Goal: Task Accomplishment & Management: Complete application form

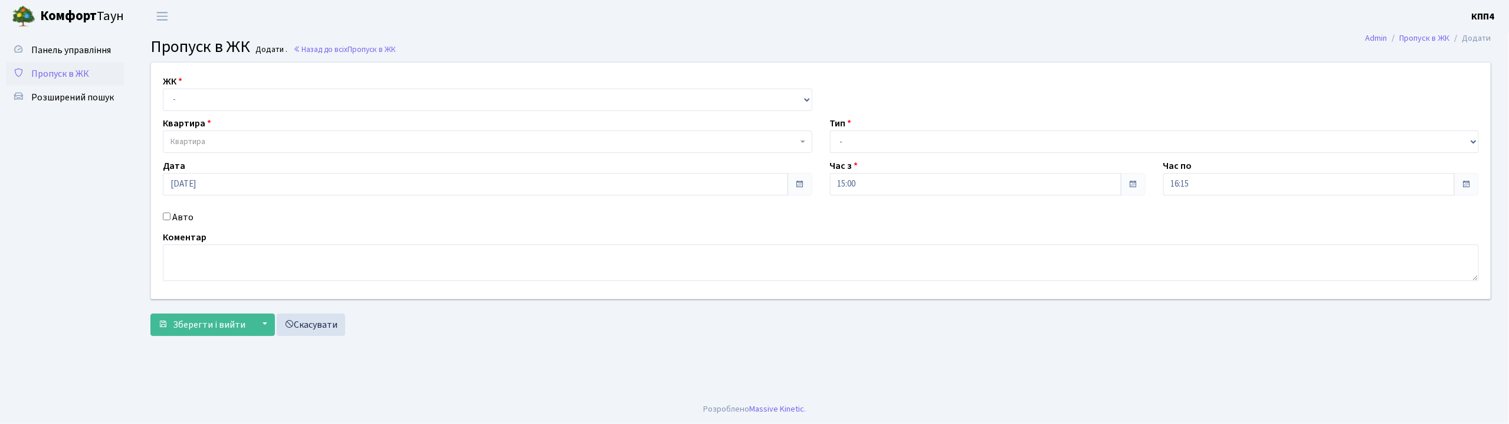
click at [168, 216] on input "Авто" at bounding box center [167, 216] width 8 height 8
checkbox input "true"
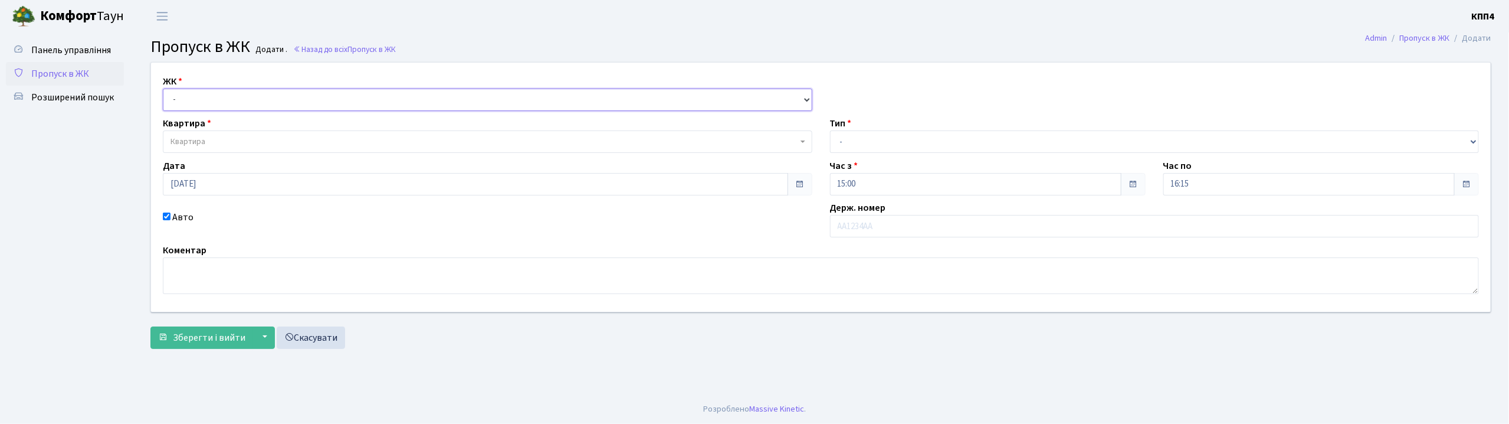
click at [231, 99] on select "- КТ, вул. Регенераторна, 4 КТ2, просп. Соборності, 17 КТ3, вул. Березнева, 16 …" at bounding box center [487, 99] width 649 height 22
select select "304"
click at [163, 88] on select "- КТ, вул. Регенераторна, 4 КТ2, просп. Соборності, 17 КТ3, вул. Березнева, 16 …" at bounding box center [487, 99] width 649 height 22
select select
click at [241, 142] on span "Квартира" at bounding box center [483, 142] width 627 height 12
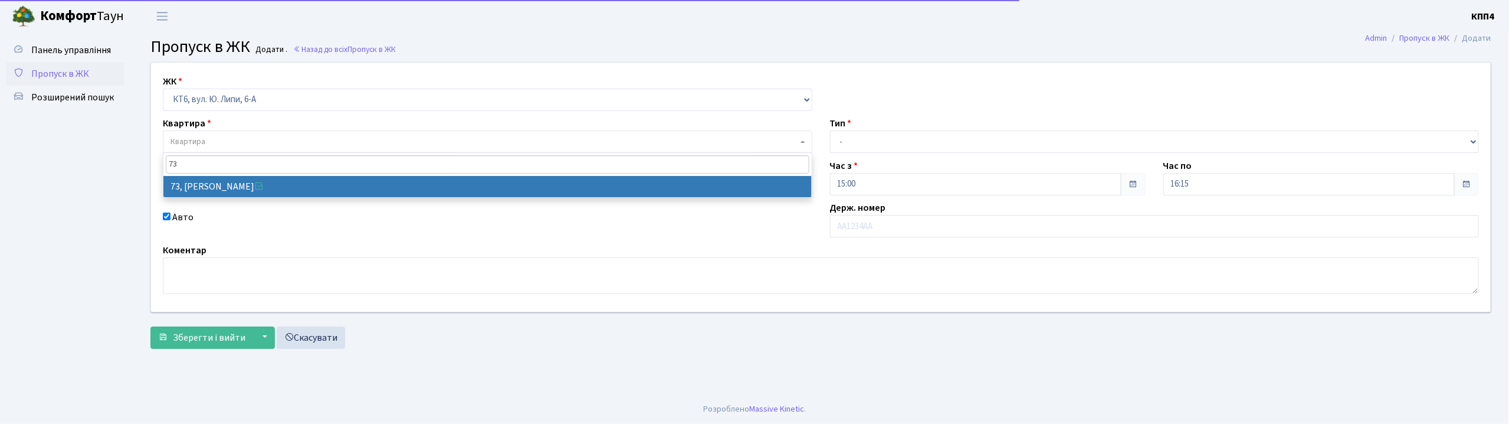
type input "73"
select select "17165"
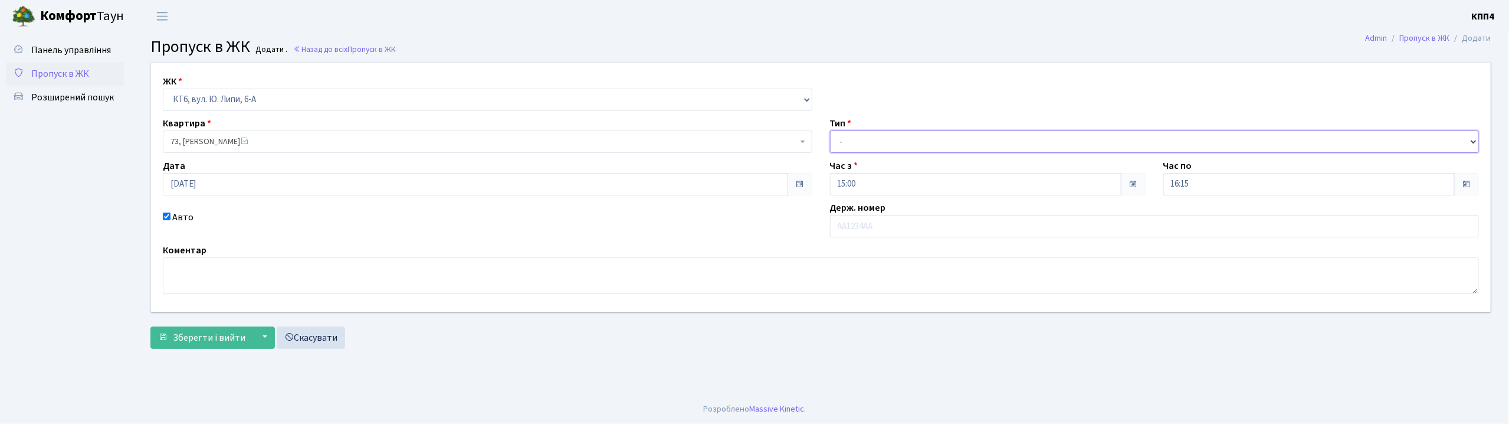
drag, startPoint x: 878, startPoint y: 145, endPoint x: 878, endPoint y: 152, distance: 7.7
click at [878, 145] on select "- Доставка Таксі Гості Сервіс" at bounding box center [1154, 141] width 649 height 22
select select "3"
click at [830, 130] on select "- Доставка Таксі Гості Сервіс" at bounding box center [1154, 141] width 649 height 22
click at [859, 227] on input "text" at bounding box center [1154, 226] width 649 height 22
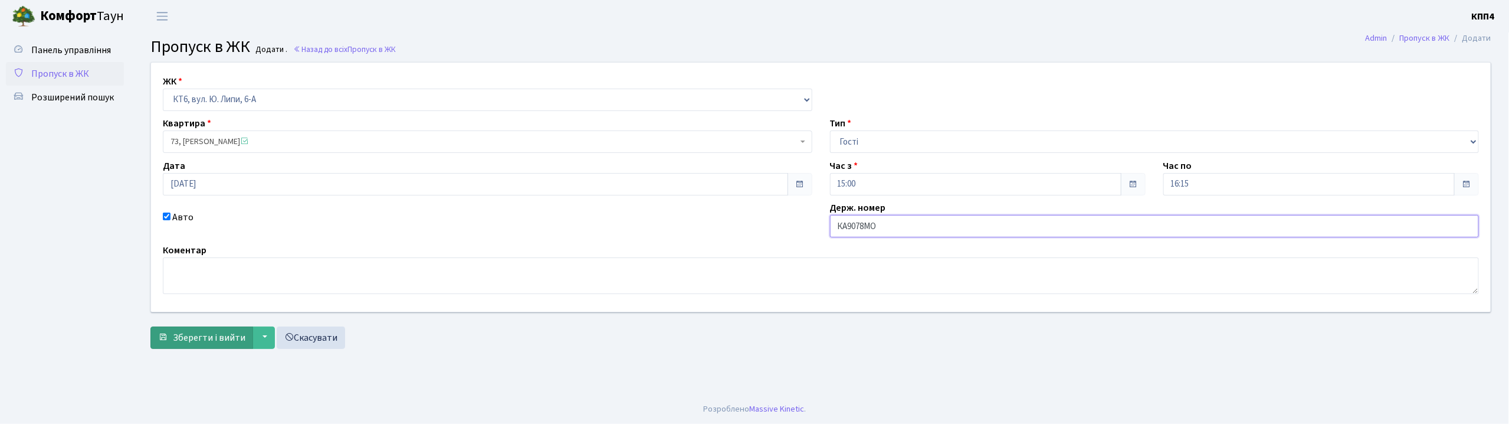
type input "КА9078МО"
click at [227, 339] on span "Зберегти і вийти" at bounding box center [209, 337] width 73 height 13
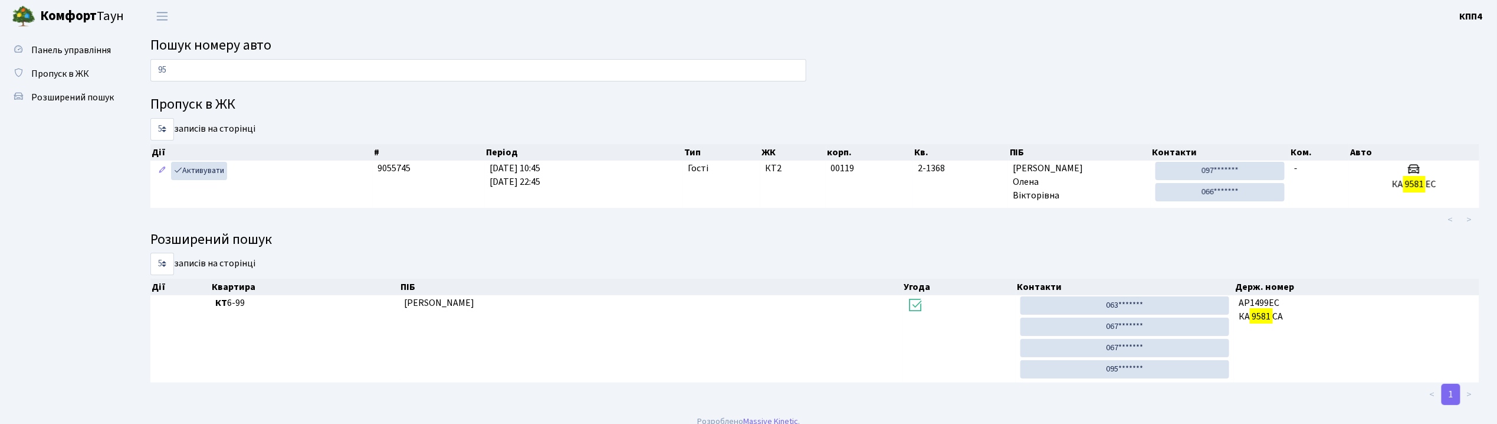
type input "9"
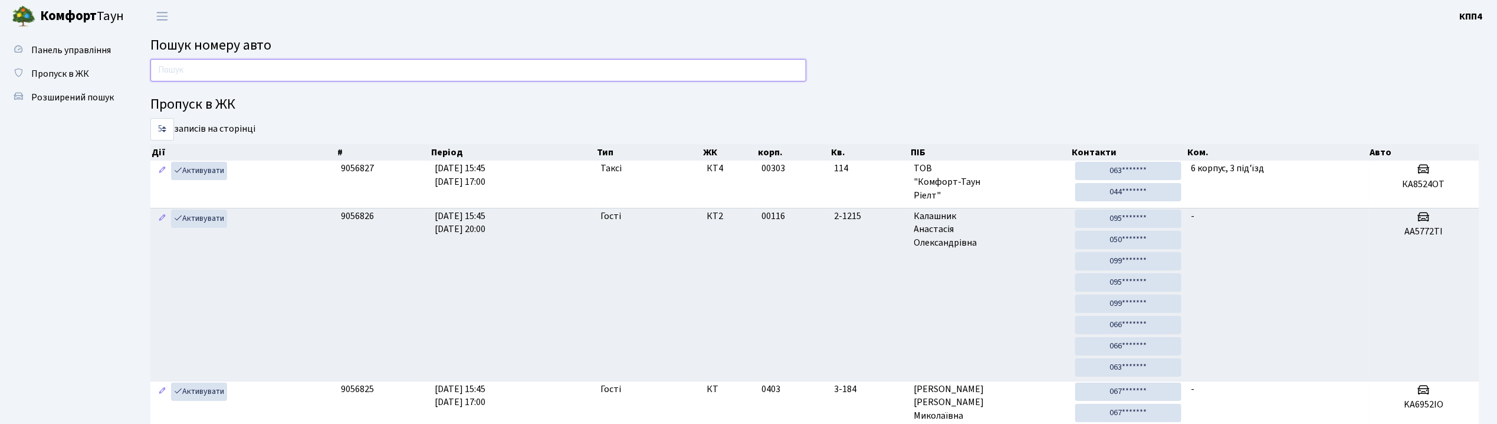
click at [255, 64] on input "text" at bounding box center [478, 70] width 656 height 22
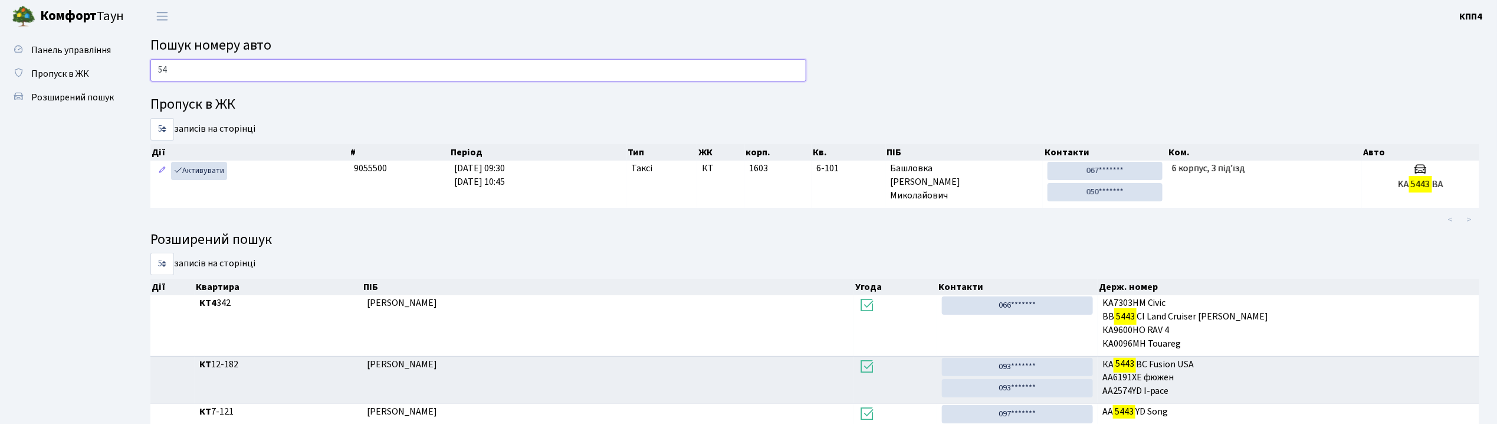
type input "5"
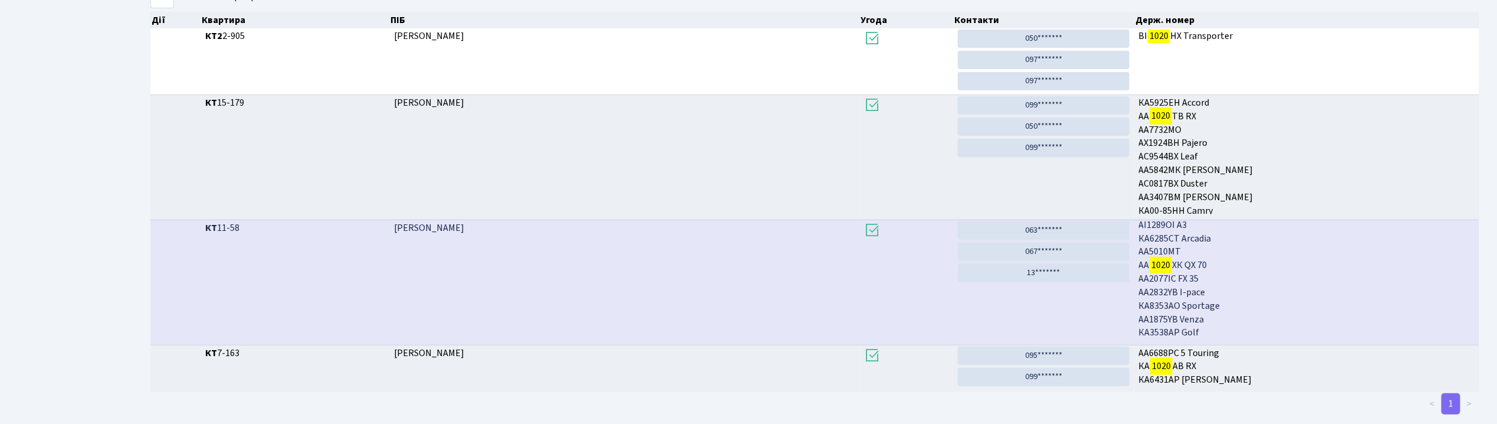
scroll to position [64, 0]
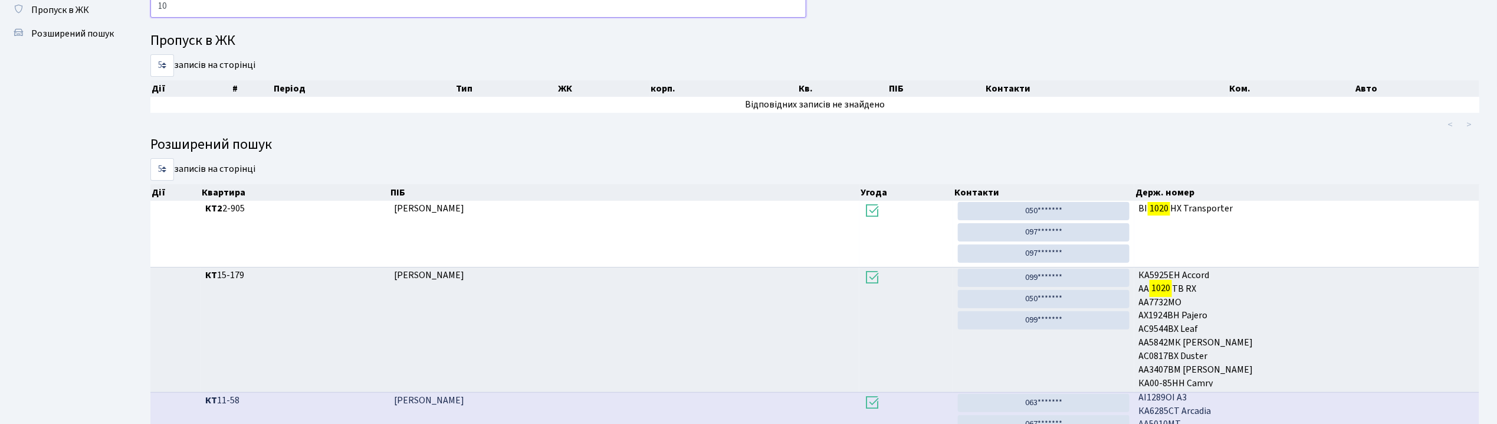
type input "1"
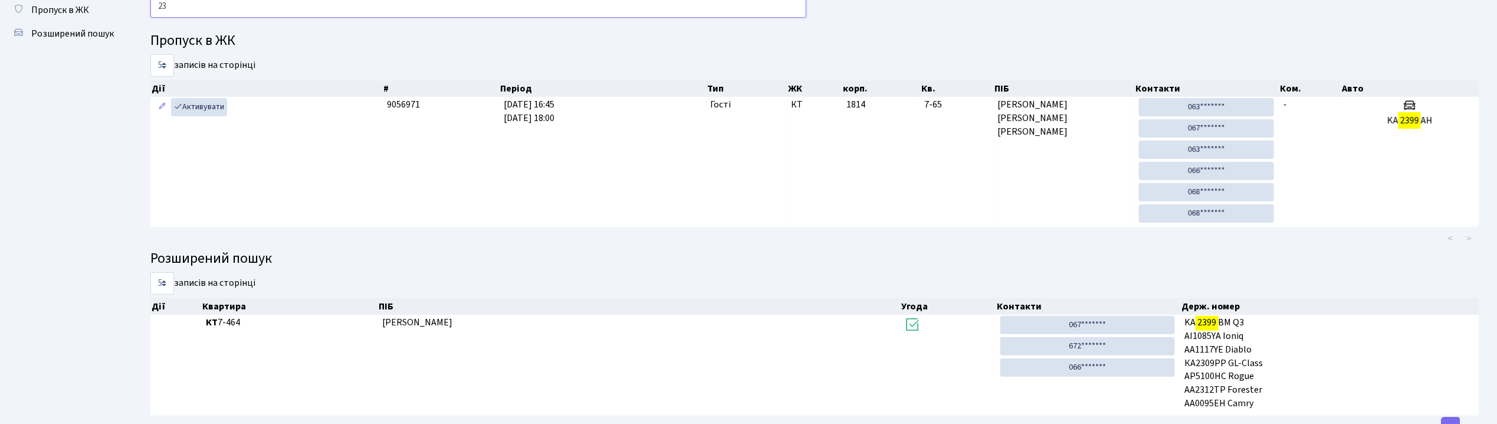
type input "2"
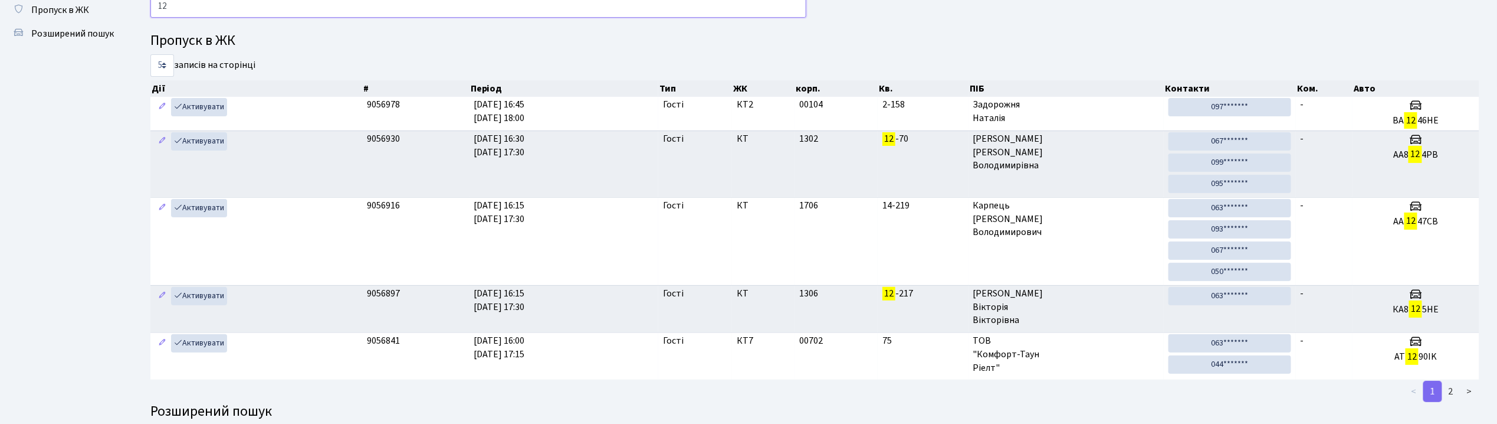
type input "1"
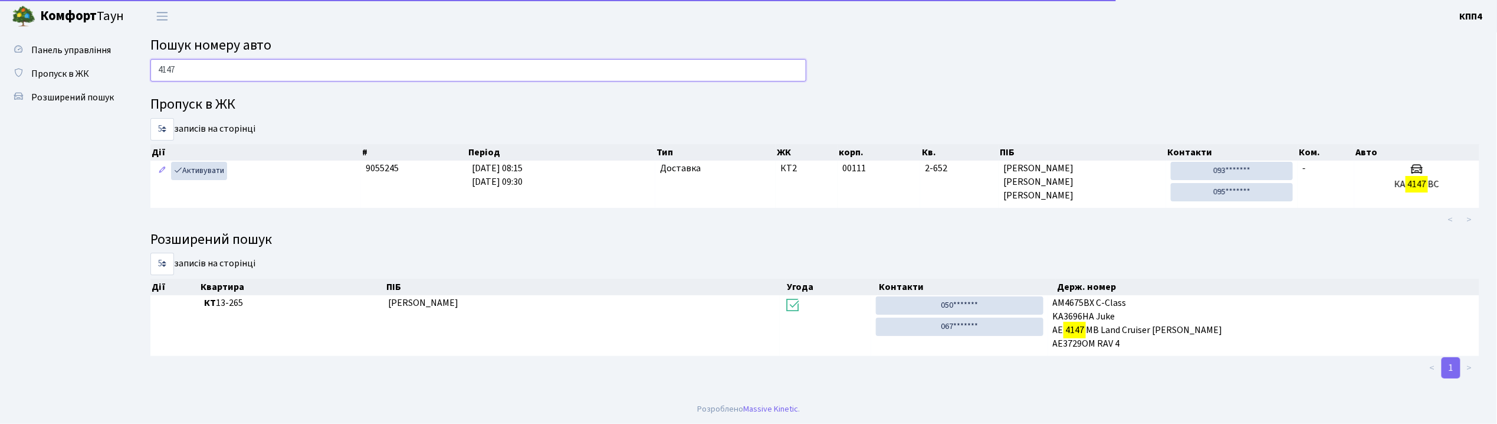
scroll to position [0, 0]
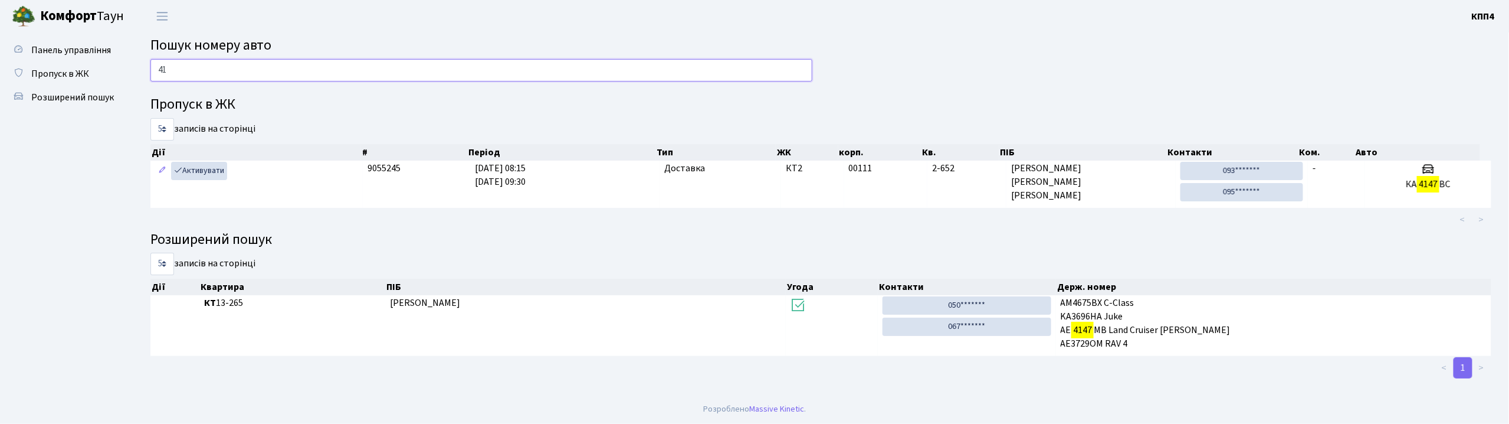
type input "4"
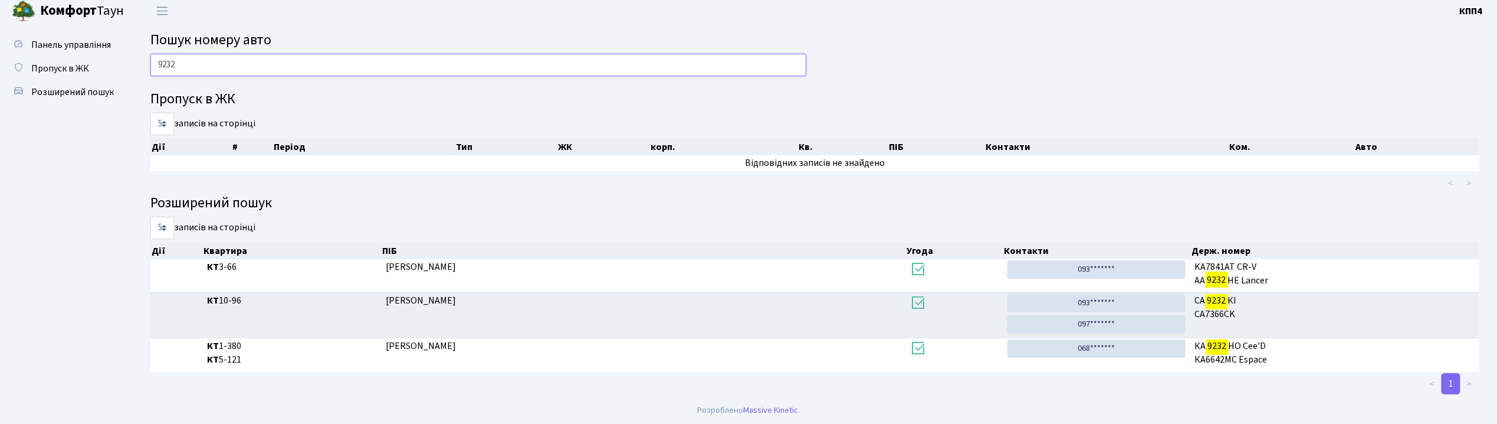
scroll to position [7, 0]
type input "9"
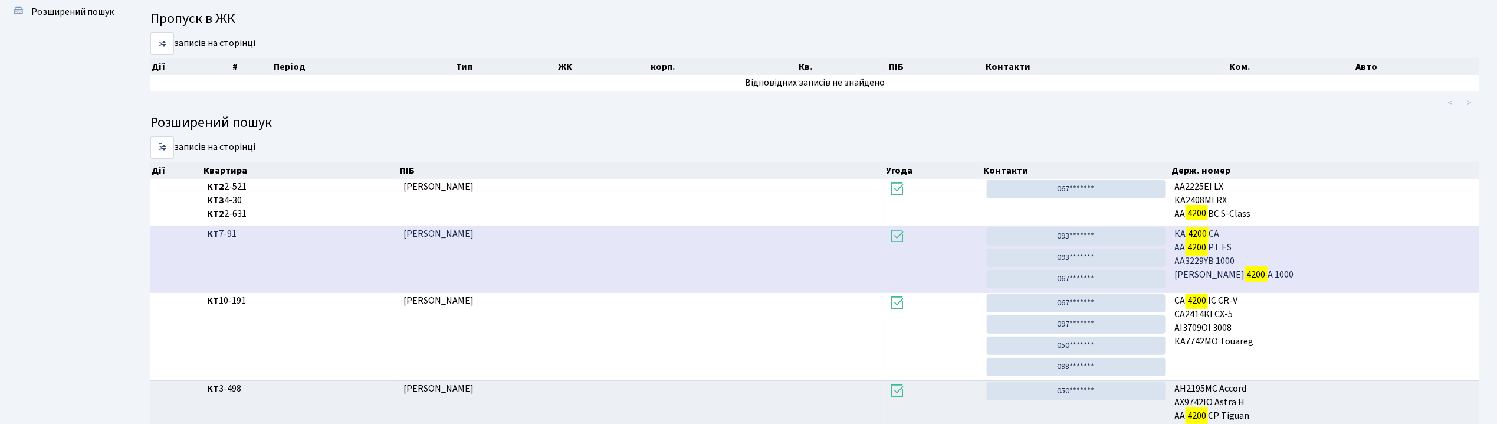
scroll to position [64, 0]
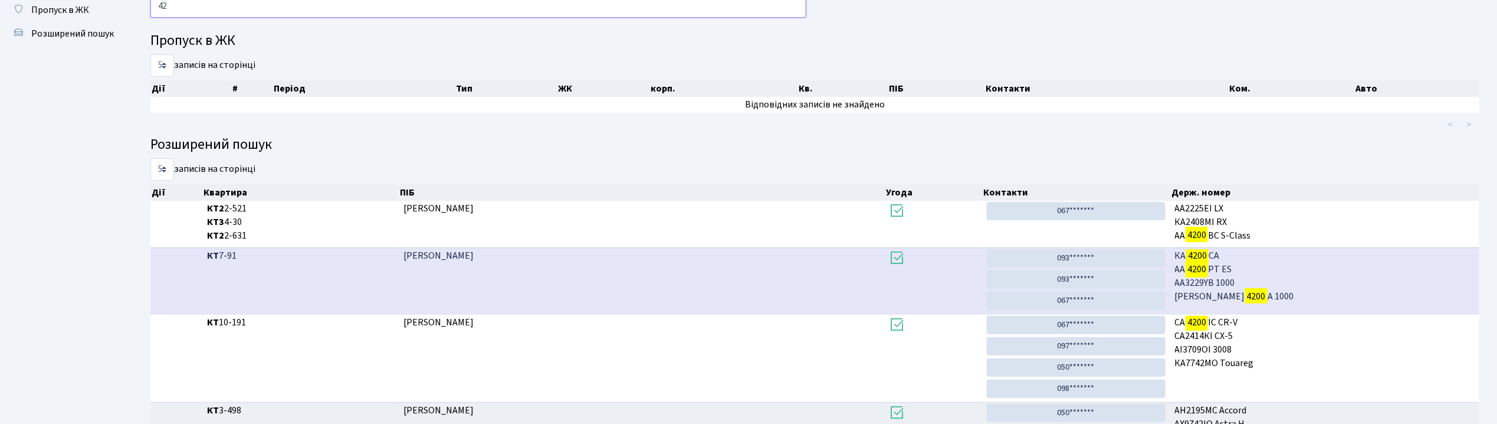
type input "4"
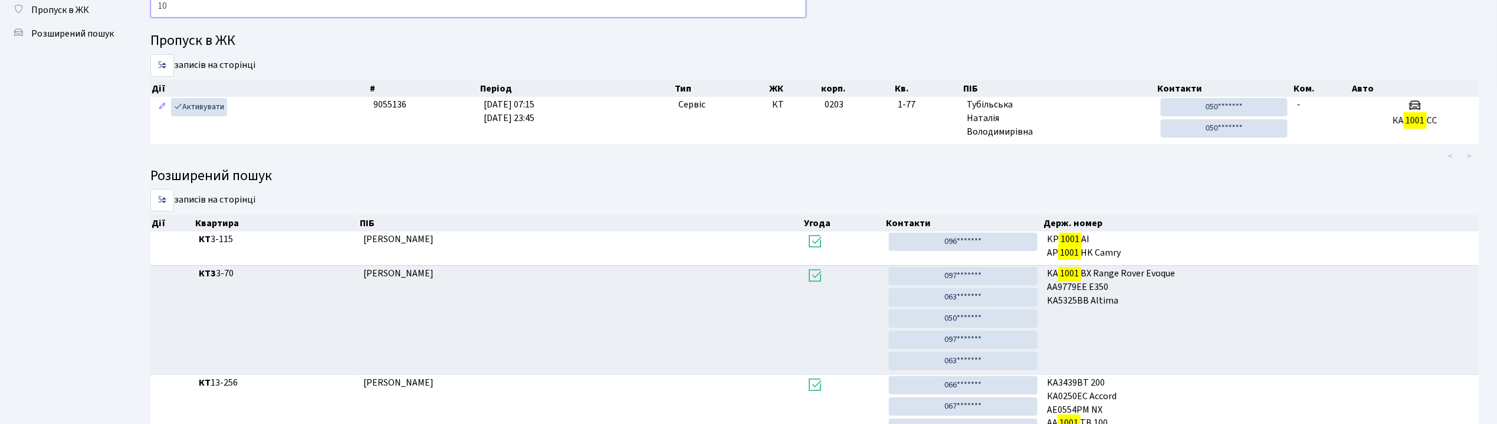
type input "1"
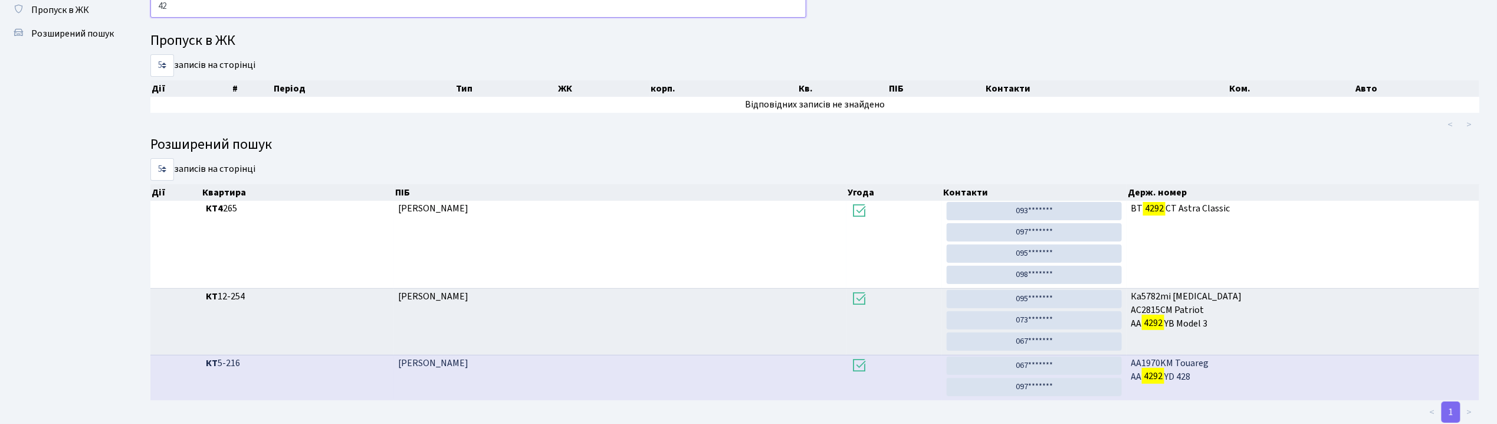
type input "4"
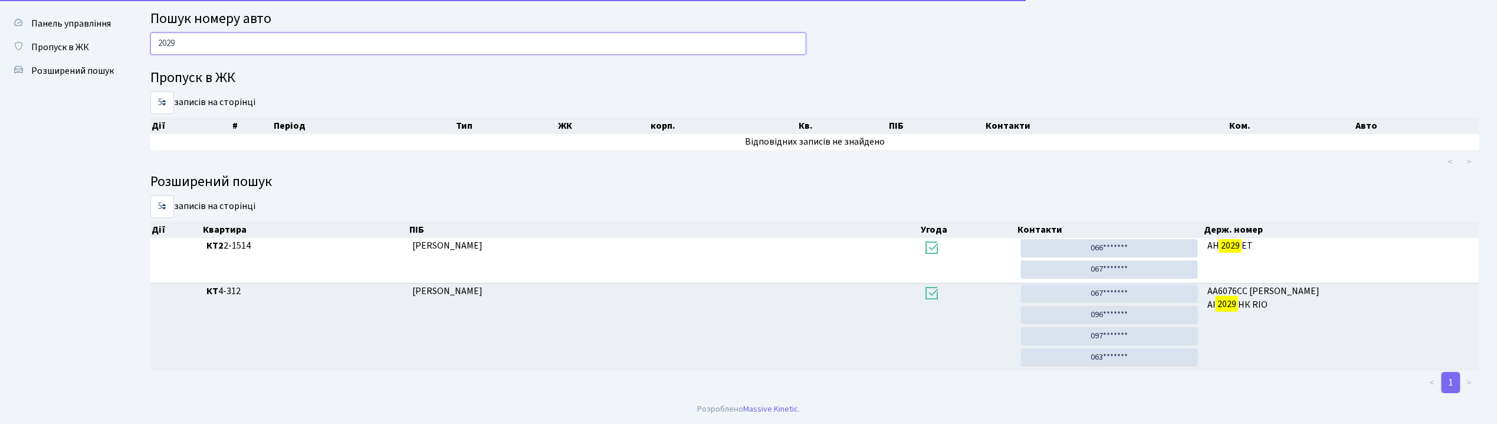
scroll to position [28, 0]
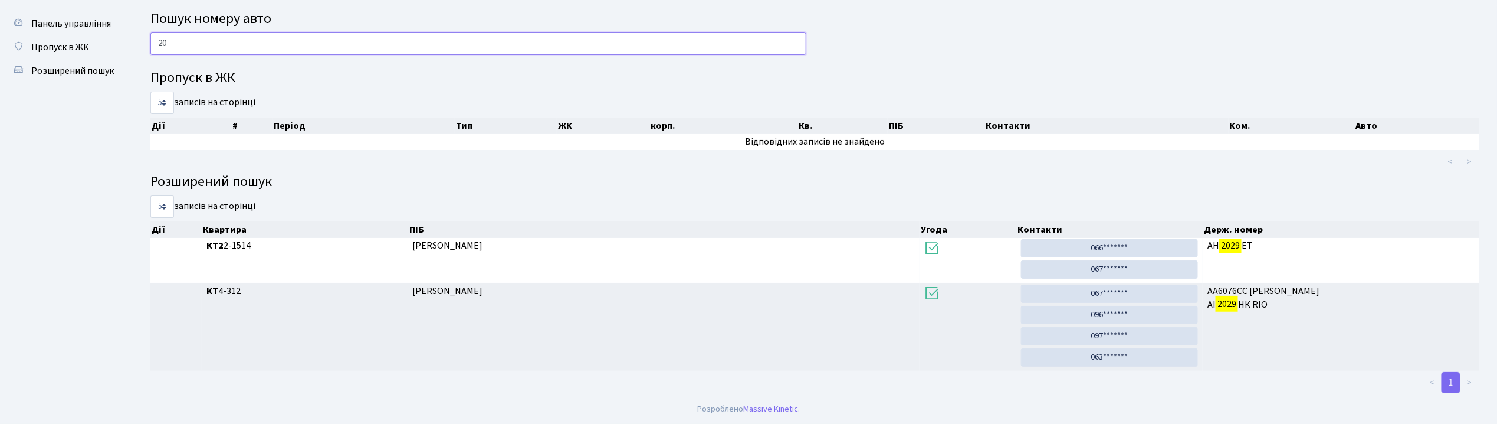
type input "2"
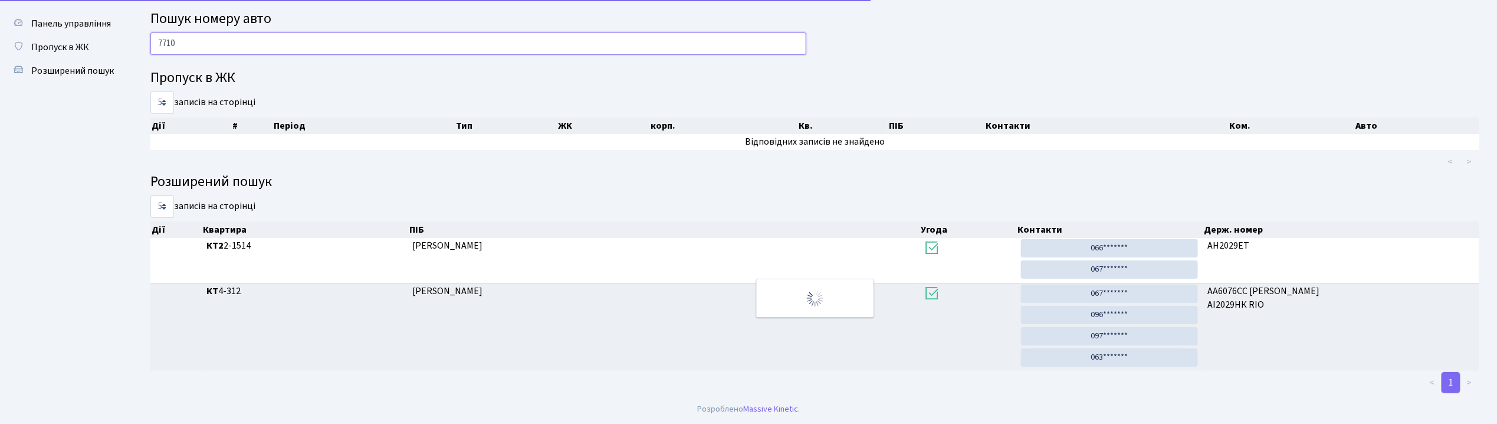
scroll to position [0, 0]
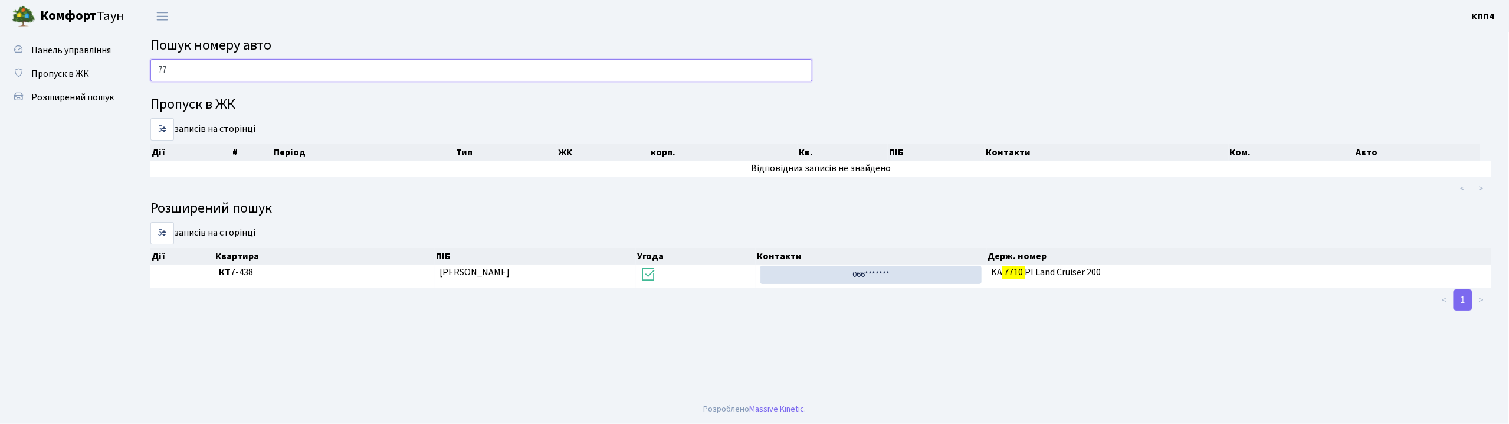
type input "7"
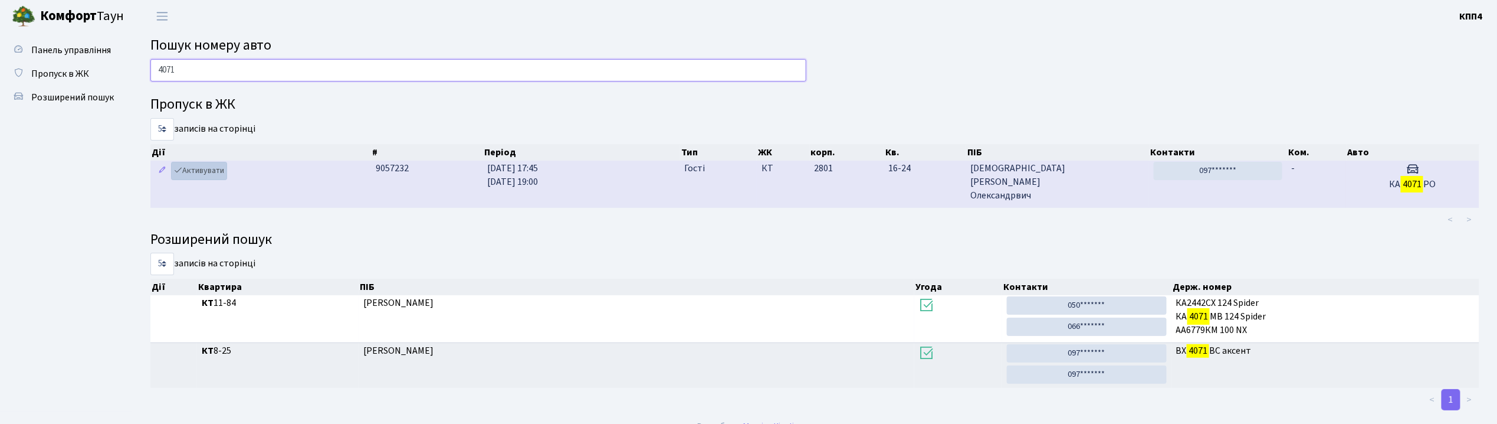
type input "4071"
click at [202, 175] on link "Активувати" at bounding box center [199, 171] width 56 height 18
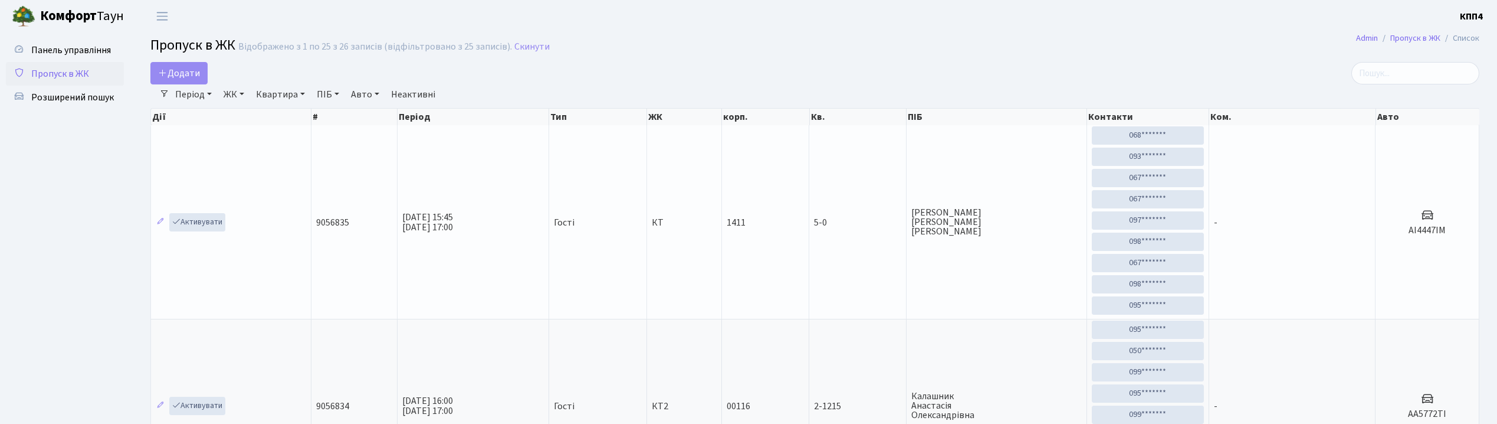
select select "25"
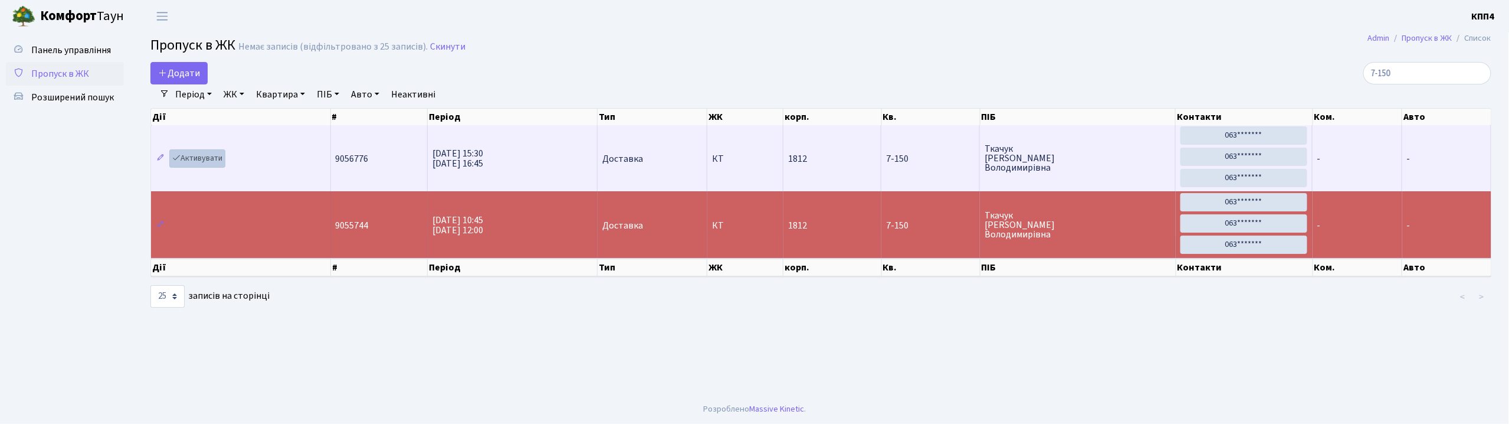
type input "7-150"
click at [198, 156] on link "Активувати" at bounding box center [197, 158] width 56 height 18
click at [218, 157] on link "Активувати" at bounding box center [197, 158] width 56 height 18
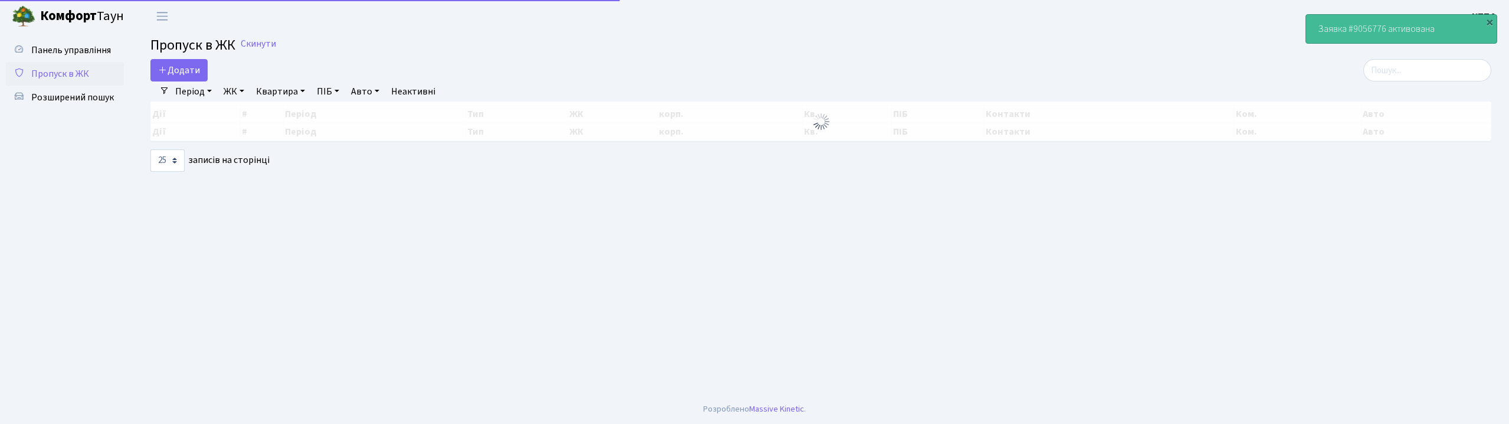
select select "25"
click at [1446, 74] on input "search" at bounding box center [1427, 70] width 128 height 22
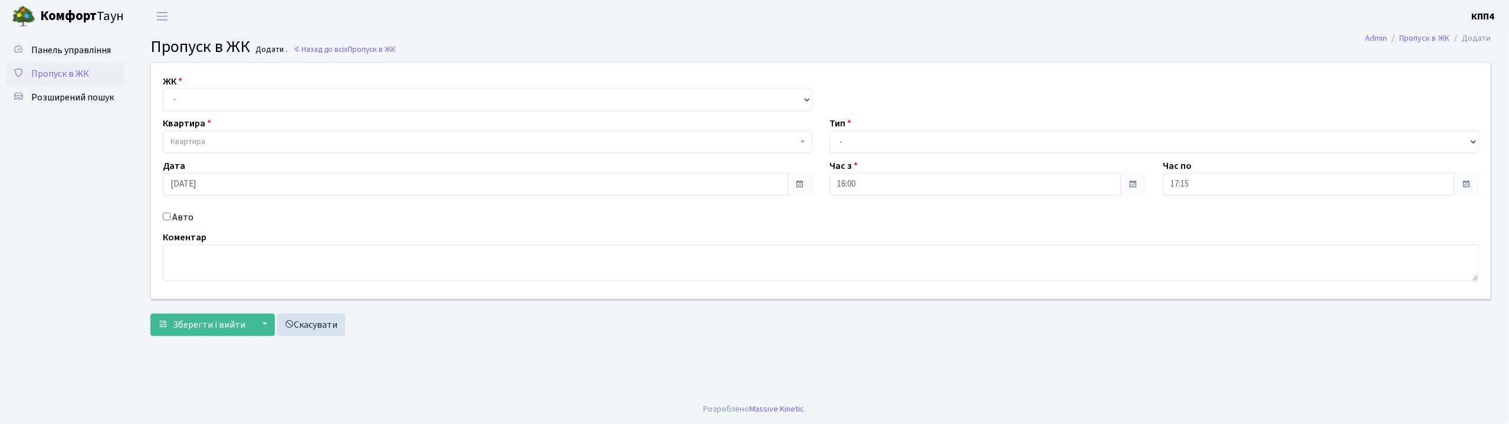
click at [165, 216] on input "Авто" at bounding box center [167, 216] width 8 height 8
checkbox input "true"
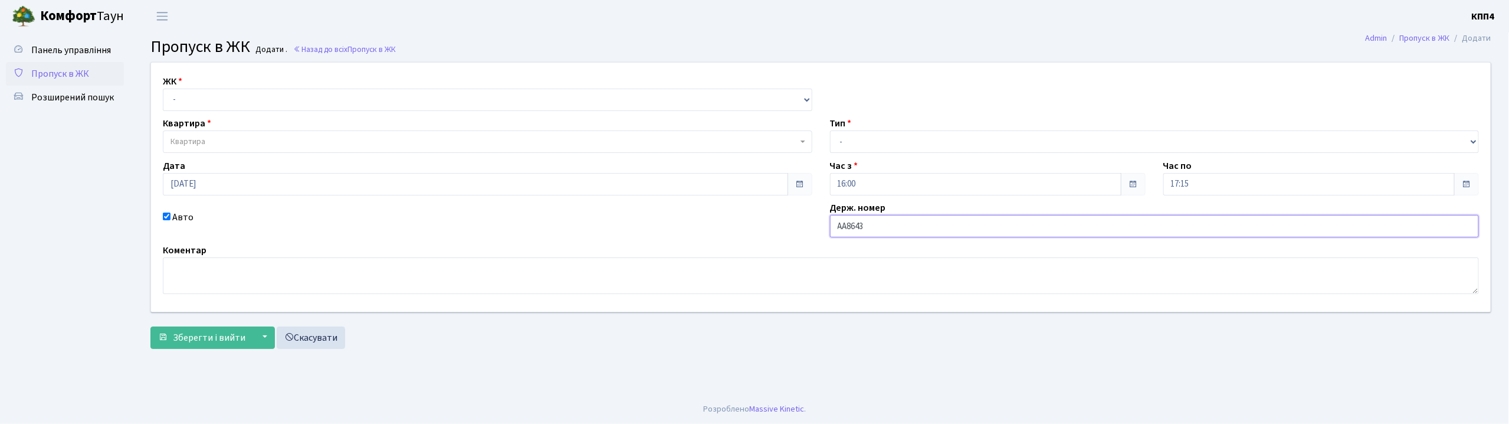
type input "АА8643YА"
click at [206, 102] on select "- КТ, вул. Регенераторна, 4 КТ2, просп. [STREET_ADDRESS] [STREET_ADDRESS] [PERS…" at bounding box center [487, 99] width 649 height 22
select select "271"
click at [163, 88] on select "- КТ, вул. Регенераторна, 4 КТ2, просп. [STREET_ADDRESS] [STREET_ADDRESS] [PERS…" at bounding box center [487, 99] width 649 height 22
select select
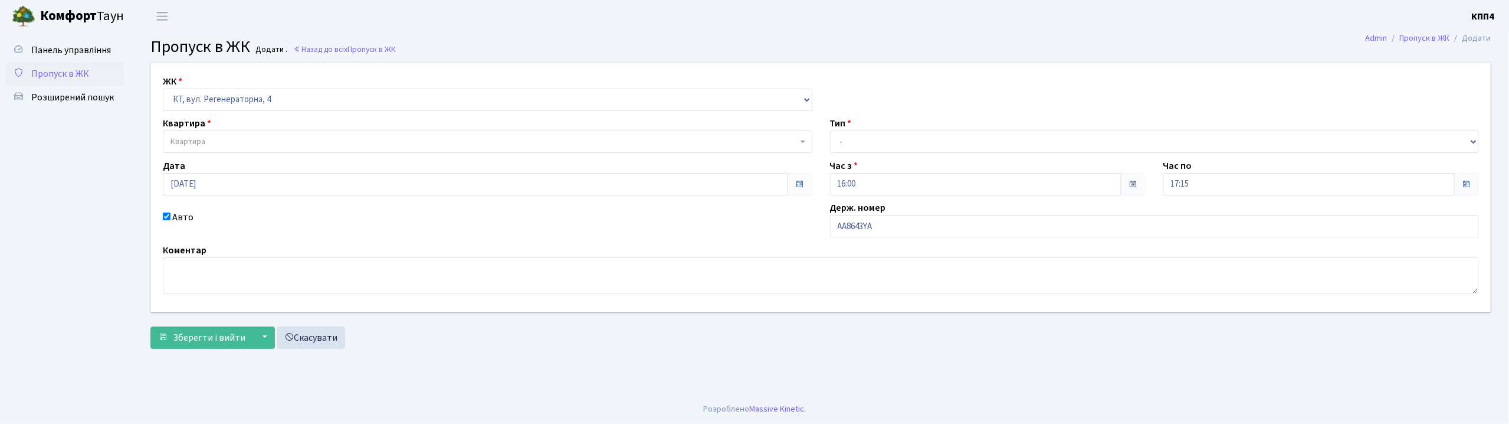
click at [241, 145] on span "Квартира" at bounding box center [483, 142] width 627 height 12
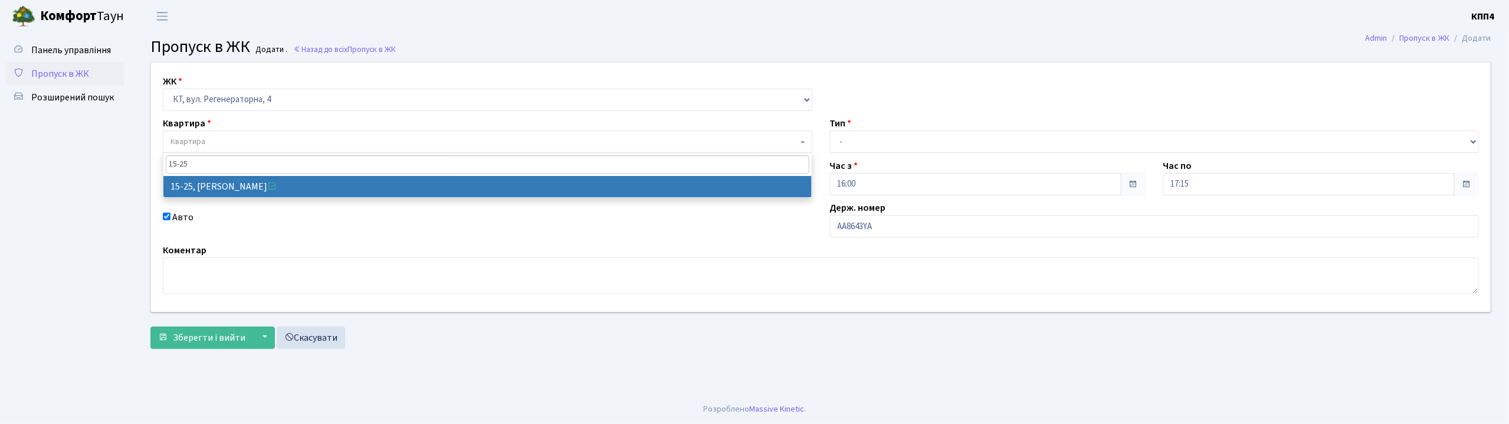
type input "15-25"
select select "8800"
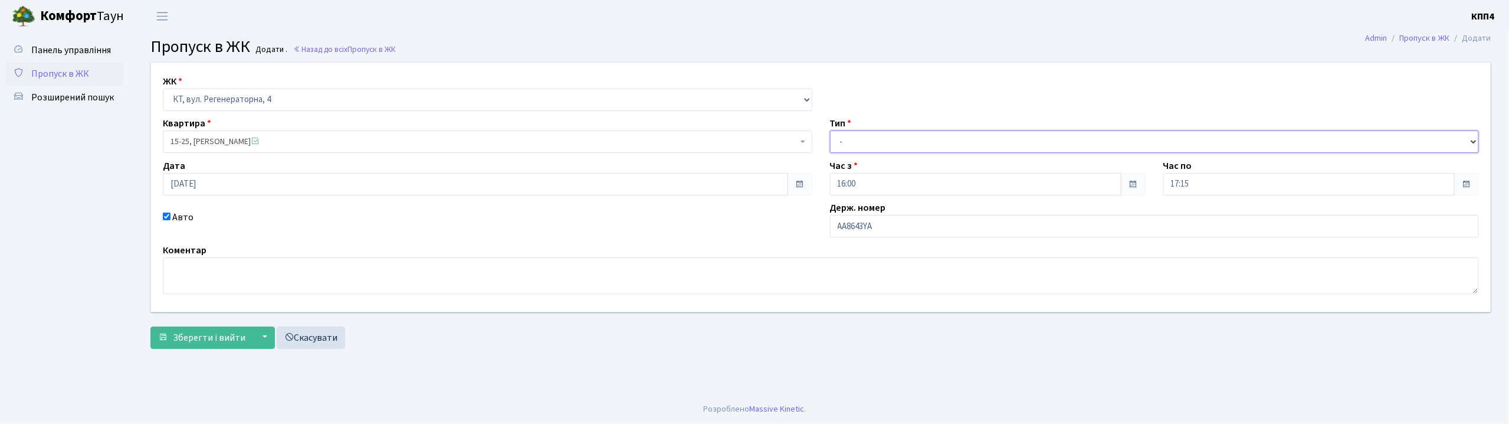
click at [848, 142] on select "- Доставка Таксі Гості Сервіс" at bounding box center [1154, 141] width 649 height 22
select select "3"
click at [830, 130] on select "- Доставка Таксі Гості Сервіс" at bounding box center [1154, 141] width 649 height 22
click at [192, 337] on span "Зберегти і вийти" at bounding box center [209, 337] width 73 height 13
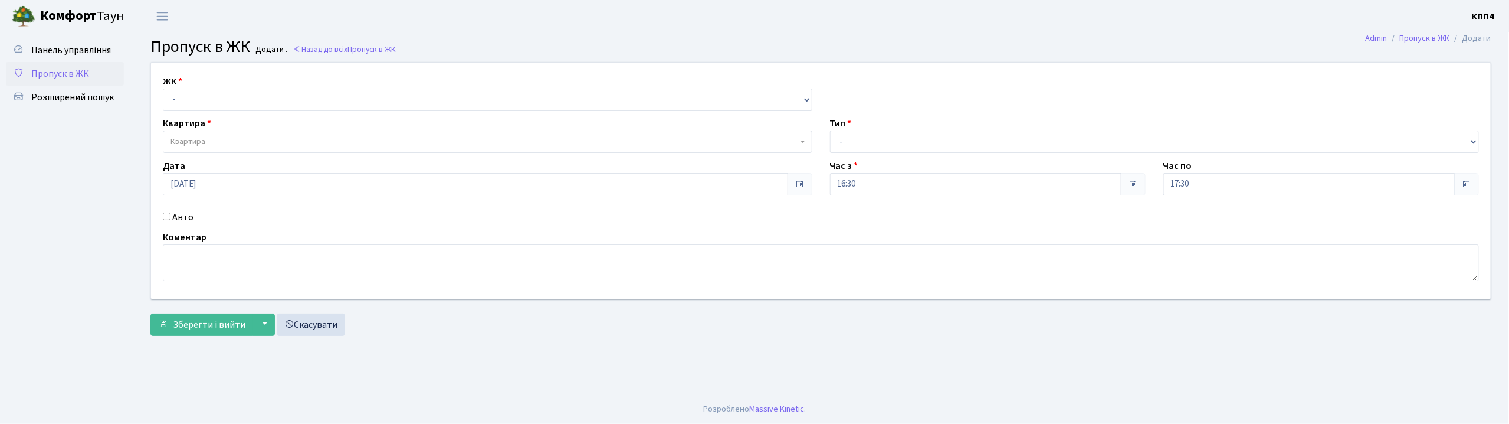
click at [165, 215] on input "Авто" at bounding box center [167, 216] width 8 height 8
checkbox input "true"
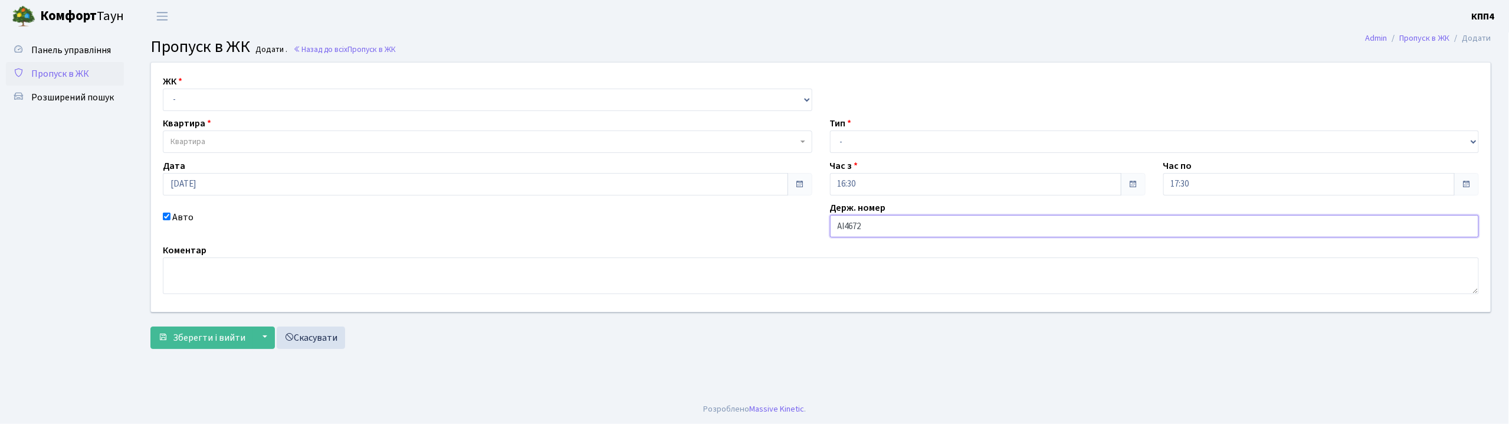
type input "АІ4672РТ"
click at [366, 106] on select "- КТ, вул. Регенераторна, 4 КТ2, просп. [STREET_ADDRESS] [STREET_ADDRESS] [PERS…" at bounding box center [487, 99] width 649 height 22
select select "271"
click at [163, 88] on select "- КТ, вул. Регенераторна, 4 КТ2, просп. Соборності, 17 КТ3, вул. Березнева, 16 …" at bounding box center [487, 99] width 649 height 22
select select
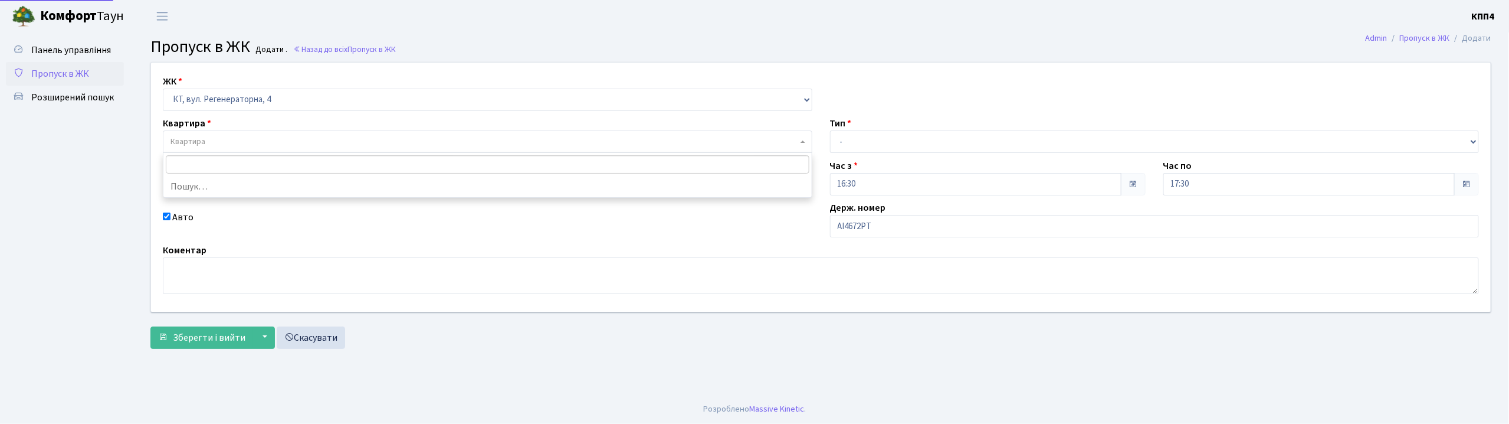
click at [369, 135] on span "Квартира" at bounding box center [487, 141] width 649 height 22
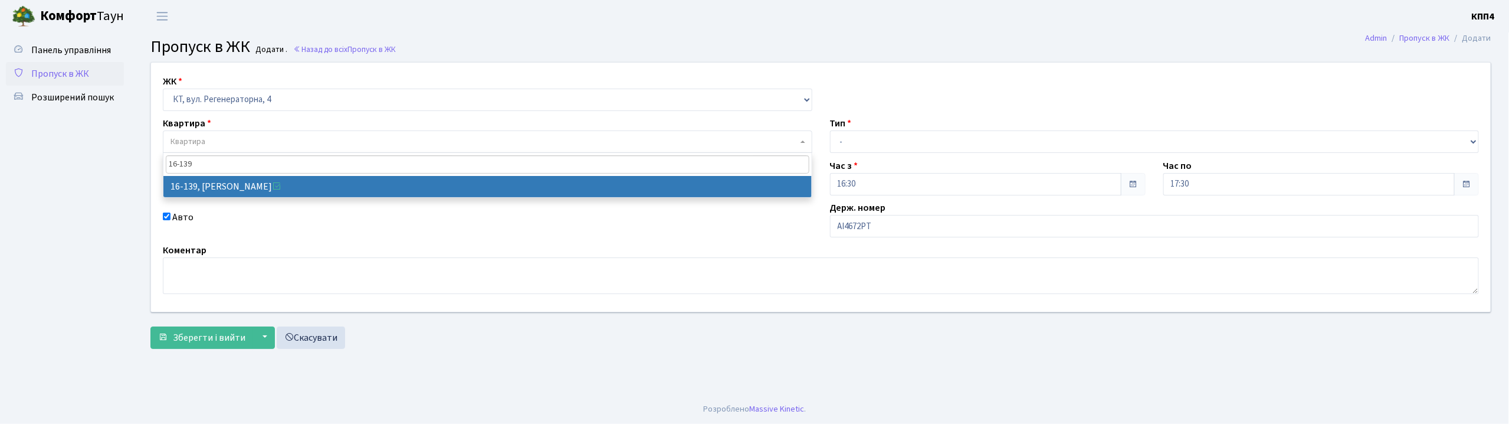
type input "16-139"
select select "8700"
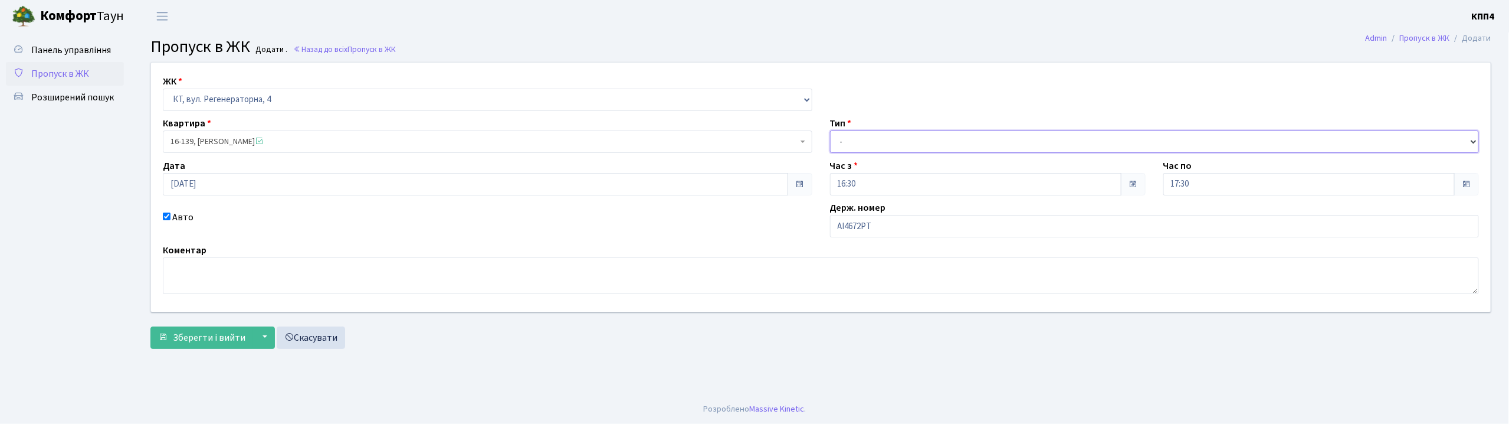
click at [999, 137] on select "- Доставка Таксі Гості Сервіс" at bounding box center [1154, 141] width 649 height 22
select select "3"
click at [830, 130] on select "- Доставка Таксі Гості Сервіс" at bounding box center [1154, 141] width 649 height 22
click at [213, 331] on span "Зберегти і вийти" at bounding box center [209, 337] width 73 height 13
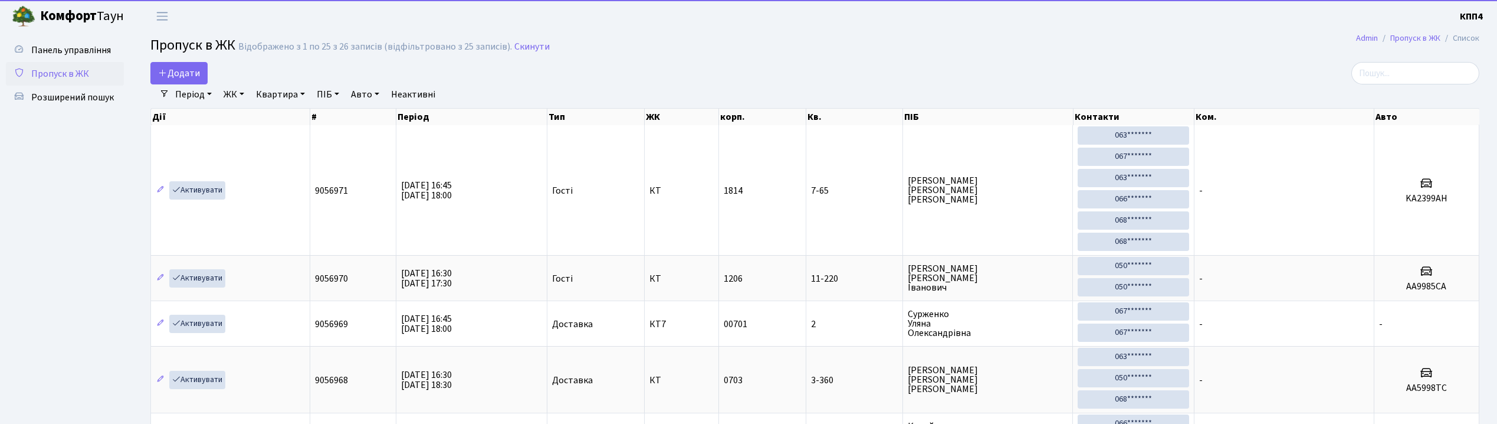
select select "25"
click at [1397, 78] on input "search" at bounding box center [1415, 73] width 128 height 22
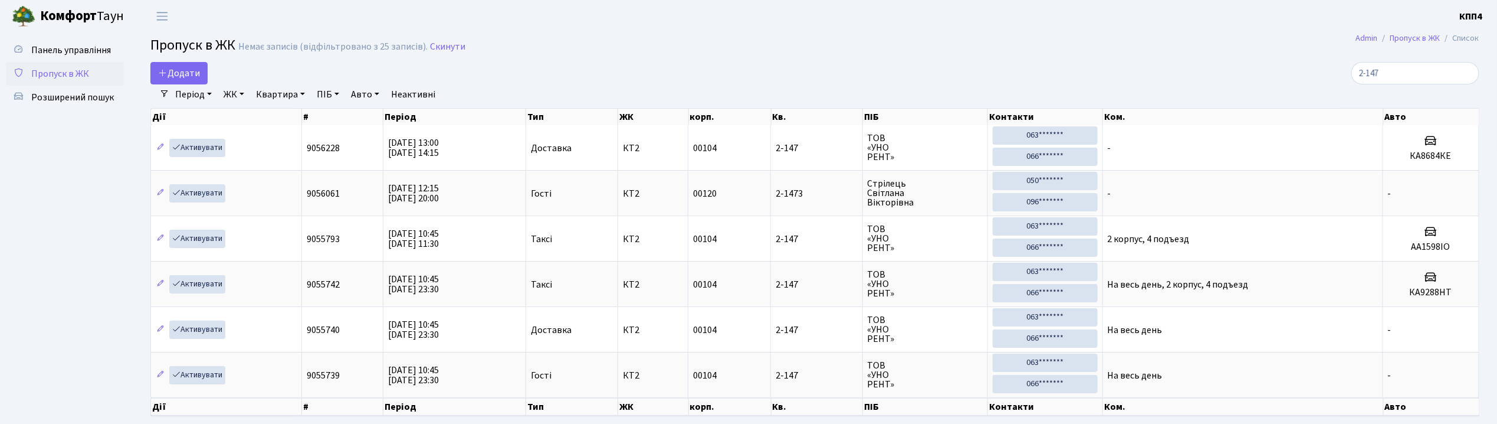
type input "2-147"
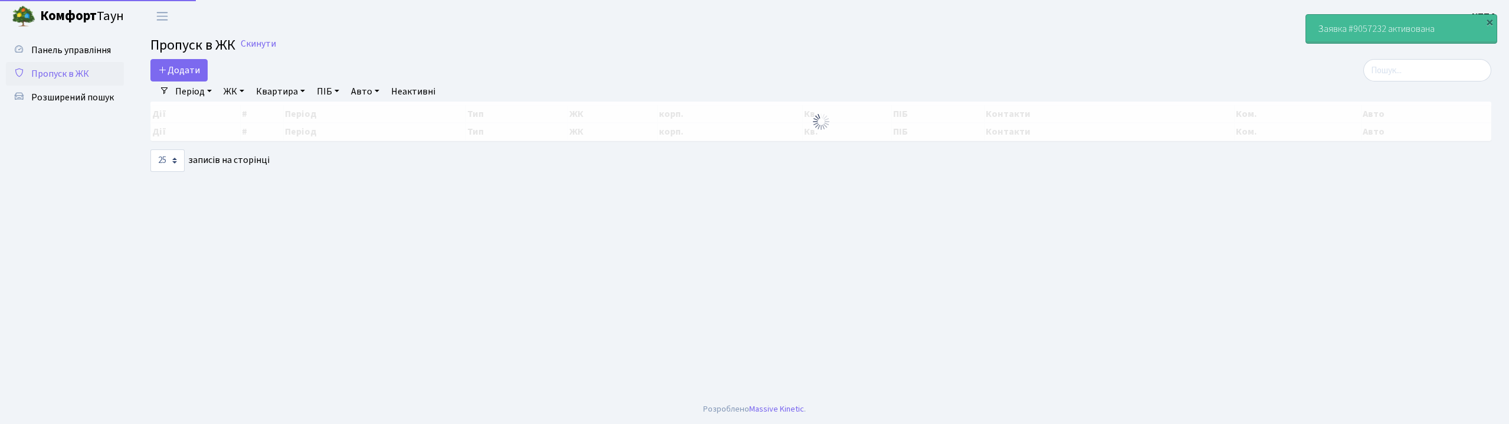
select select "25"
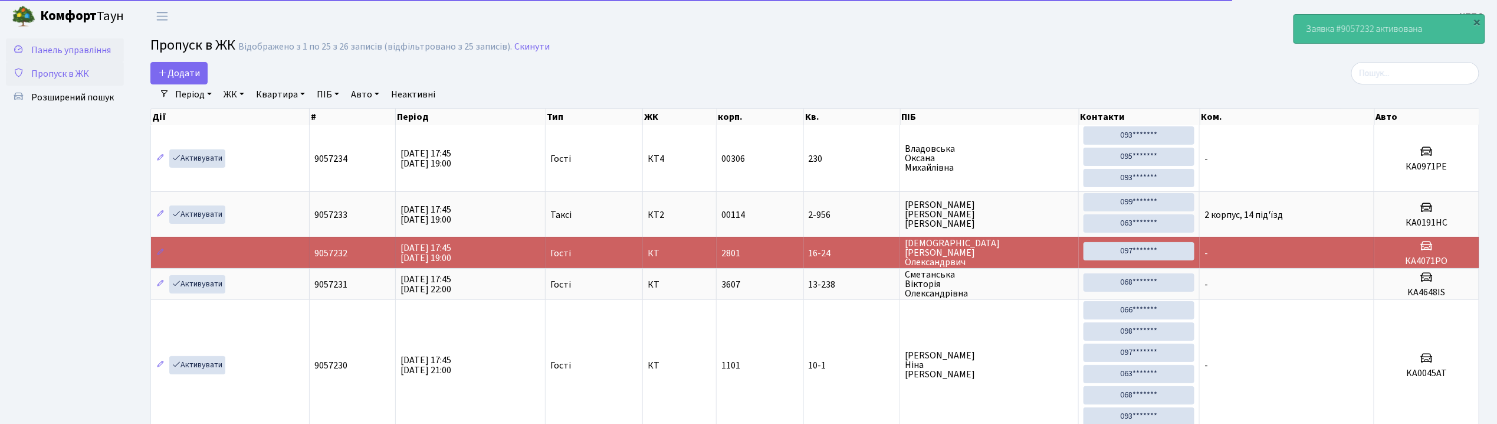
click at [71, 46] on span "Панель управління" at bounding box center [71, 50] width 80 height 13
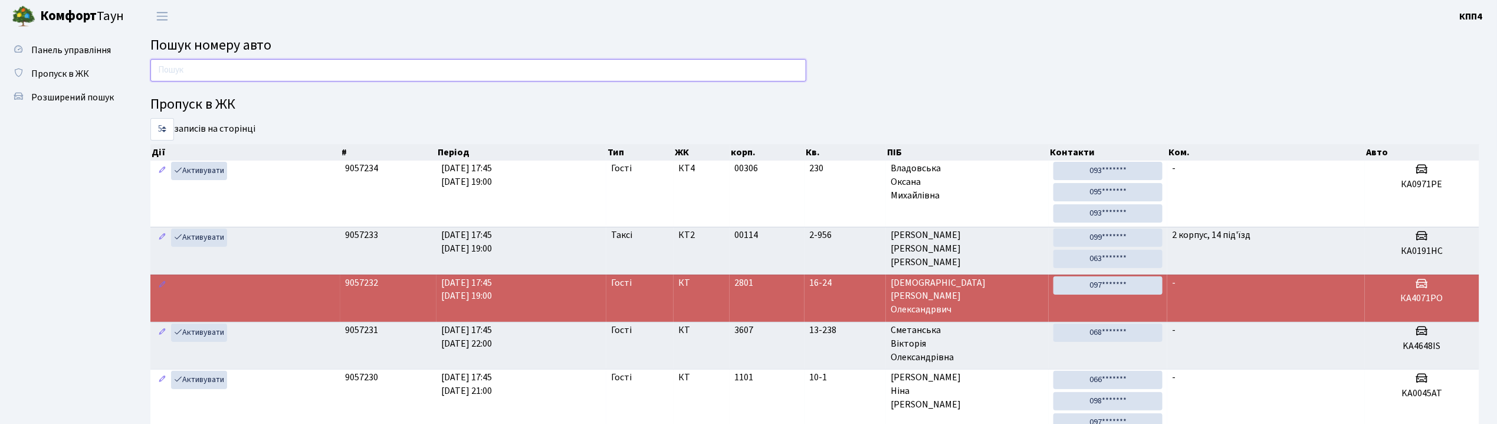
click at [306, 70] on input "text" at bounding box center [478, 70] width 656 height 22
click at [251, 68] on input "text" at bounding box center [478, 70] width 656 height 22
type input "0"
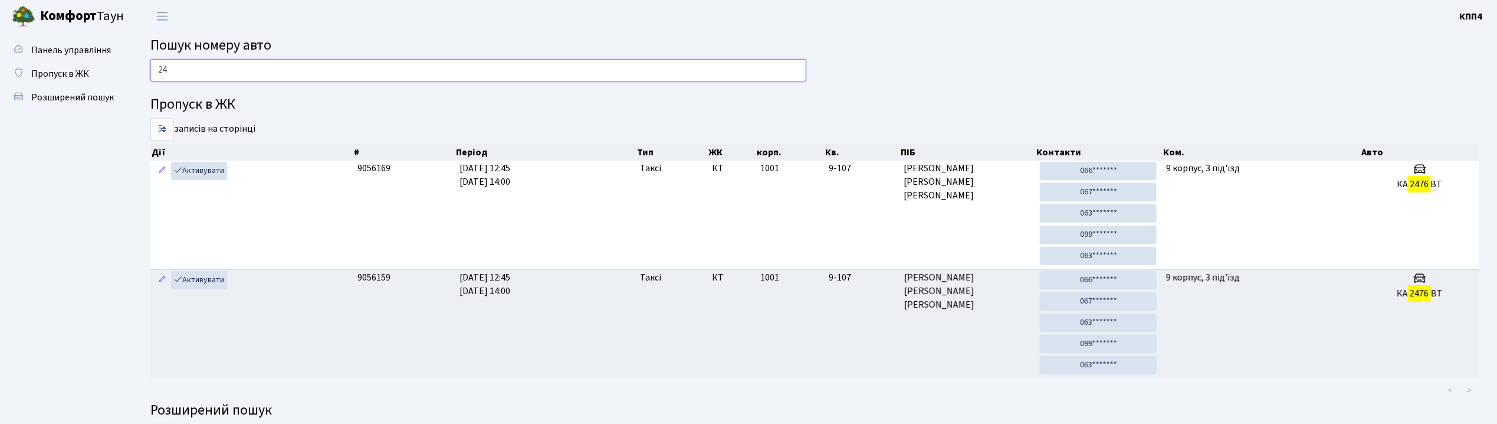
type input "2"
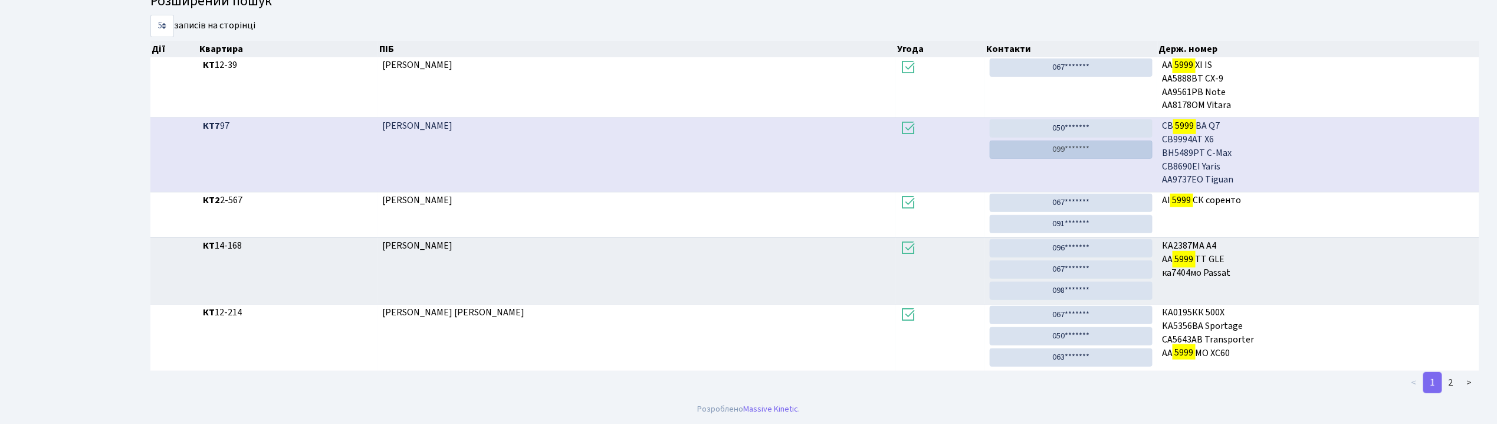
scroll to position [64, 0]
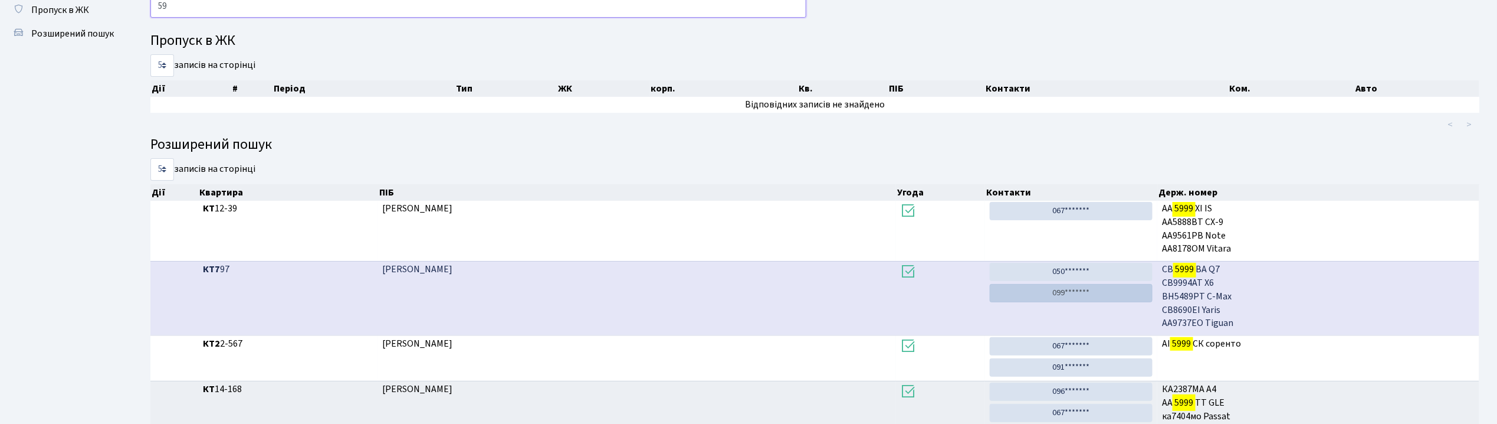
type input "5"
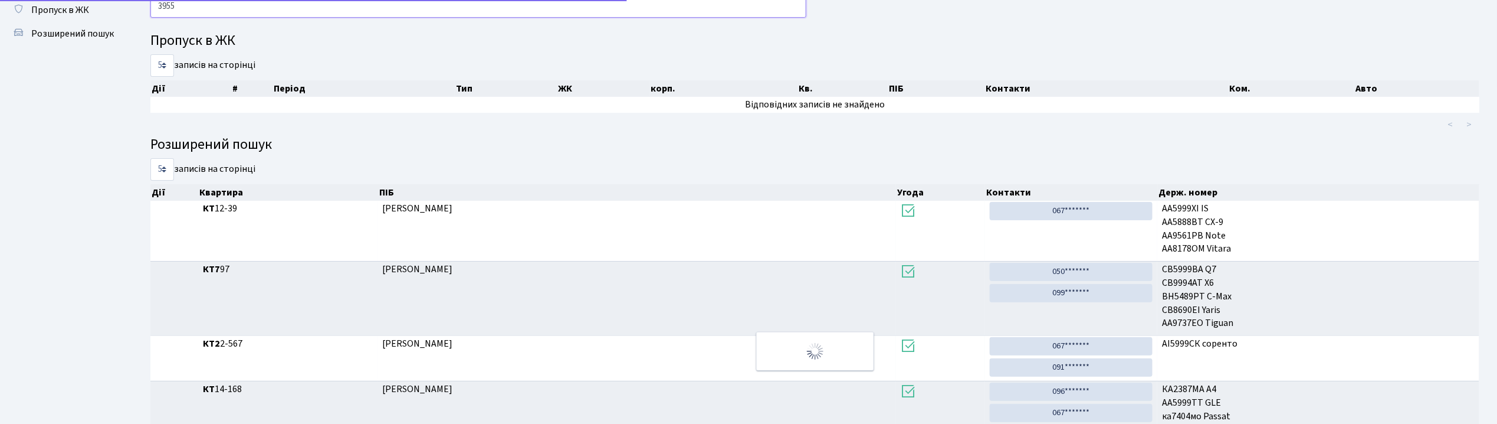
scroll to position [22, 0]
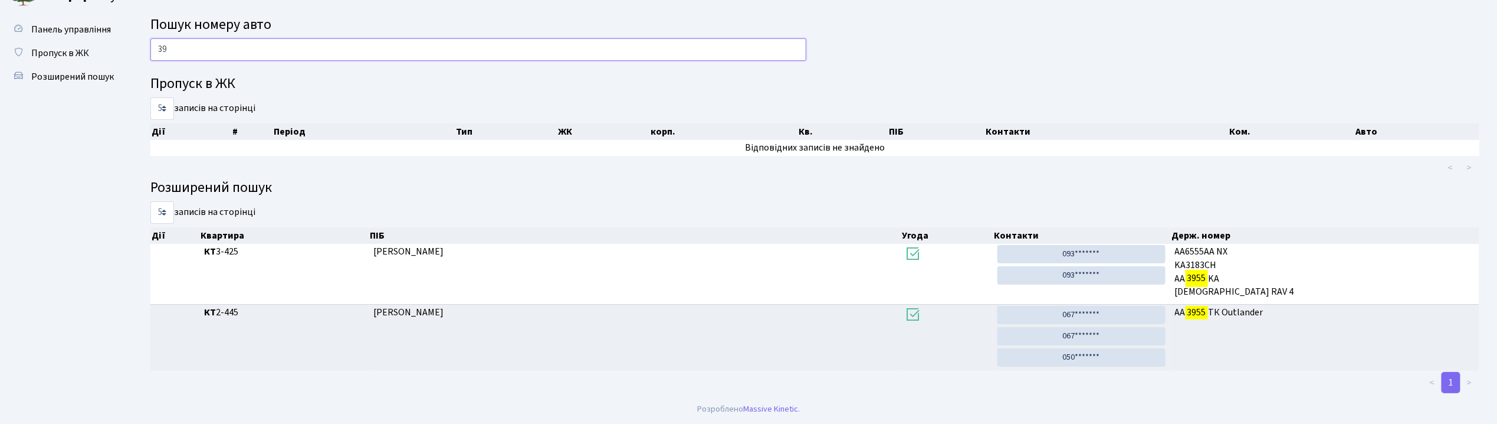
type input "3"
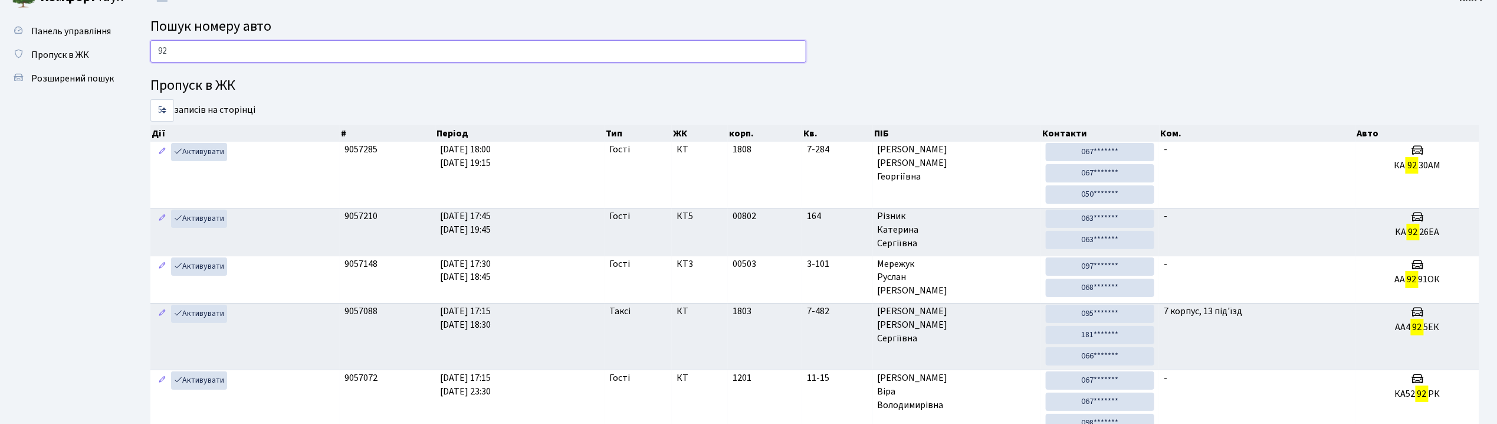
scroll to position [0, 0]
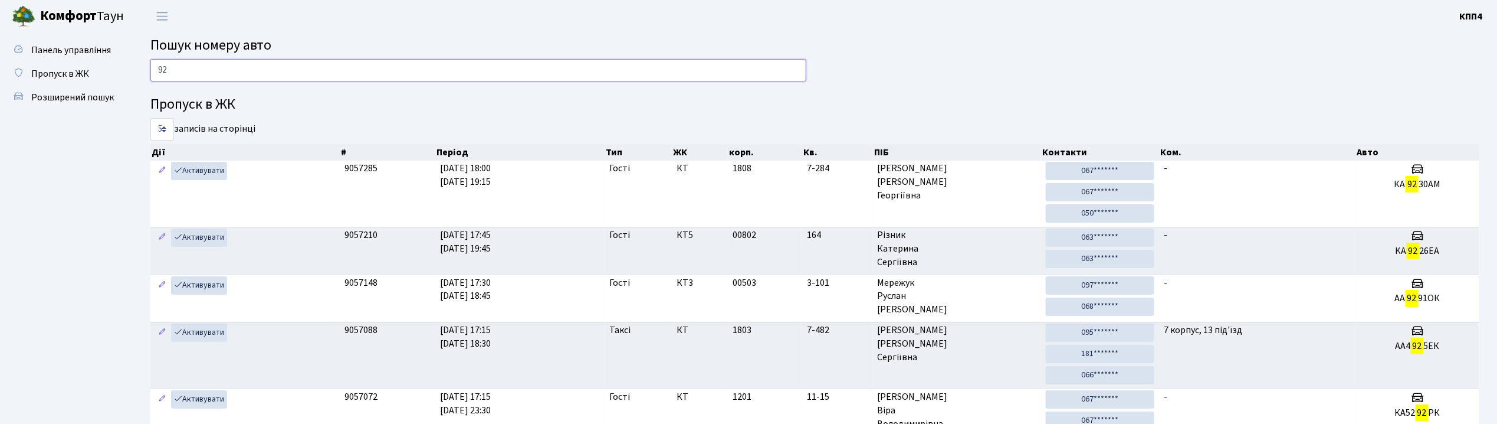
click at [372, 67] on input "92" at bounding box center [478, 70] width 656 height 22
type input "9"
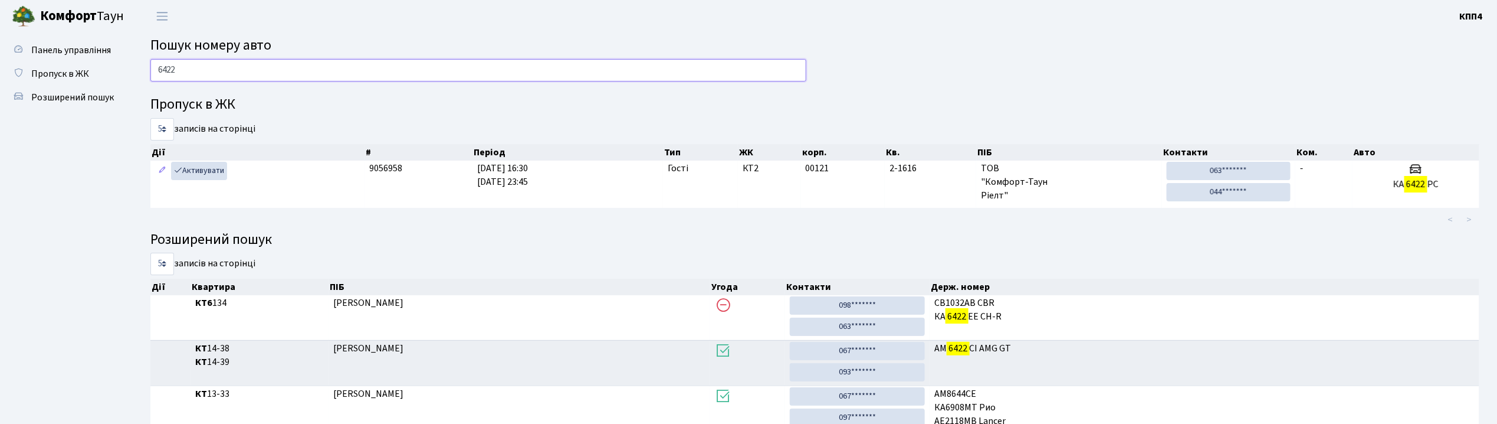
type input "6422"
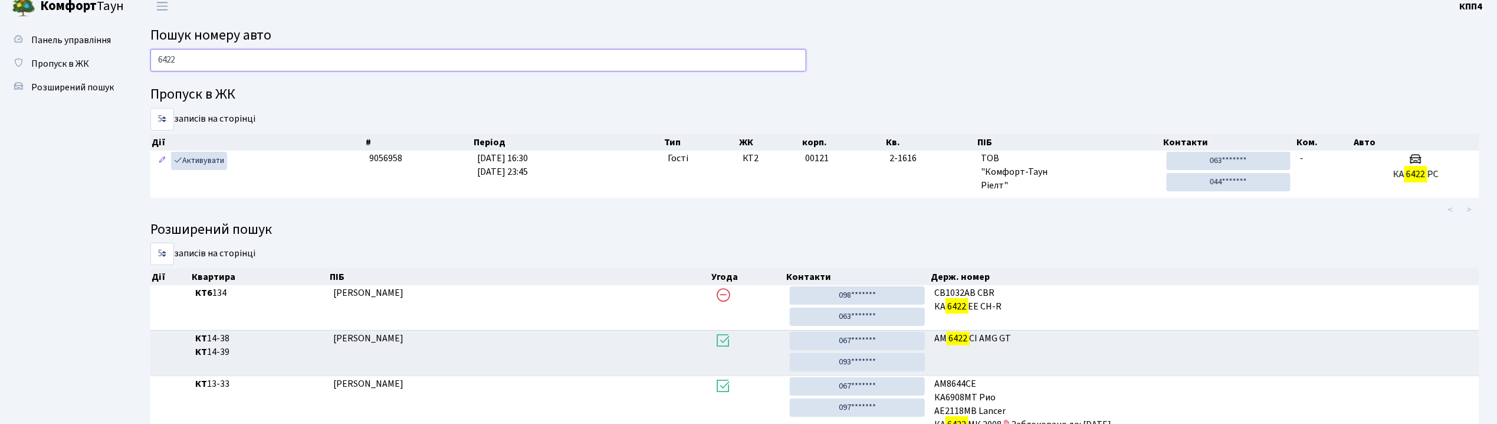
scroll to position [77, 0]
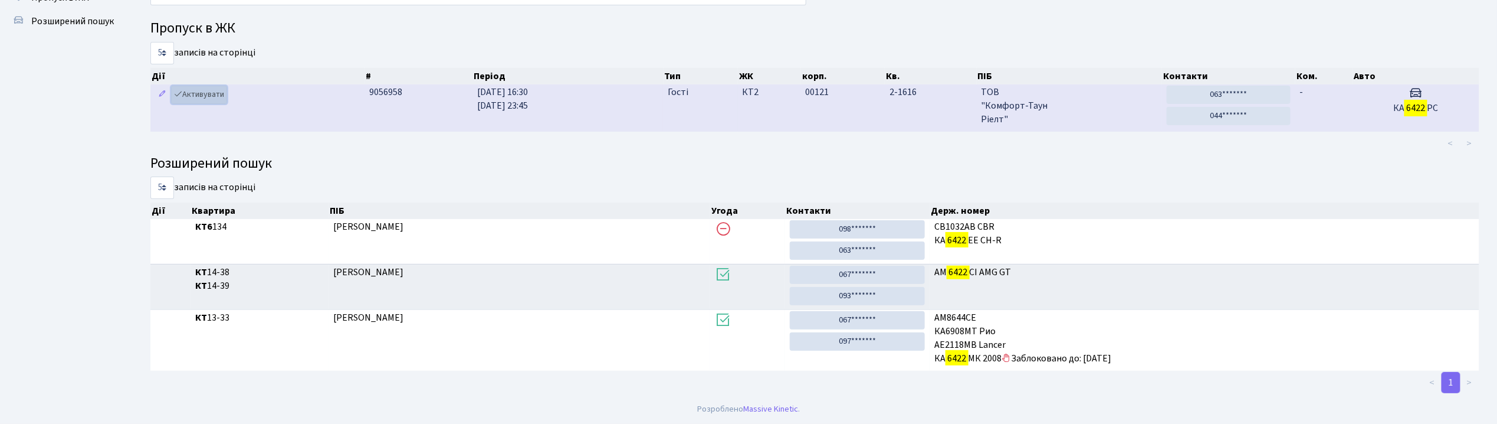
click at [203, 93] on link "Активувати" at bounding box center [199, 95] width 56 height 18
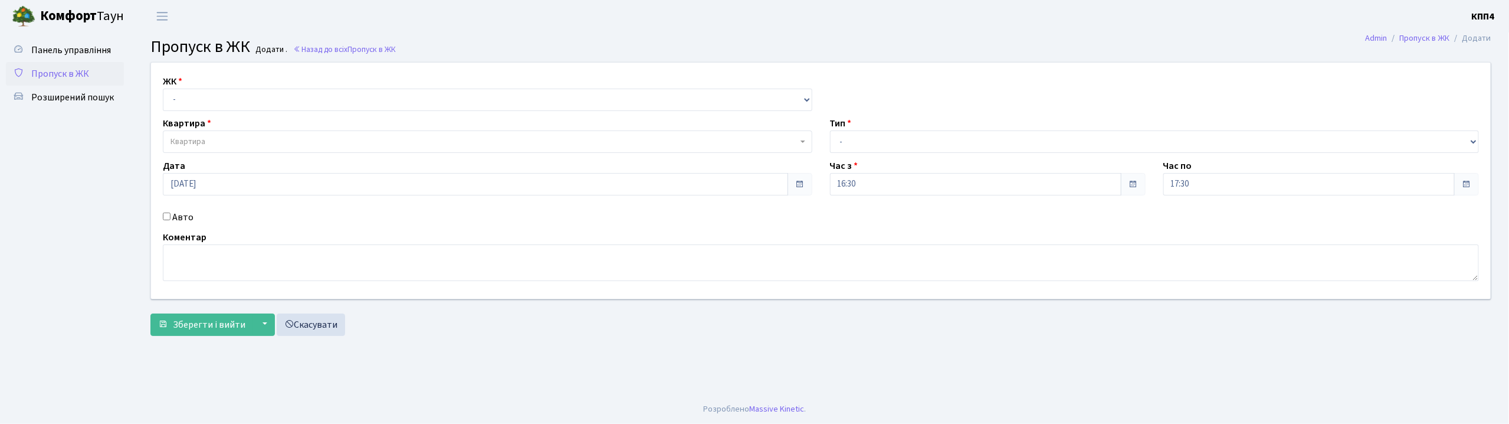
click at [166, 216] on input "Авто" at bounding box center [167, 216] width 8 height 8
checkbox input "true"
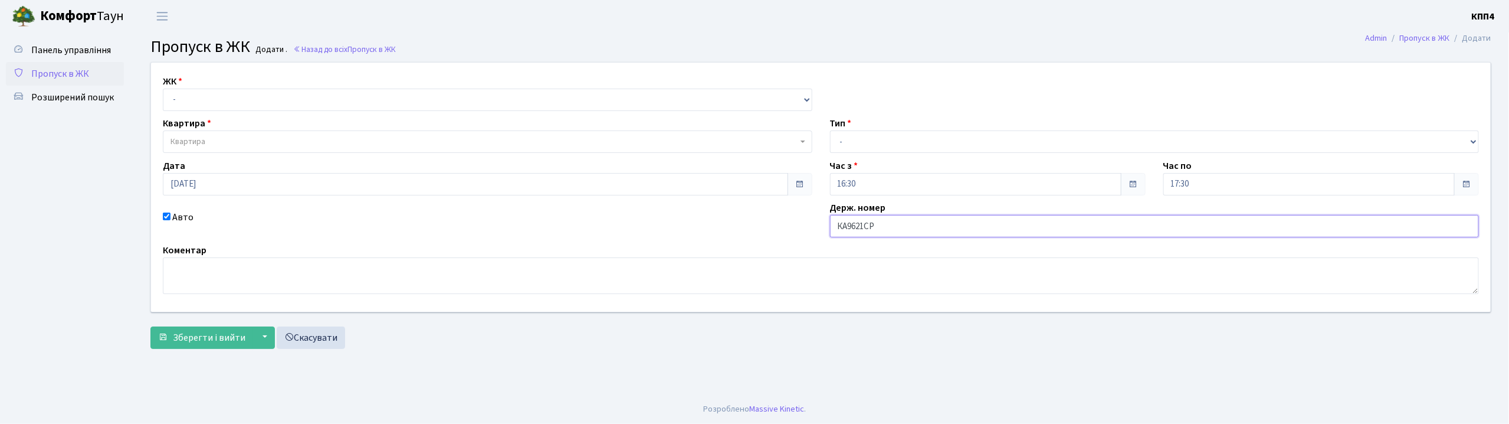
type input "КА9621СР"
click at [258, 106] on select "- КТ, вул. Регенераторна, 4 КТ2, просп. Соборності, 17 КТ3, вул. Березнева, 16 …" at bounding box center [487, 99] width 649 height 22
select select "271"
click at [163, 88] on select "- КТ, вул. Регенераторна, 4 КТ2, просп. Соборності, 17 КТ3, вул. Березнева, 16 …" at bounding box center [487, 99] width 649 height 22
select select
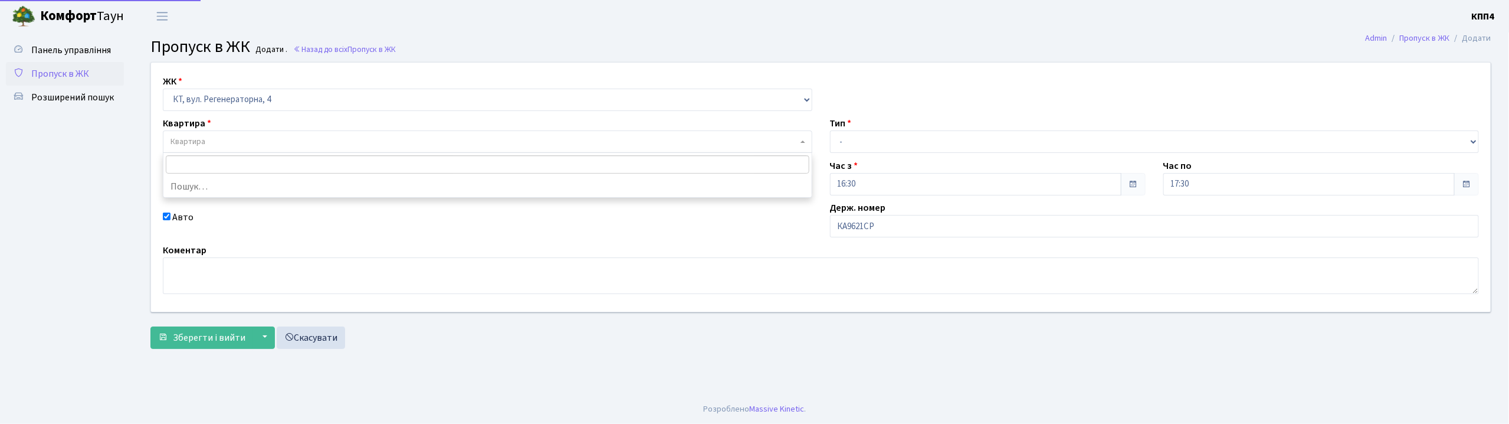
click at [260, 146] on span "Квартира" at bounding box center [483, 142] width 627 height 12
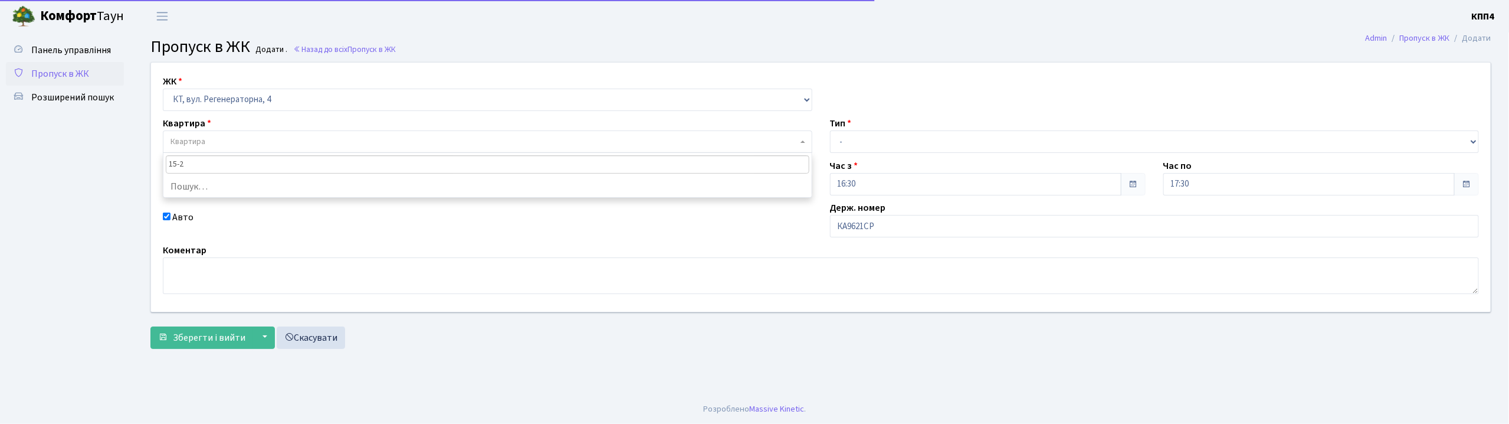
type input "15-25"
click at [258, 164] on input "15-25" at bounding box center [488, 164] width 644 height 18
click at [270, 166] on input "15-25" at bounding box center [488, 164] width 644 height 18
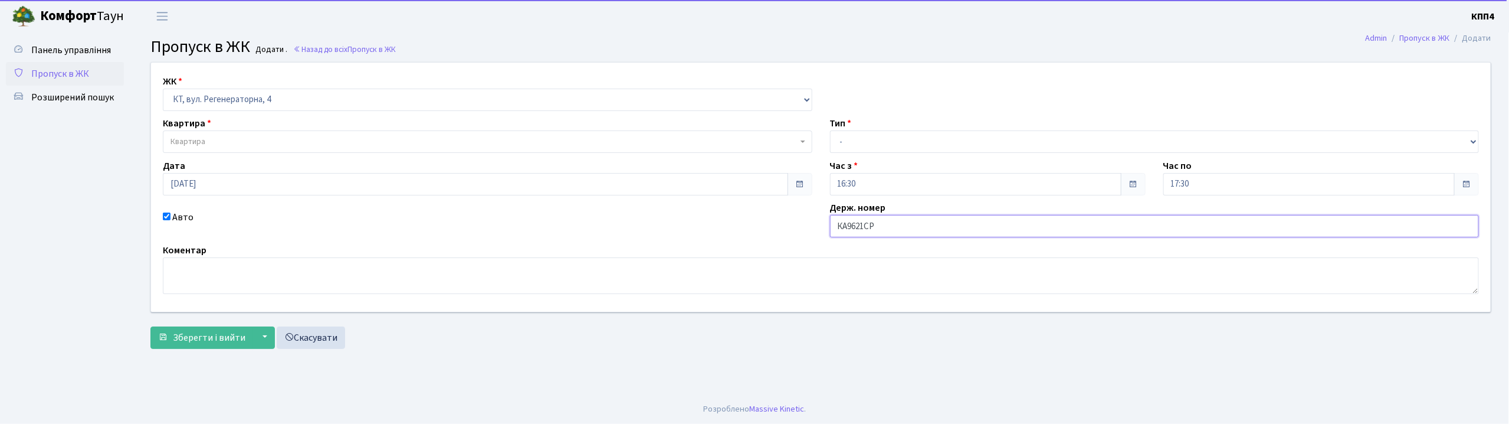
drag, startPoint x: 833, startPoint y: 223, endPoint x: 966, endPoint y: 221, distance: 133.3
click at [966, 221] on input "КА9621СР" at bounding box center [1154, 226] width 649 height 22
click at [202, 136] on span "Квартира" at bounding box center [187, 142] width 35 height 12
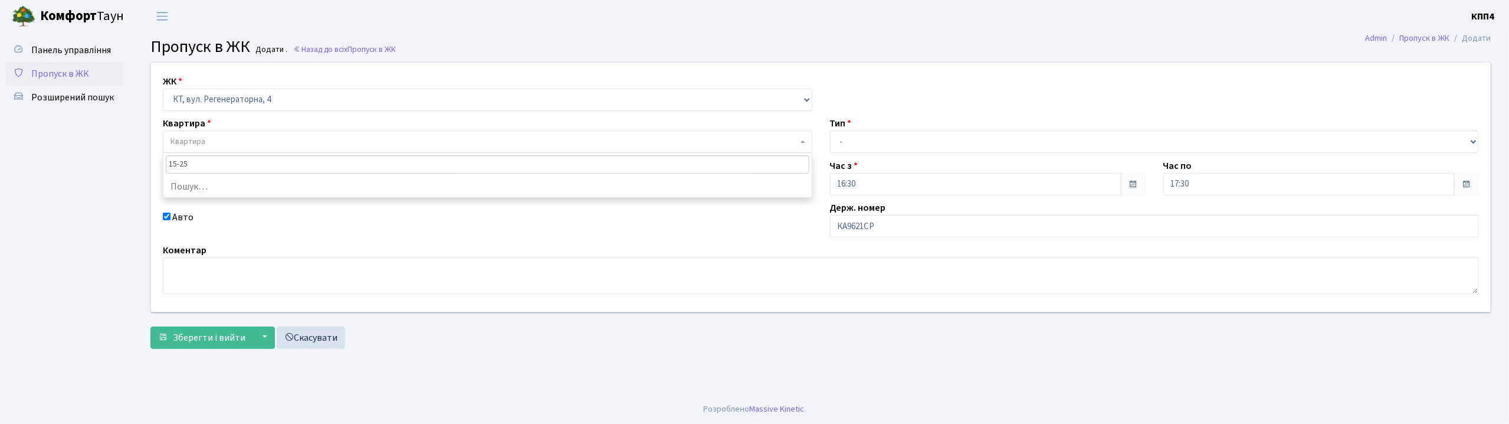
type input "15-25"
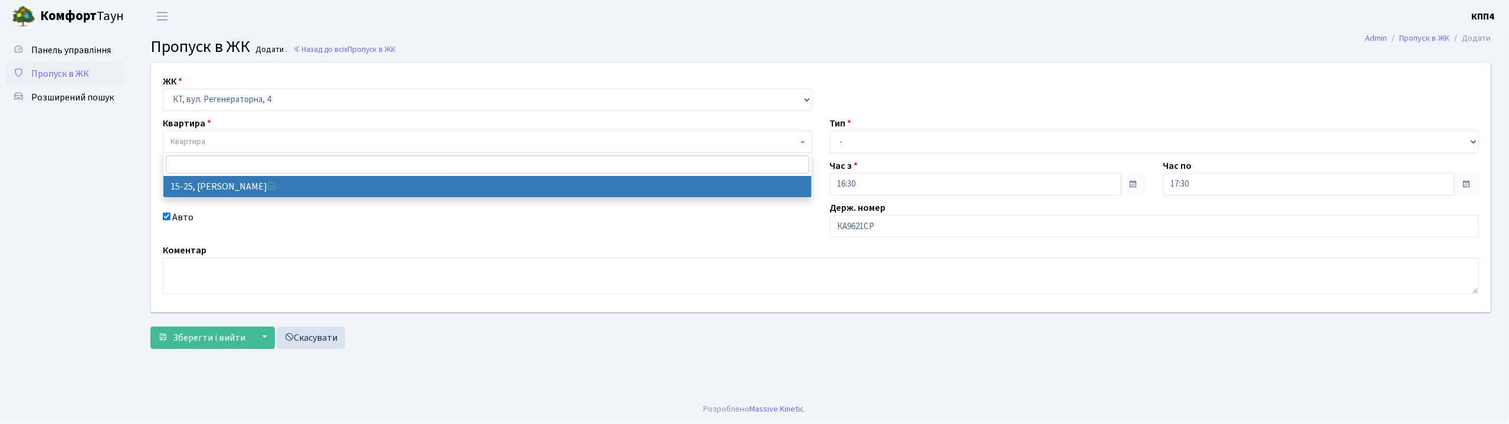
select select "8800"
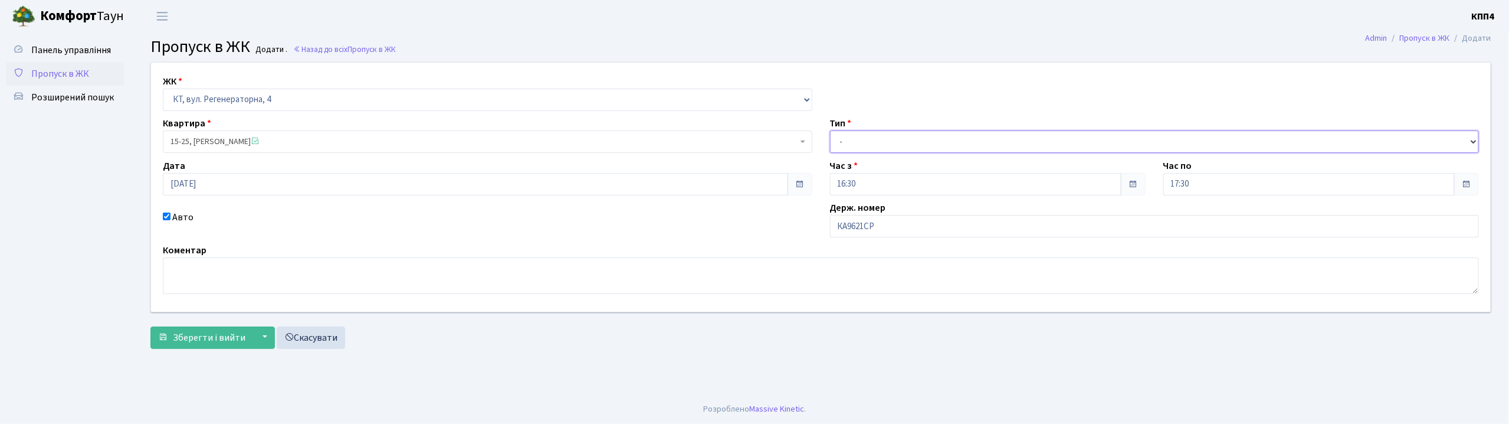
drag, startPoint x: 852, startPoint y: 144, endPoint x: 855, endPoint y: 152, distance: 8.8
click at [852, 144] on select "- Доставка Таксі Гості Сервіс" at bounding box center [1154, 141] width 649 height 22
select select "2"
click at [830, 130] on select "- Доставка Таксі Гості Сервіс" at bounding box center [1154, 141] width 649 height 22
click at [197, 338] on span "Зберегти і вийти" at bounding box center [209, 337] width 73 height 13
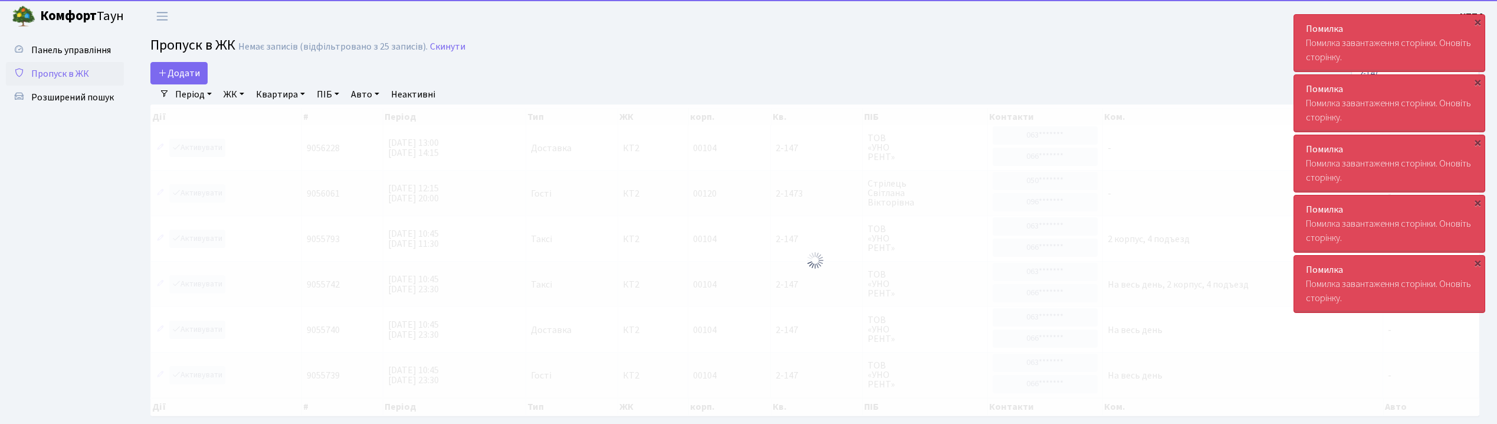
select select "25"
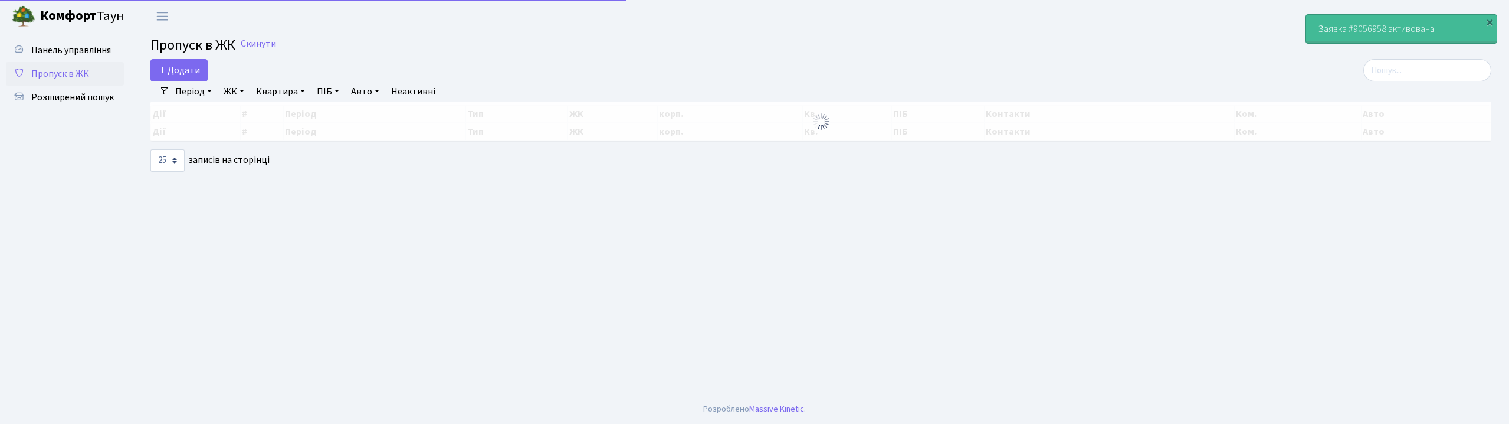
select select "25"
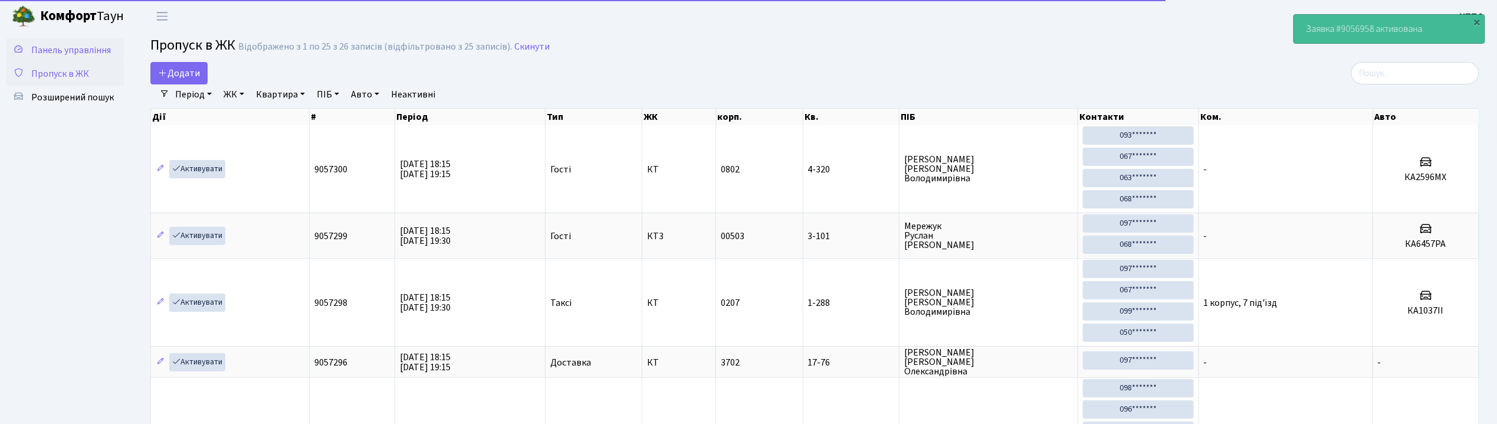
click at [80, 46] on span "Панель управління" at bounding box center [71, 50] width 80 height 13
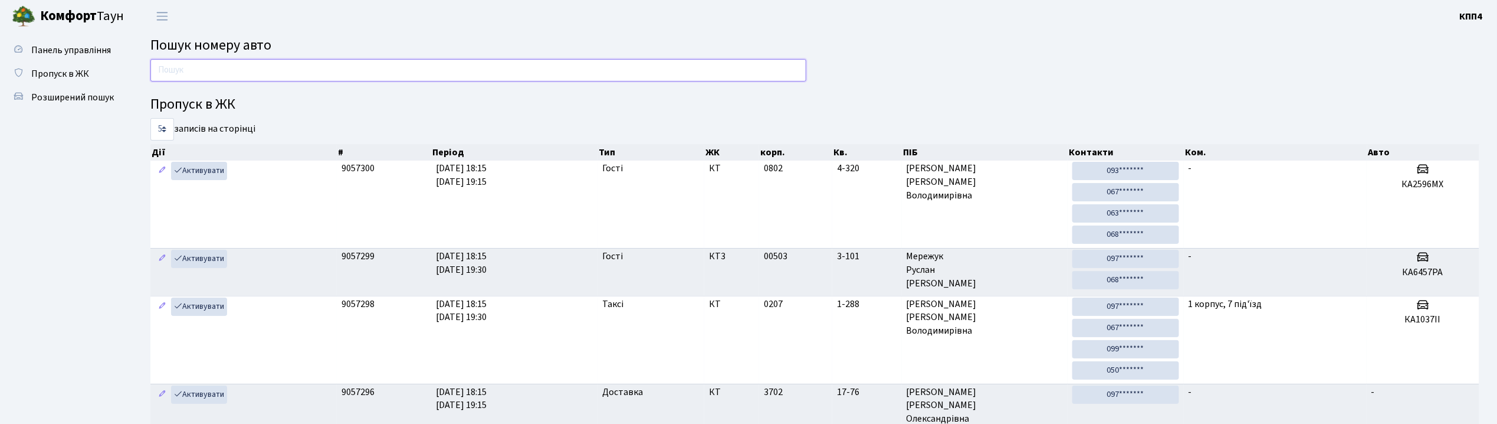
click at [661, 64] on input "text" at bounding box center [478, 70] width 656 height 22
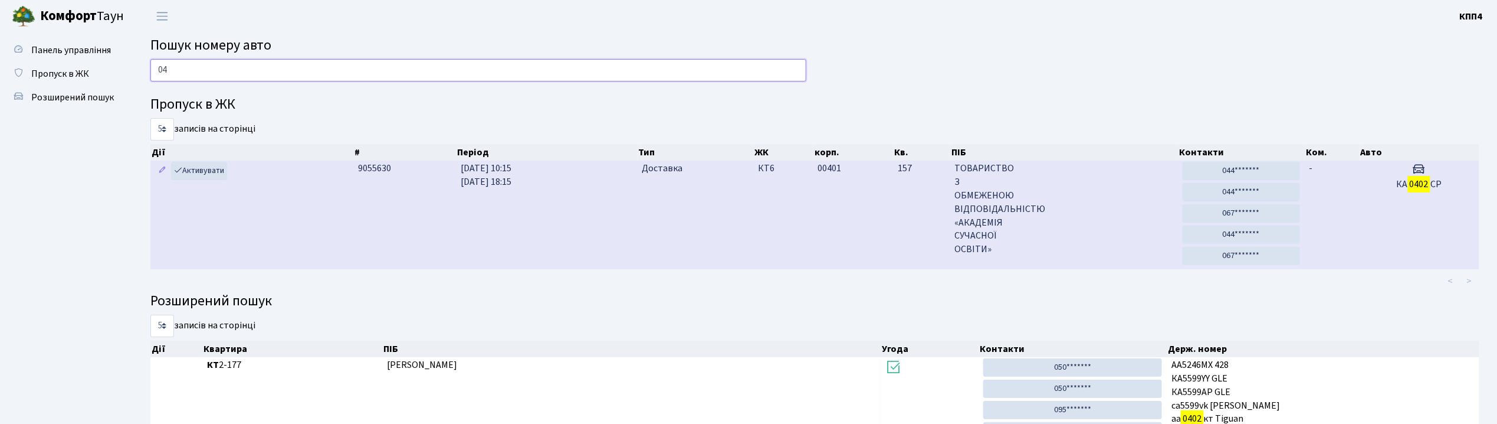
type input "0"
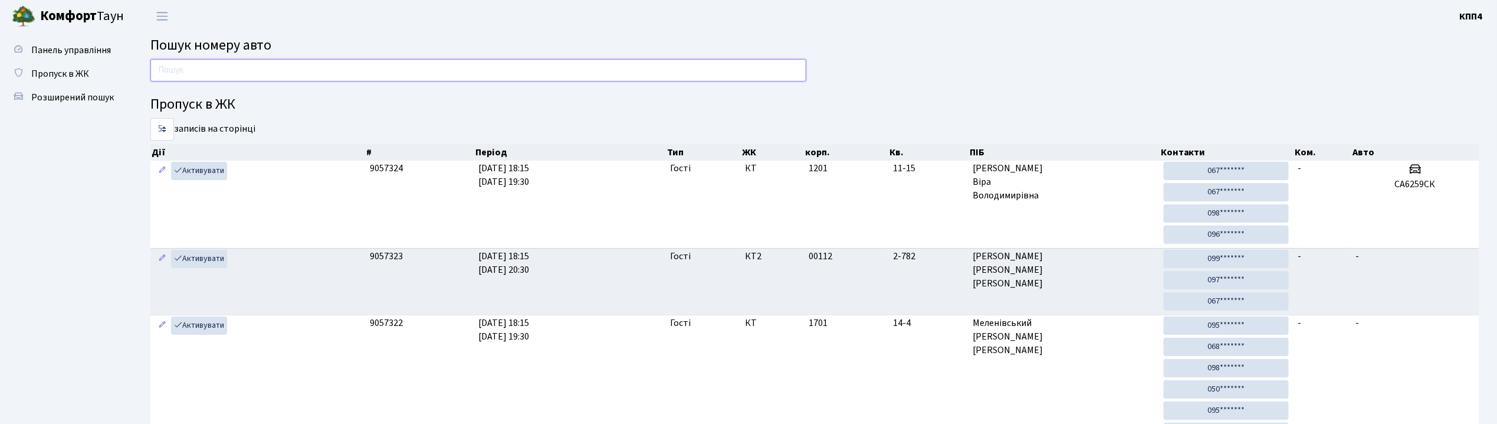
click at [583, 65] on input "text" at bounding box center [478, 70] width 656 height 22
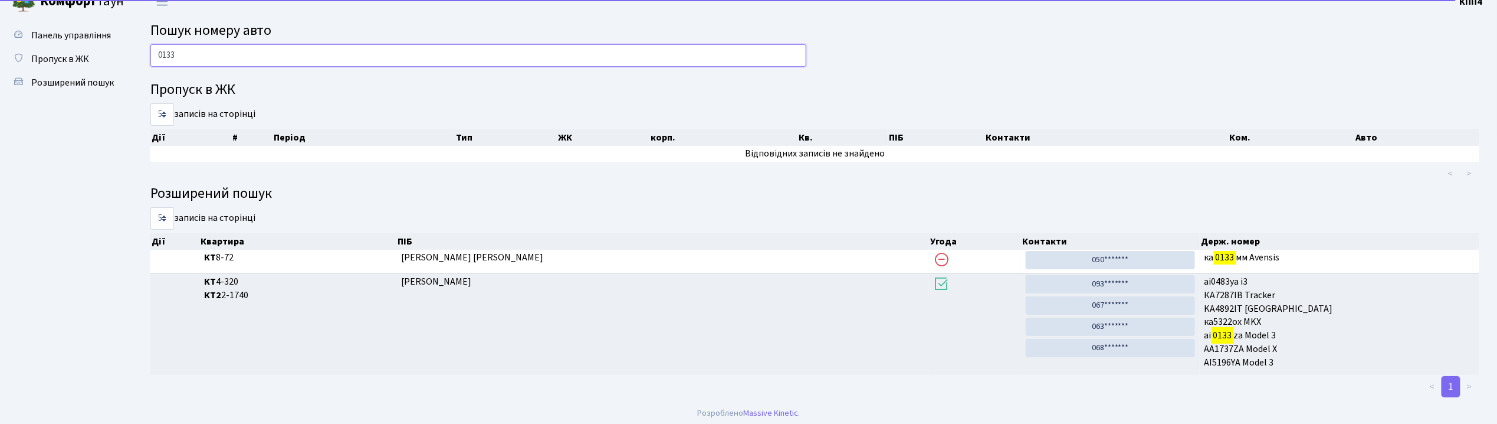
scroll to position [19, 0]
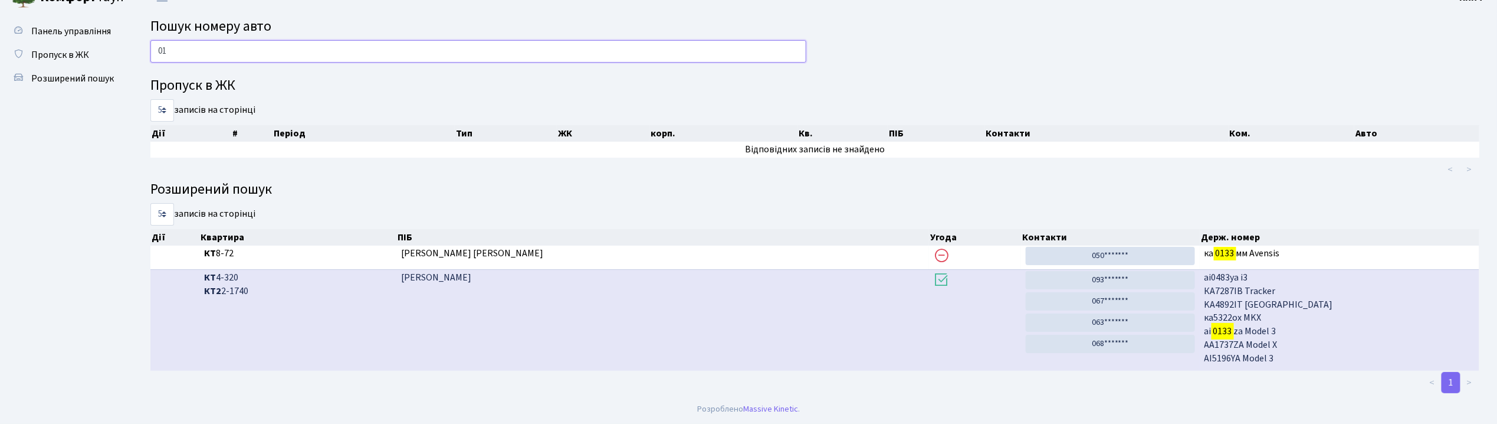
type input "0"
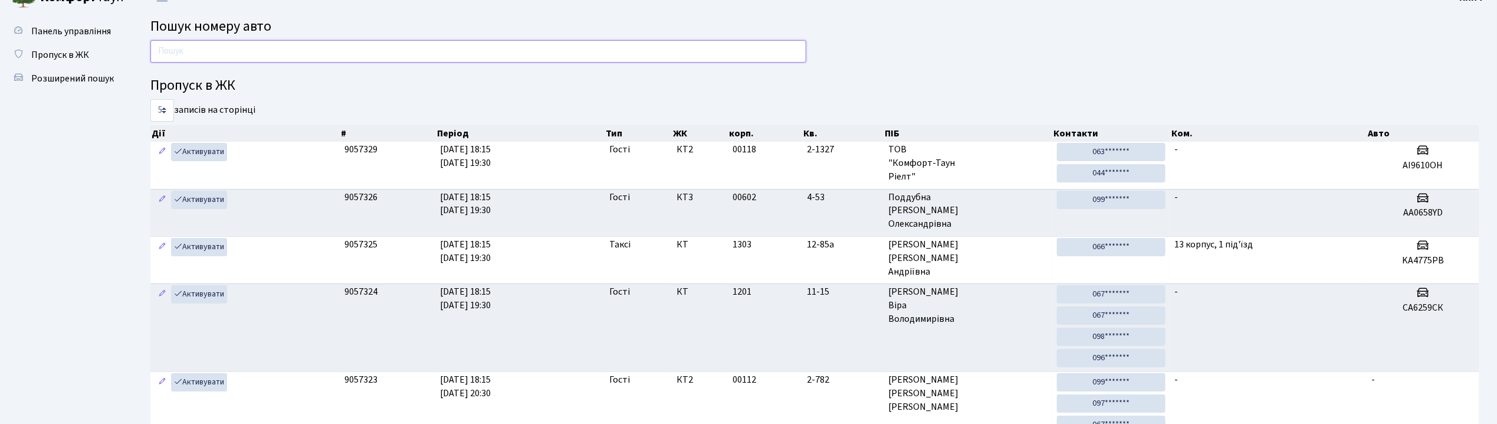
click at [694, 53] on input "text" at bounding box center [478, 51] width 656 height 22
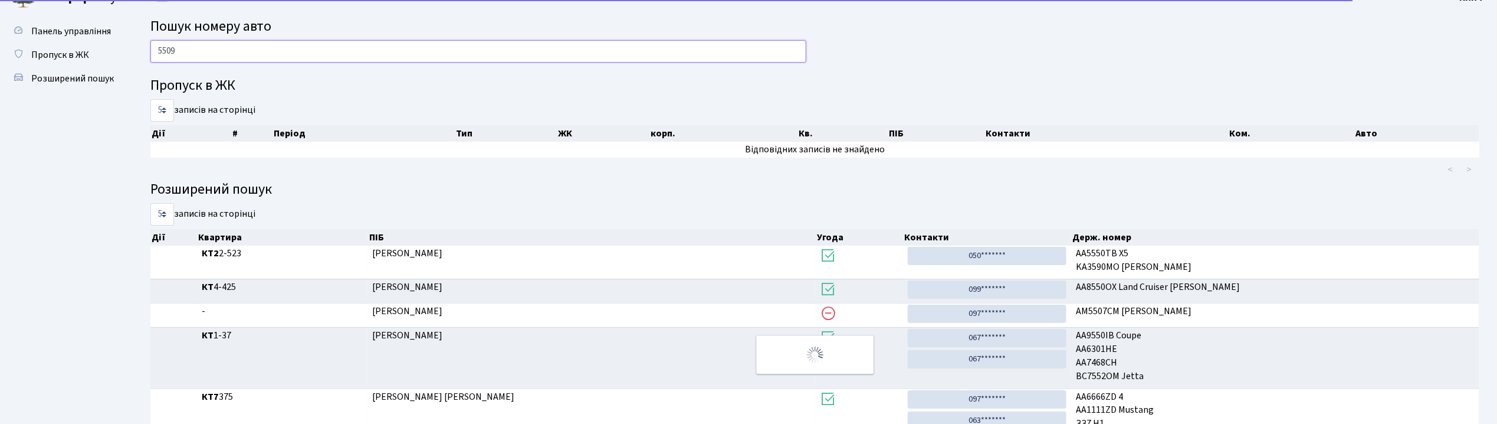
scroll to position [0, 0]
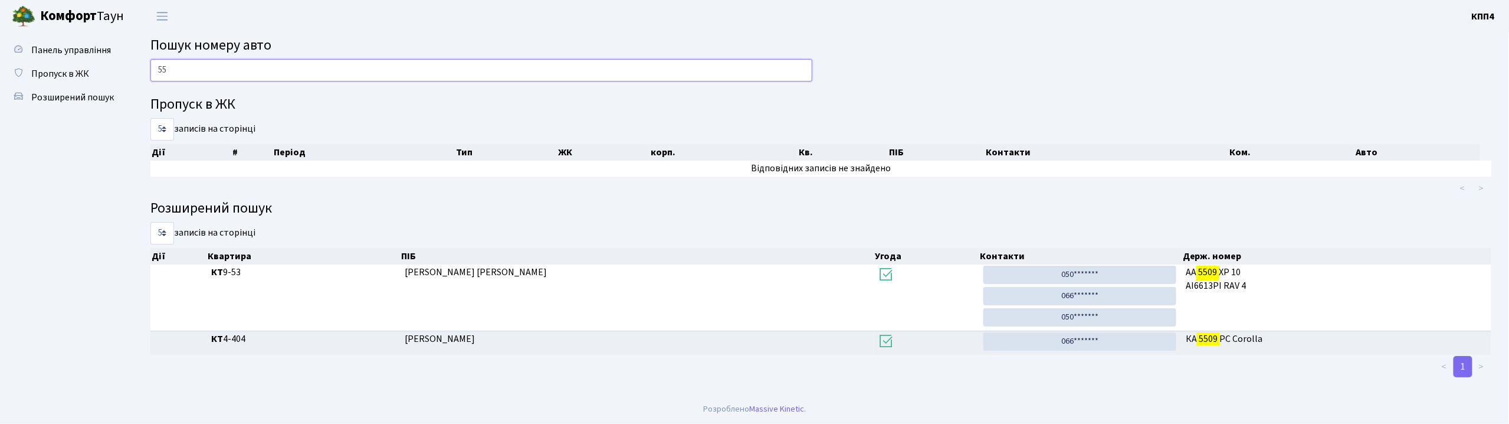
type input "5"
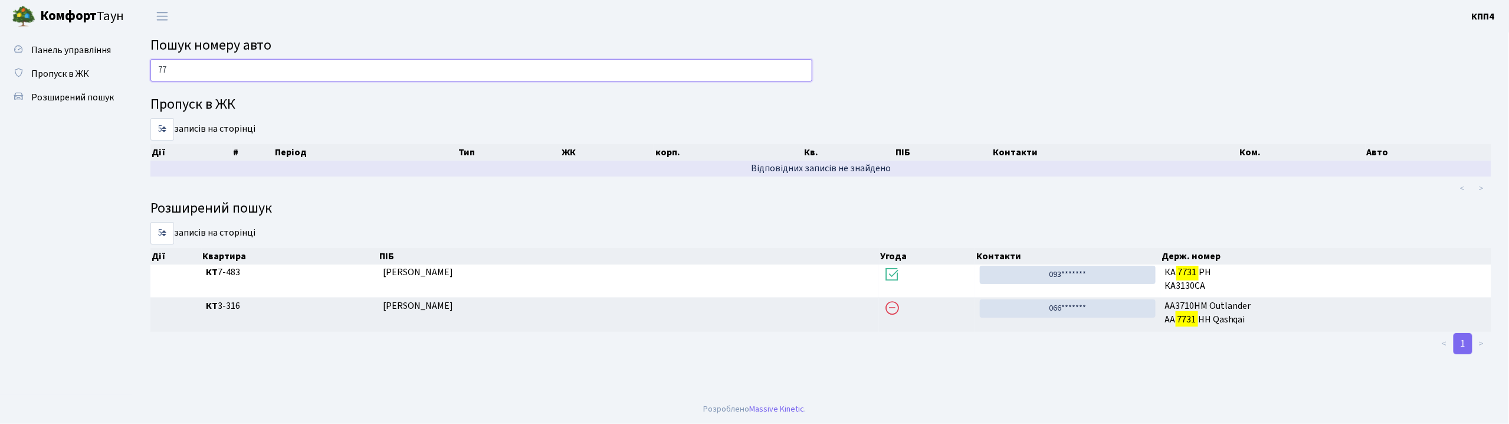
type input "7"
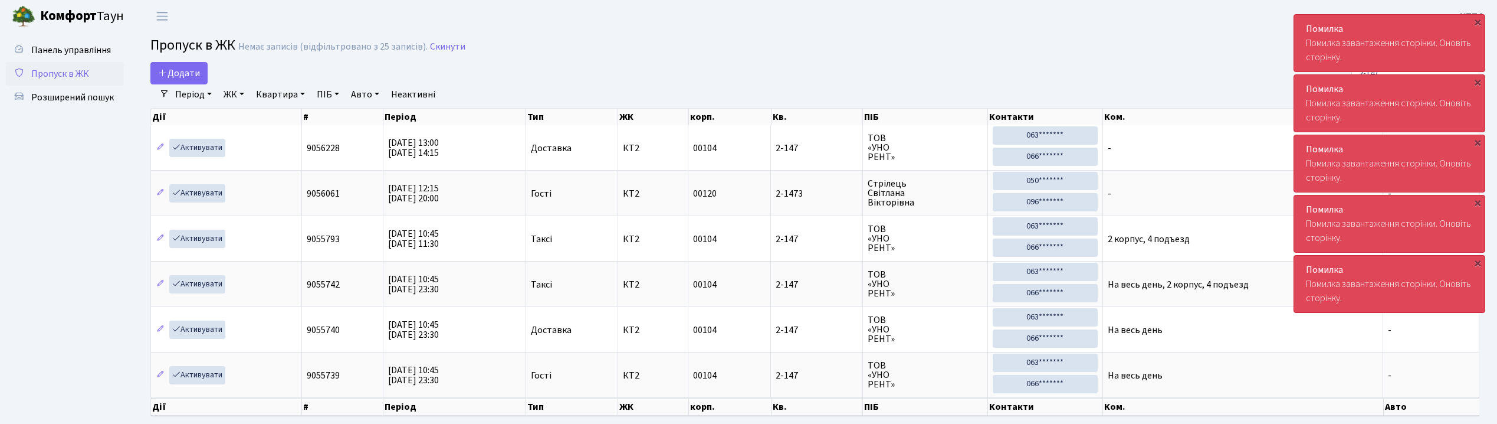
select select "25"
click at [1172, 59] on main "Admin Пропуск в ЖК Список Пропуск в ЖК Немає записів (відфільтровано з 25 запис…" at bounding box center [815, 239] width 1364 height 415
click at [1420, 68] on div "Помилка Помилка завантаження сторінки. Оновіть сторінку." at bounding box center [1389, 43] width 191 height 57
click at [1190, 81] on div "2-147" at bounding box center [1263, 73] width 431 height 22
click at [1447, 71] on div "Помилка Помилка завантаження сторінки. Оновіть сторінку. ×" at bounding box center [1390, 43] width 192 height 58
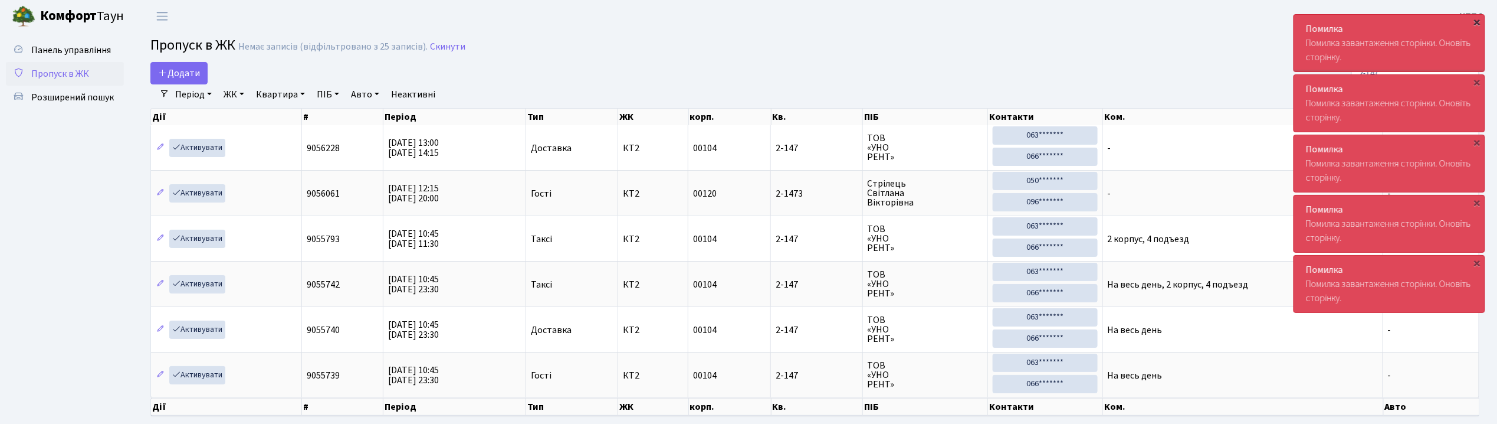
click at [1479, 19] on div "×" at bounding box center [1478, 22] width 12 height 12
click at [1480, 20] on div "×" at bounding box center [1478, 22] width 12 height 12
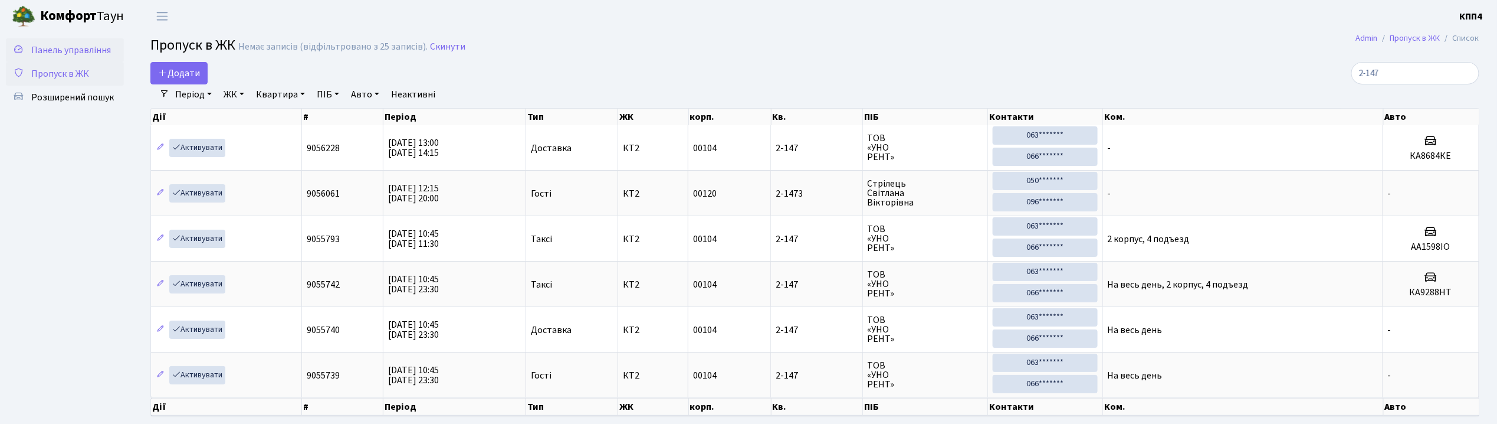
click at [63, 48] on span "Панель управління" at bounding box center [71, 50] width 80 height 13
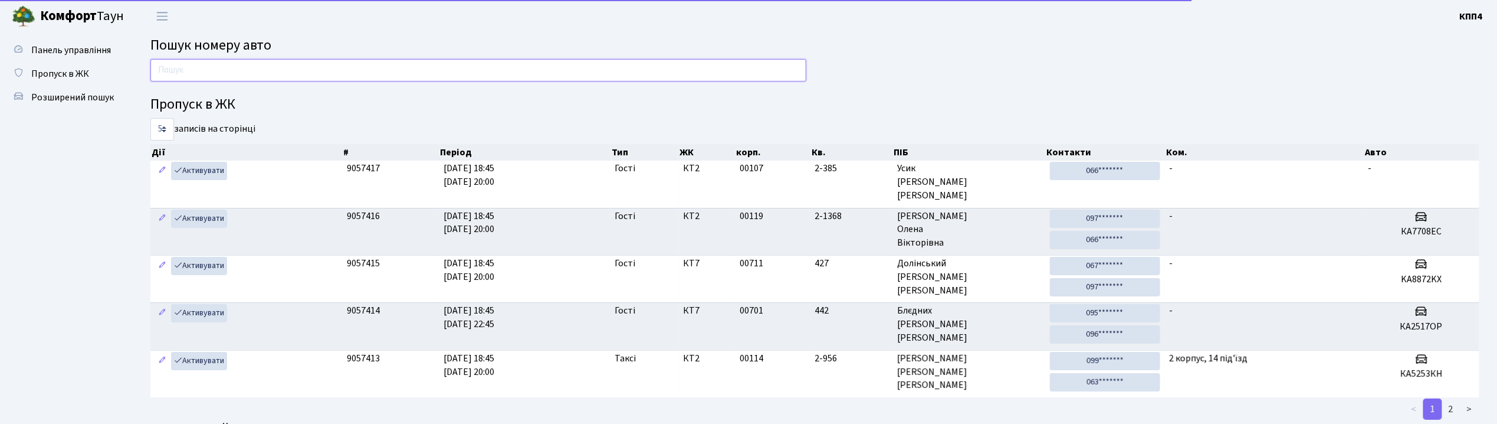
click at [203, 67] on input "text" at bounding box center [478, 70] width 656 height 22
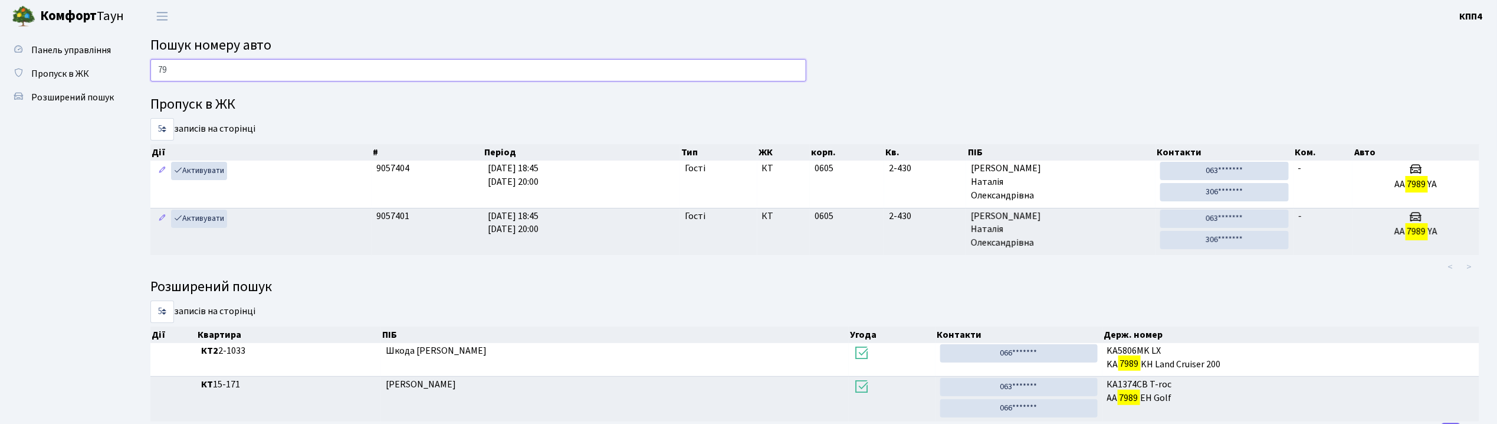
type input "7"
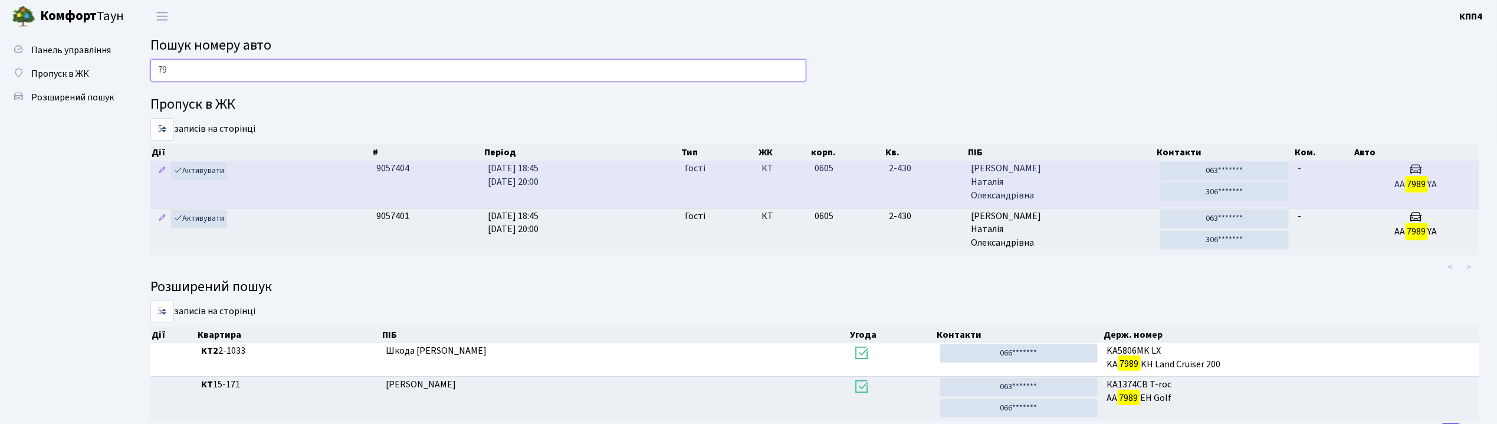
type input "7"
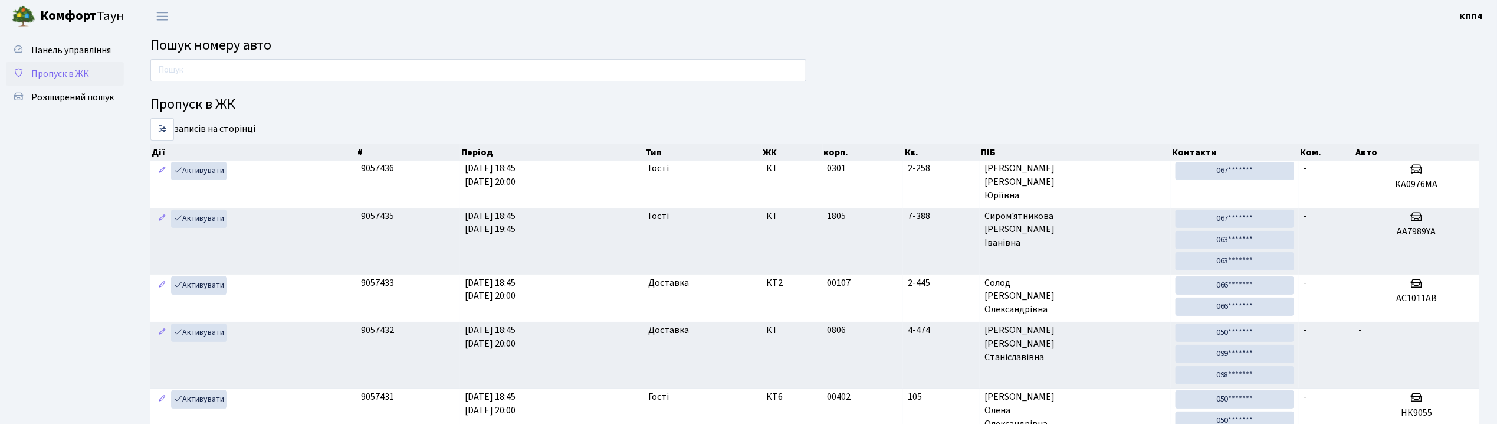
click at [76, 67] on span "Пропуск в ЖК" at bounding box center [60, 73] width 58 height 13
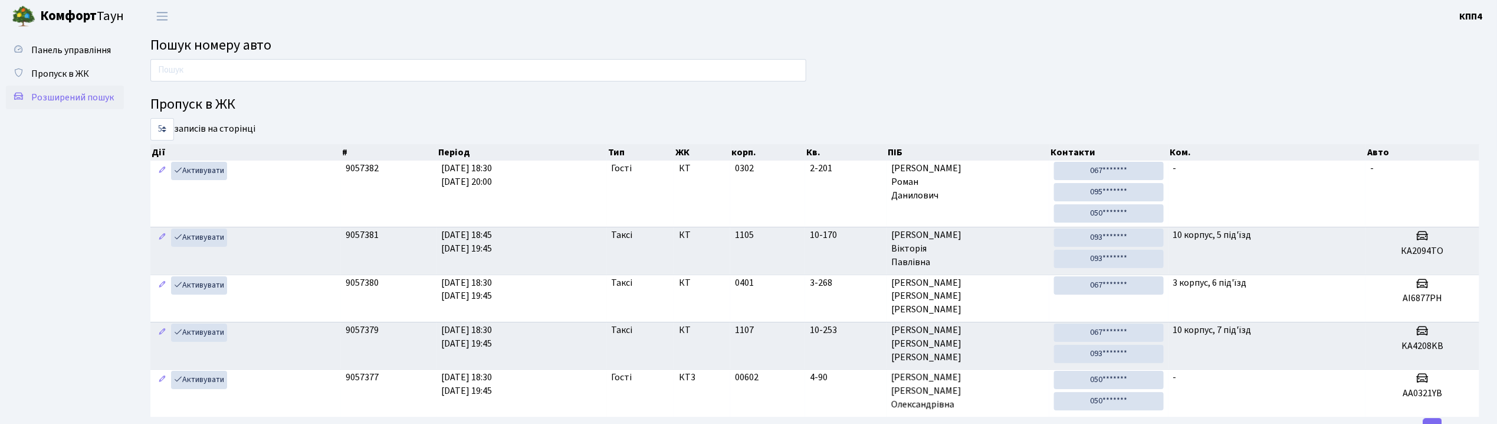
click at [35, 92] on span "Розширений пошук" at bounding box center [72, 97] width 83 height 13
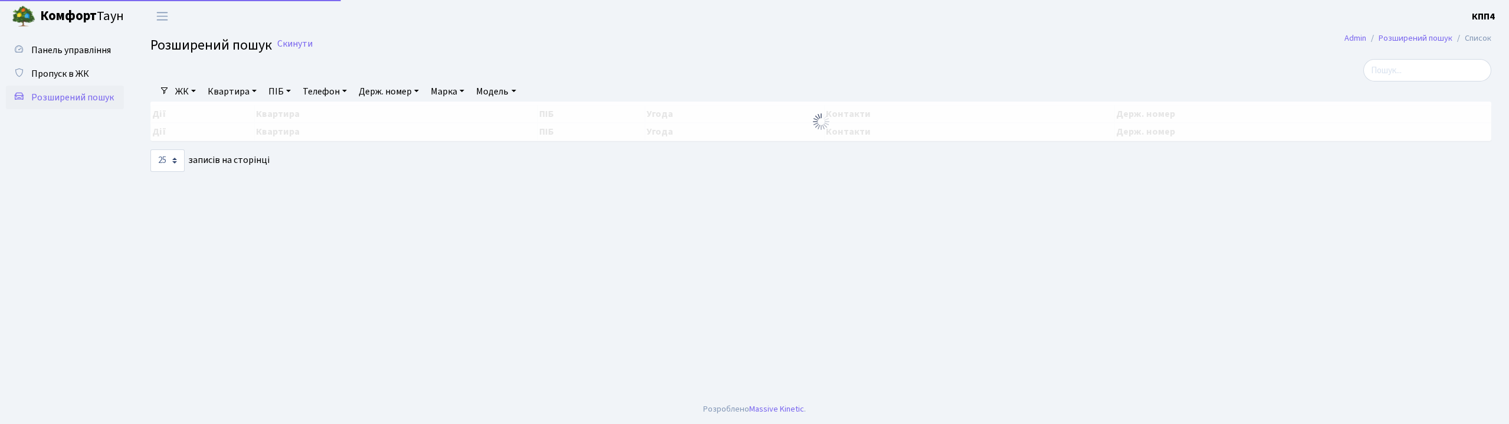
select select "25"
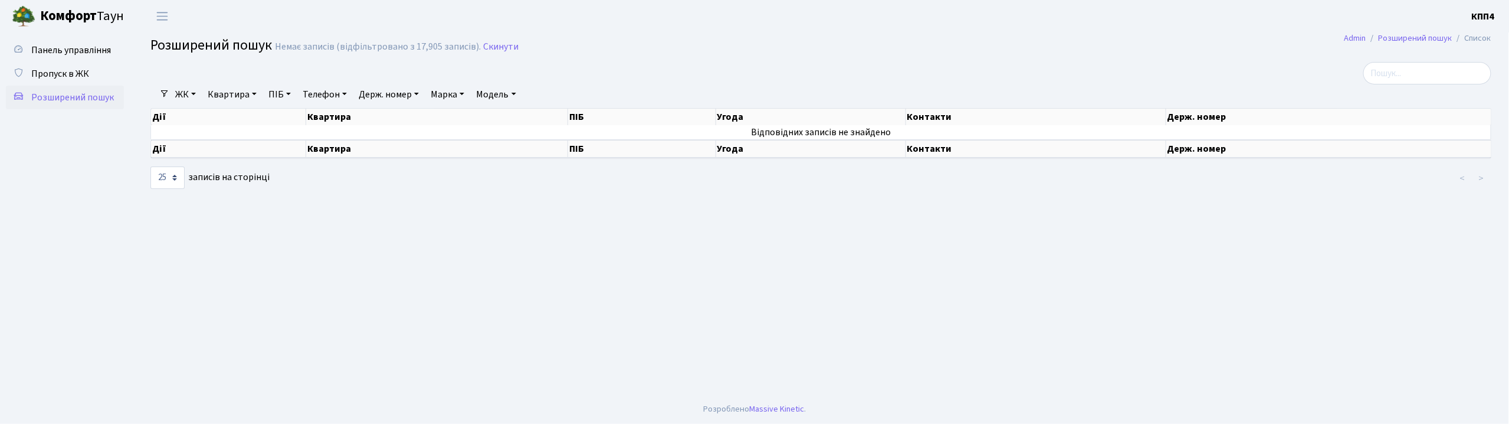
click at [225, 94] on link "Квартира" at bounding box center [232, 94] width 58 height 20
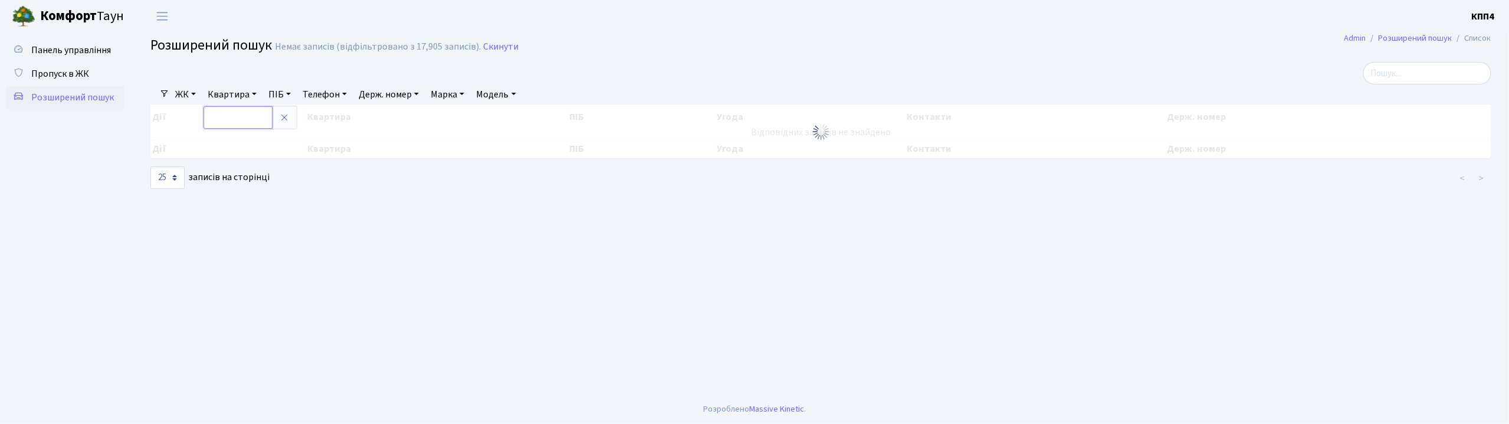
click at [245, 111] on input "text" at bounding box center [238, 117] width 69 height 22
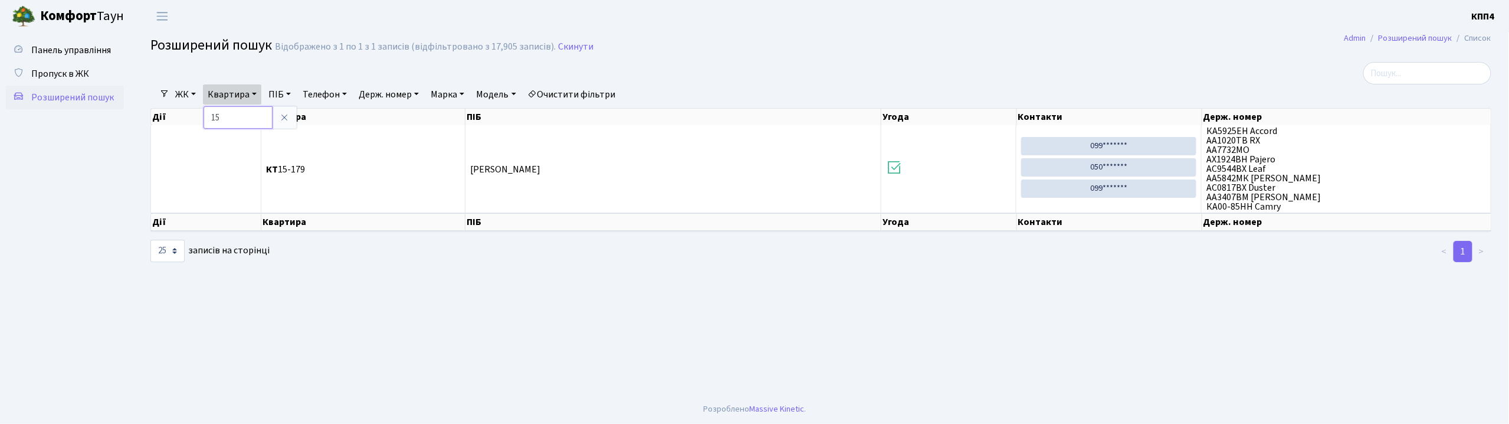
type input "1"
click at [67, 48] on span "Панель управління" at bounding box center [71, 50] width 80 height 13
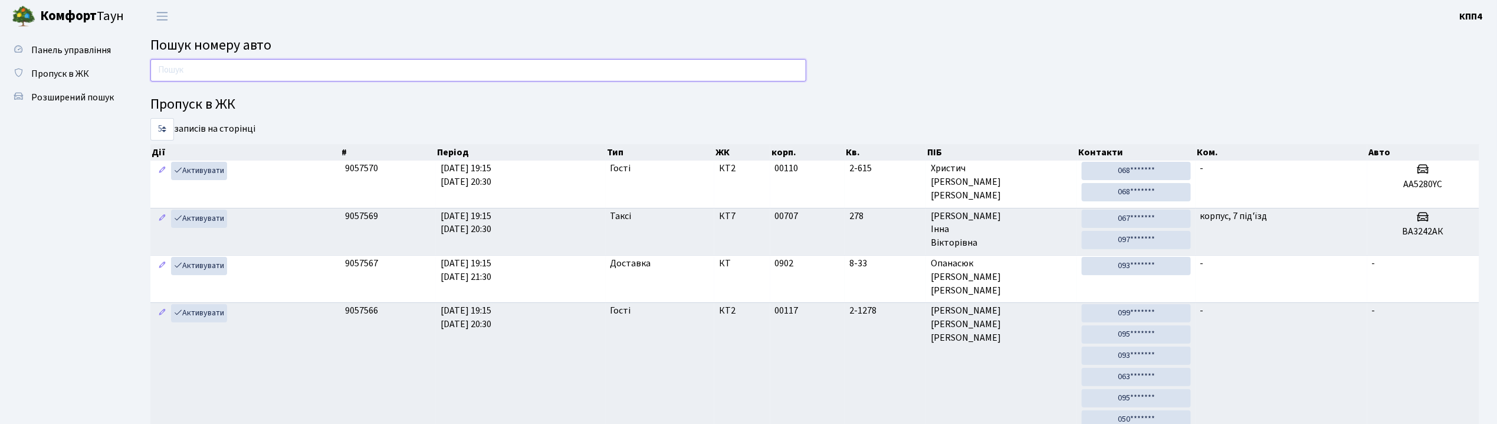
click at [284, 71] on input "text" at bounding box center [478, 70] width 656 height 22
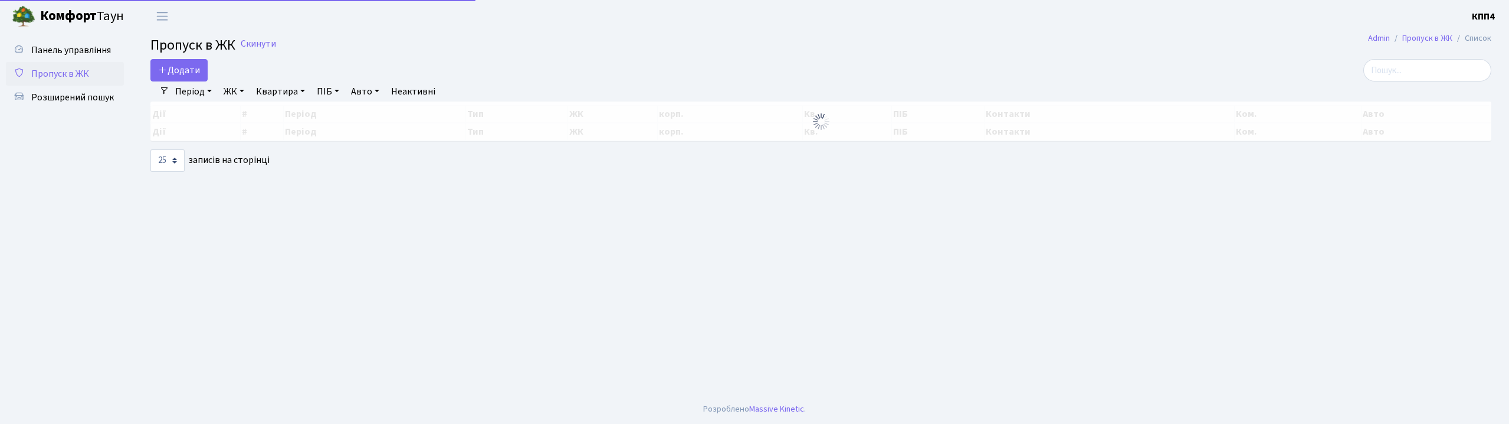
select select "25"
click at [1432, 67] on input "search" at bounding box center [1427, 70] width 128 height 22
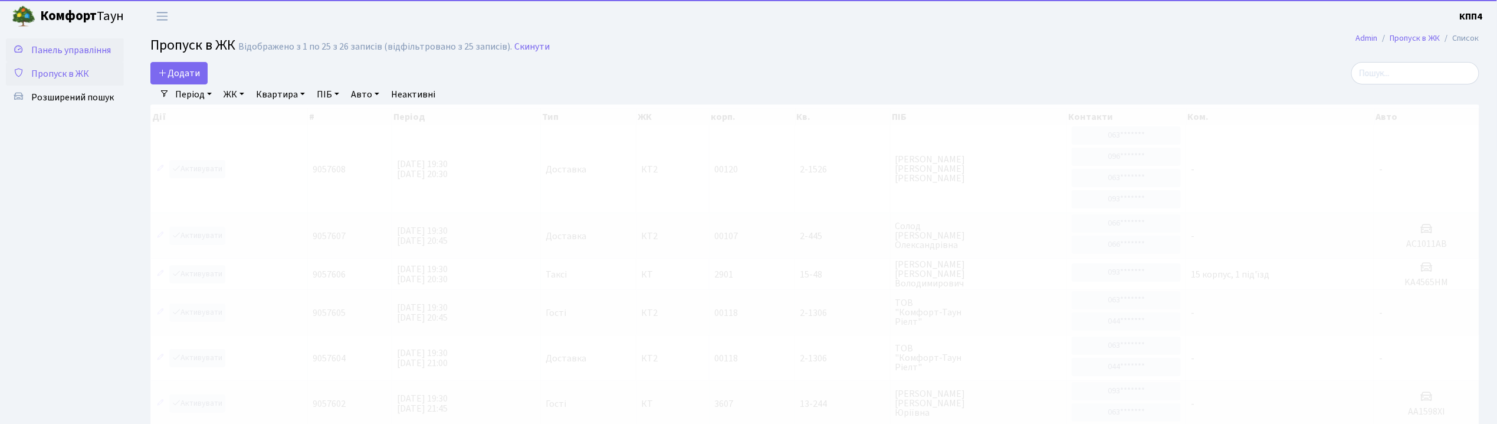
click at [50, 59] on link "Панель управління" at bounding box center [65, 50] width 118 height 24
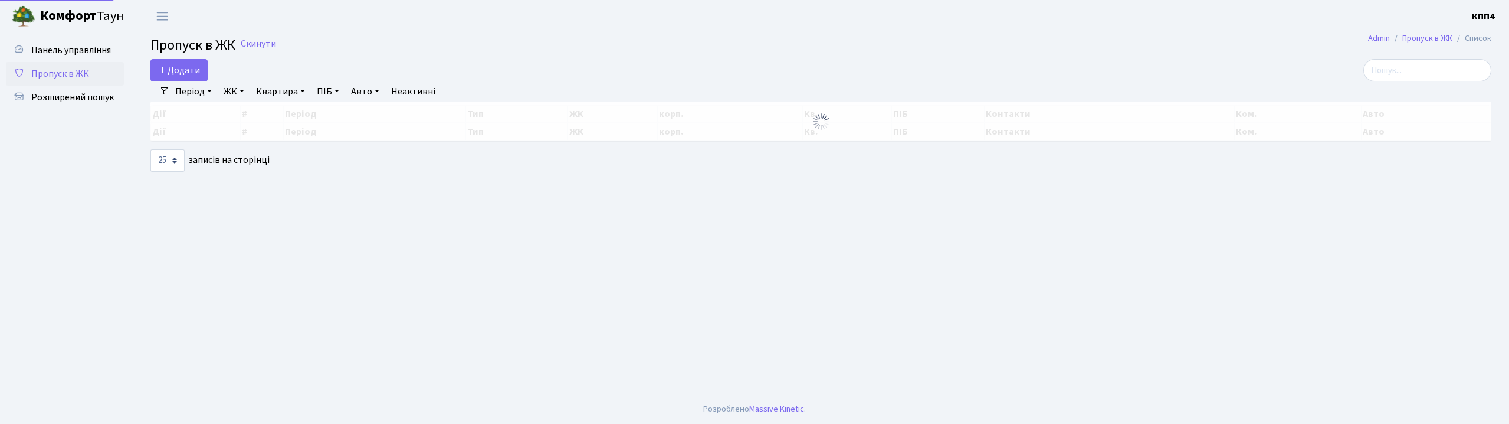
select select "25"
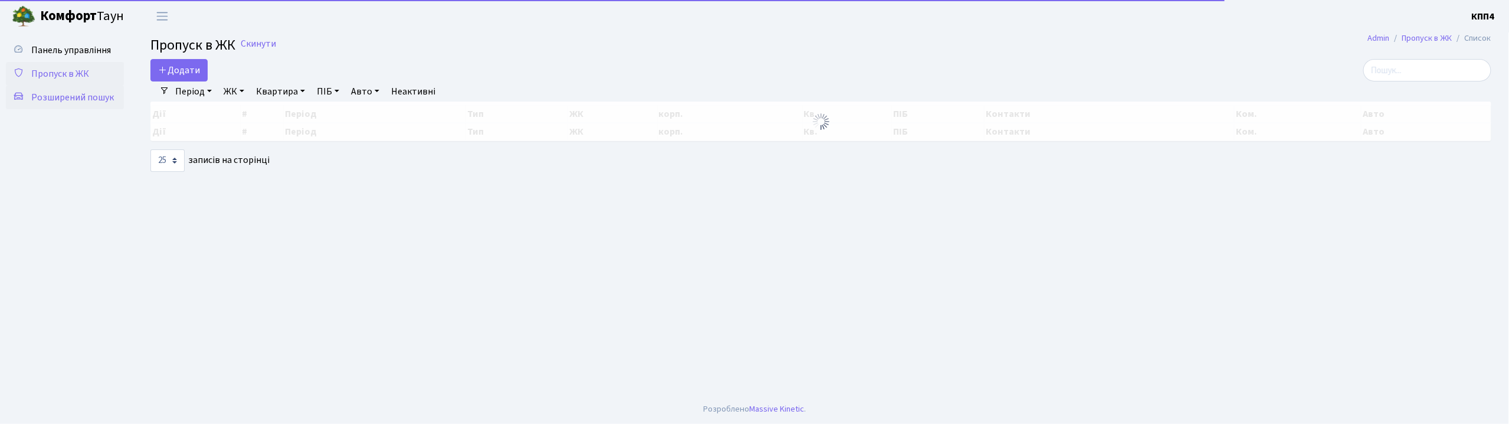
click at [71, 91] on span "Розширений пошук" at bounding box center [72, 97] width 83 height 13
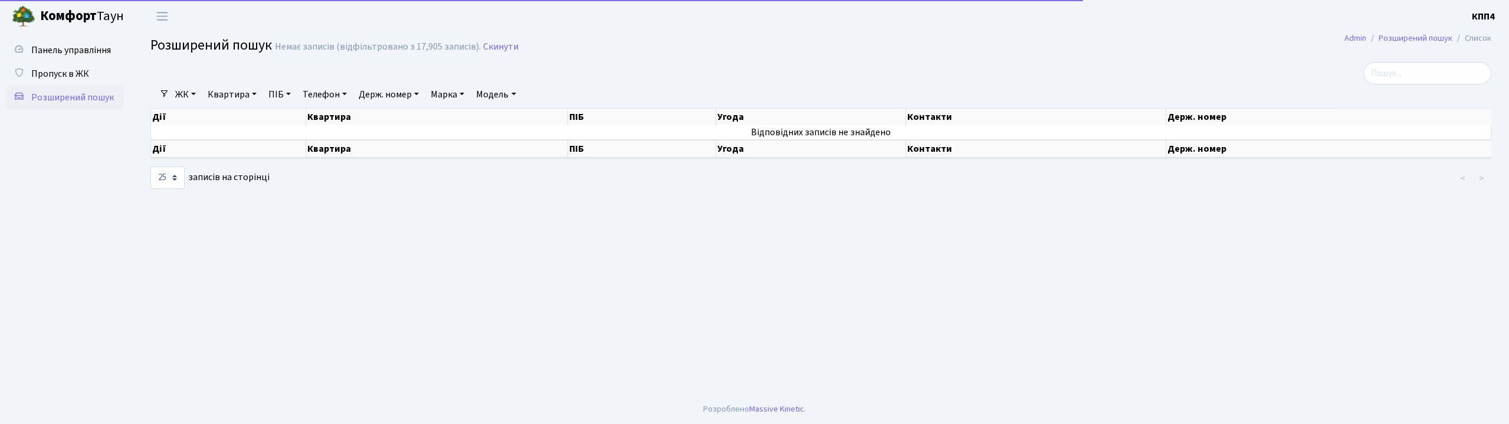
select select "25"
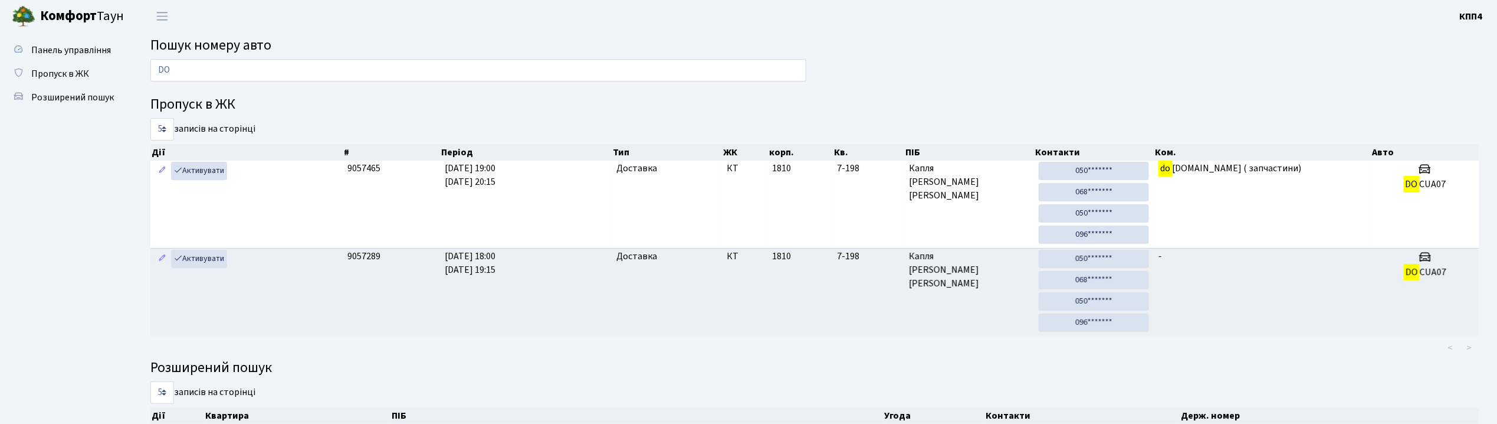
type input "D"
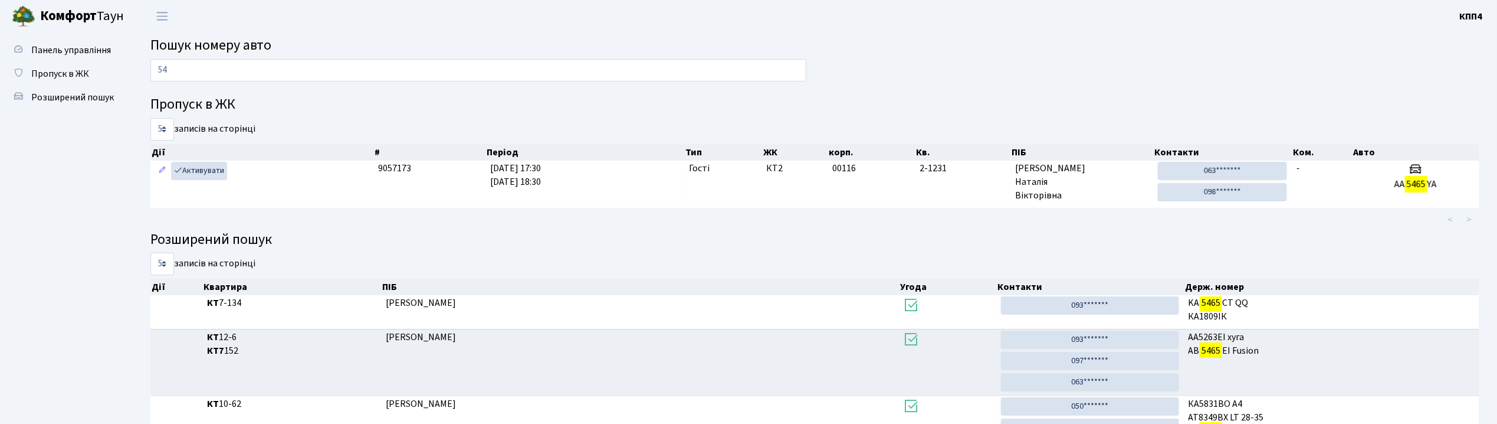
type input "5"
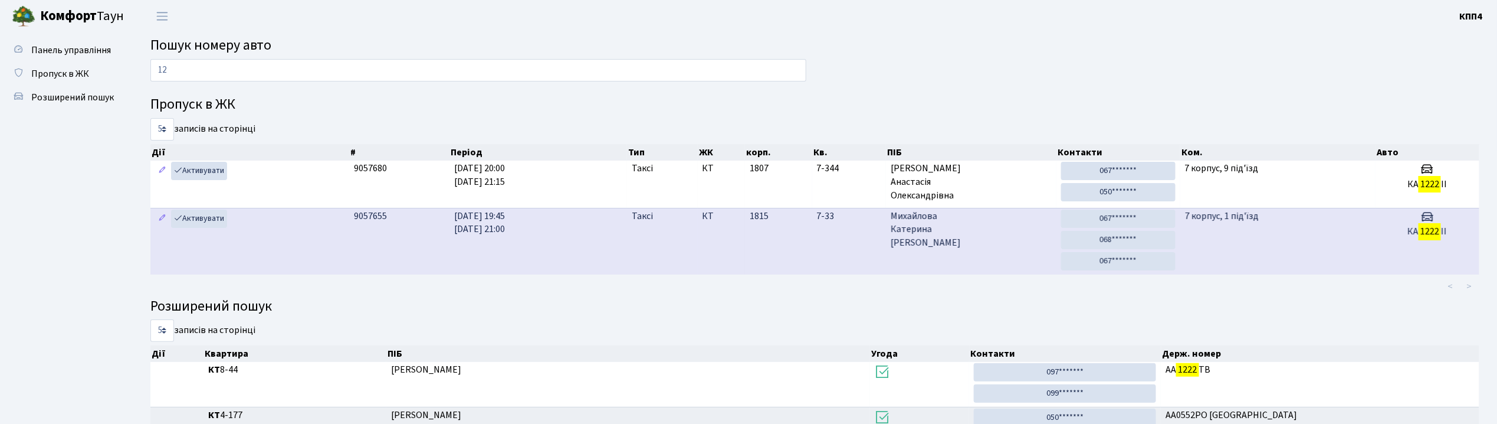
type input "1"
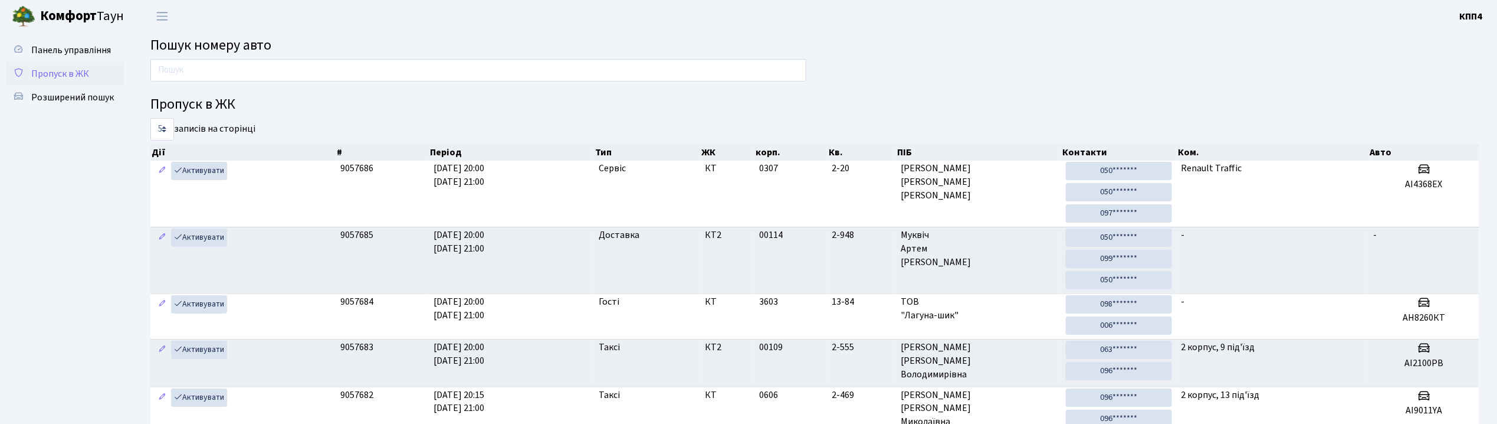
click at [62, 71] on span "Пропуск в ЖК" at bounding box center [60, 73] width 58 height 13
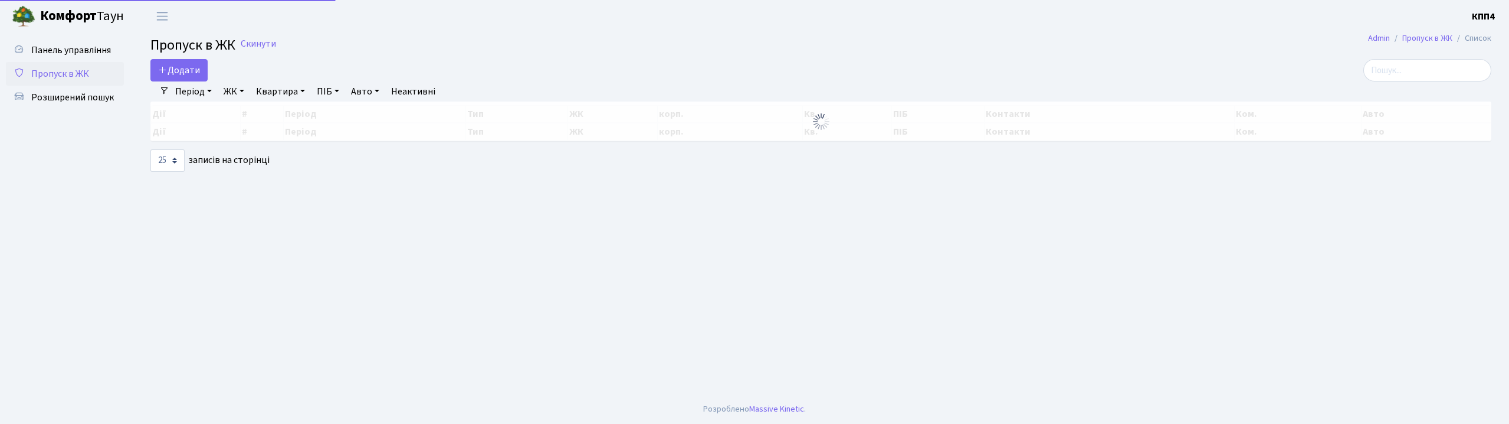
select select "25"
click at [64, 100] on span "Розширений пошук" at bounding box center [72, 97] width 83 height 13
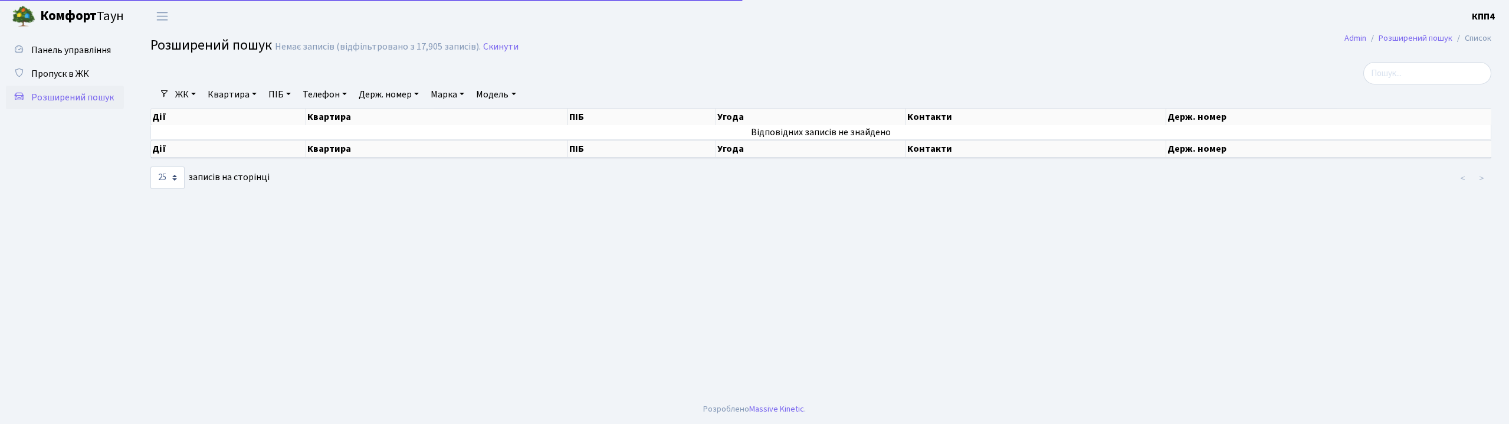
select select "25"
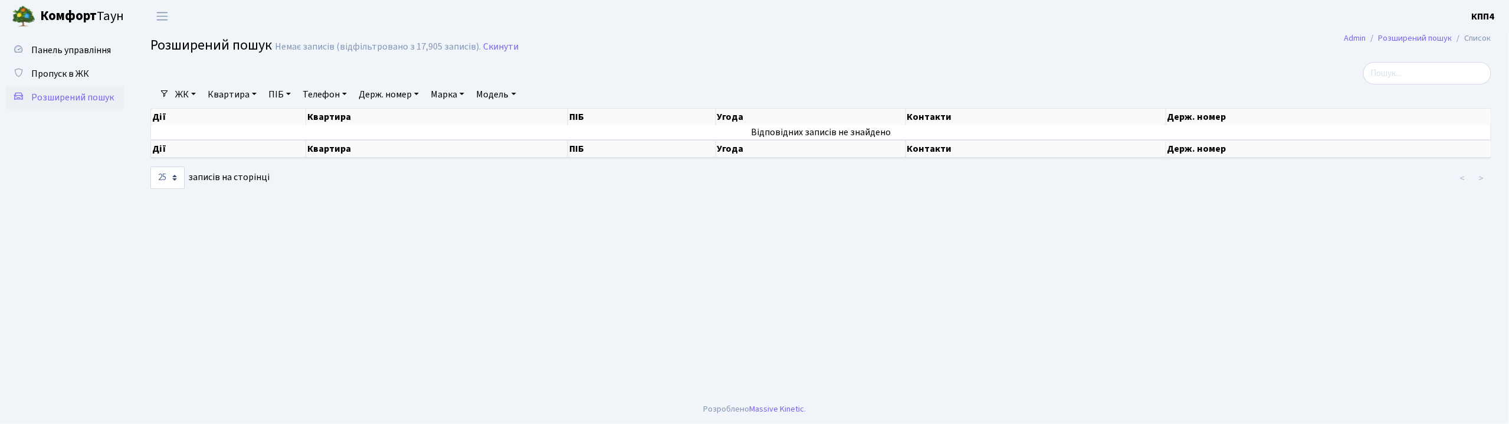
click at [225, 98] on link "Квартира" at bounding box center [232, 94] width 58 height 20
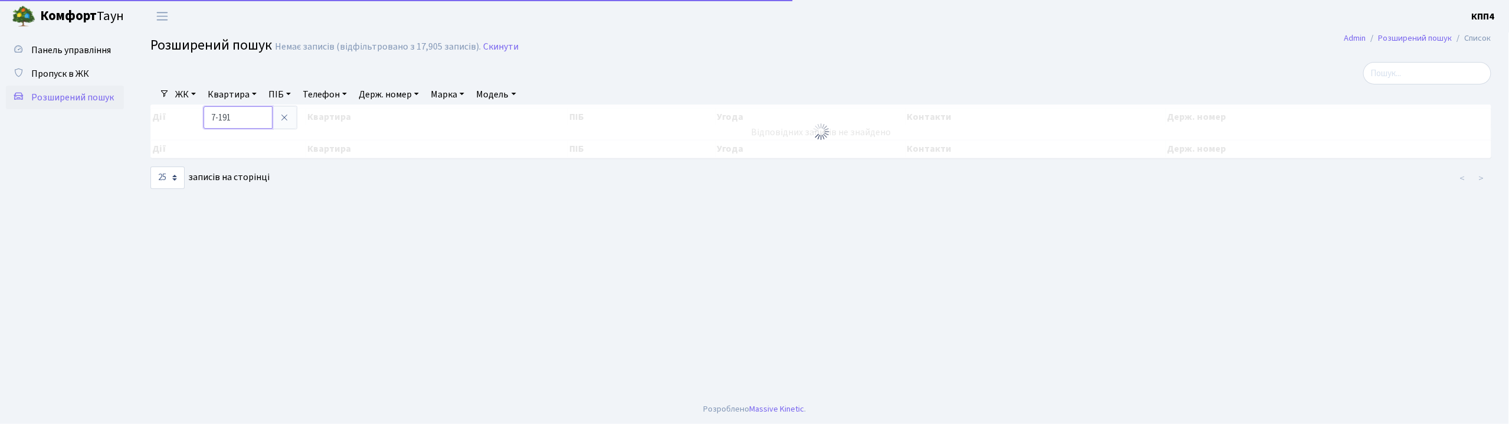
type input "7-191"
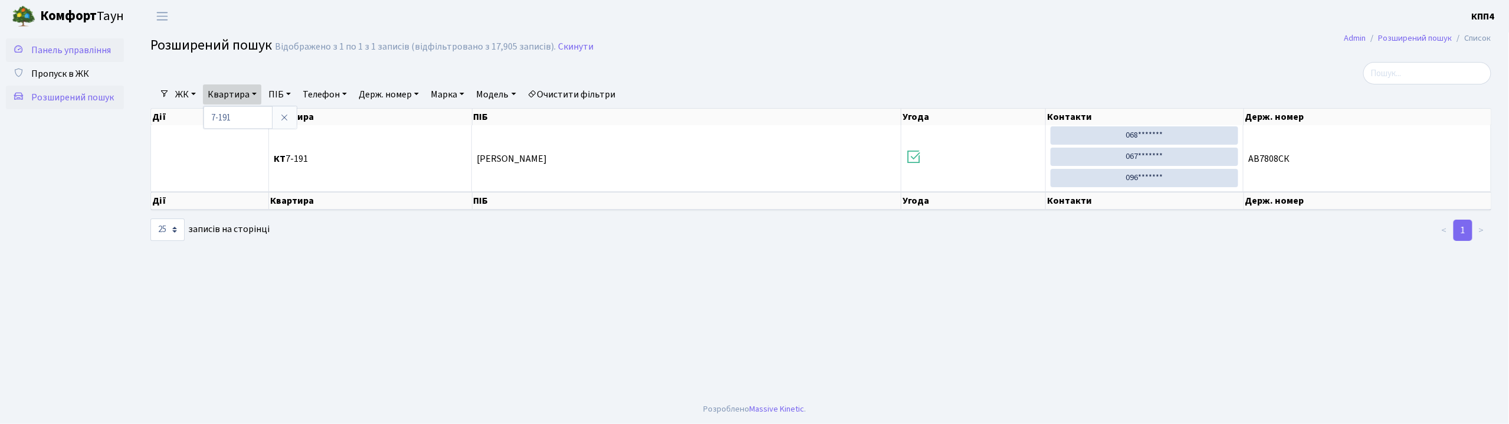
click at [85, 51] on span "Панель управління" at bounding box center [71, 50] width 80 height 13
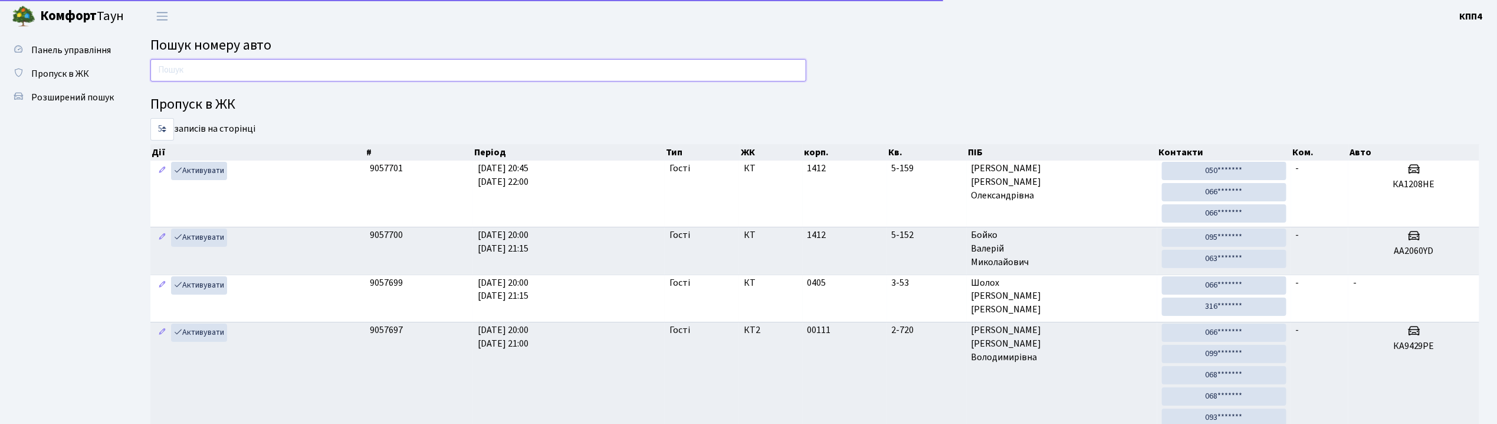
click at [169, 68] on input "text" at bounding box center [478, 70] width 656 height 22
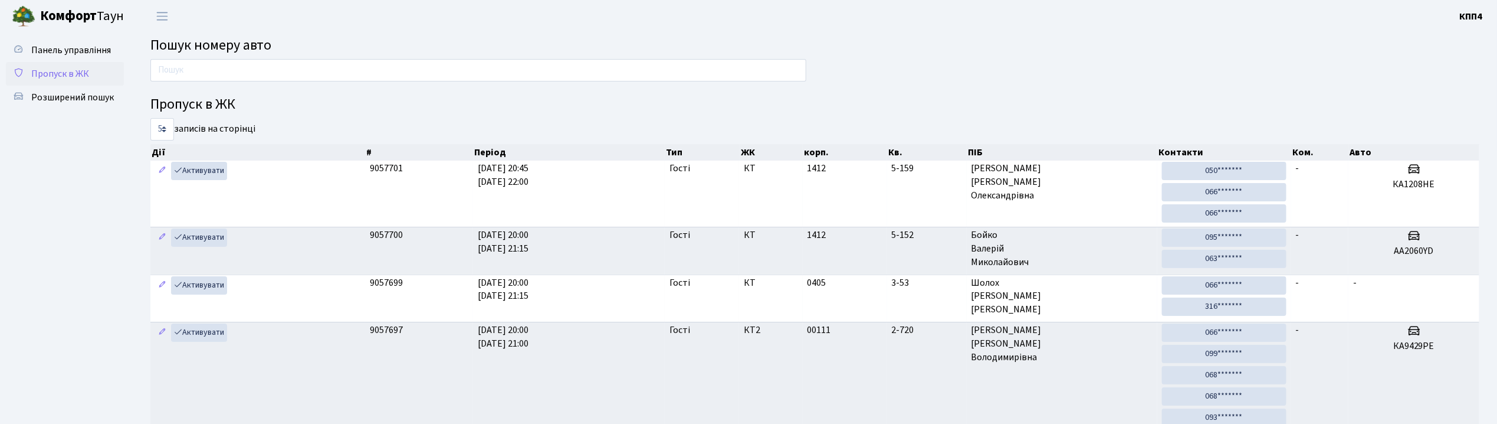
click at [51, 69] on span "Пропуск в ЖК" at bounding box center [60, 73] width 58 height 13
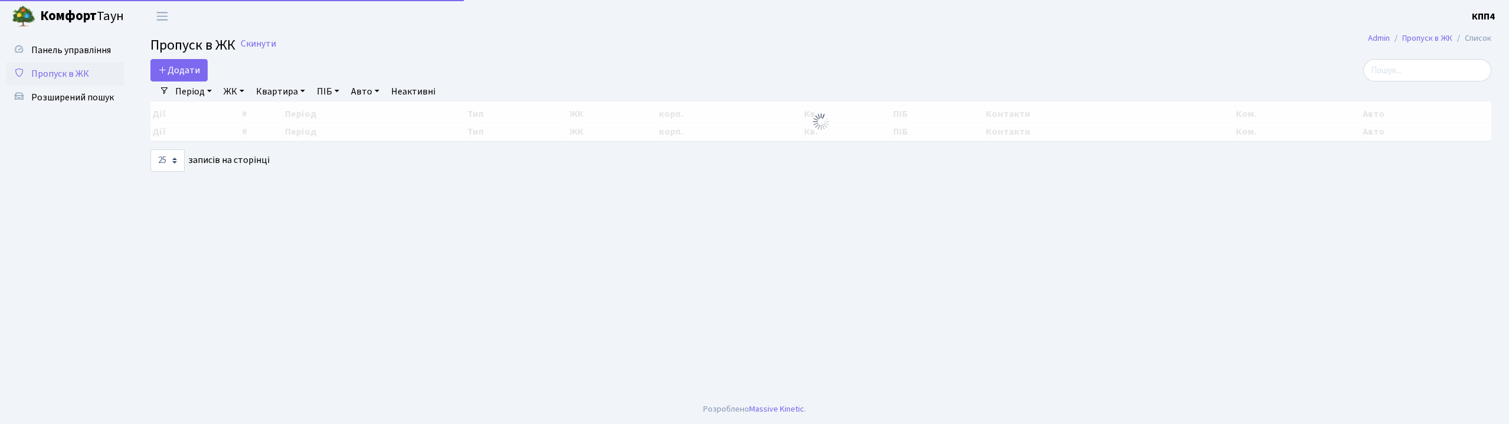
select select "25"
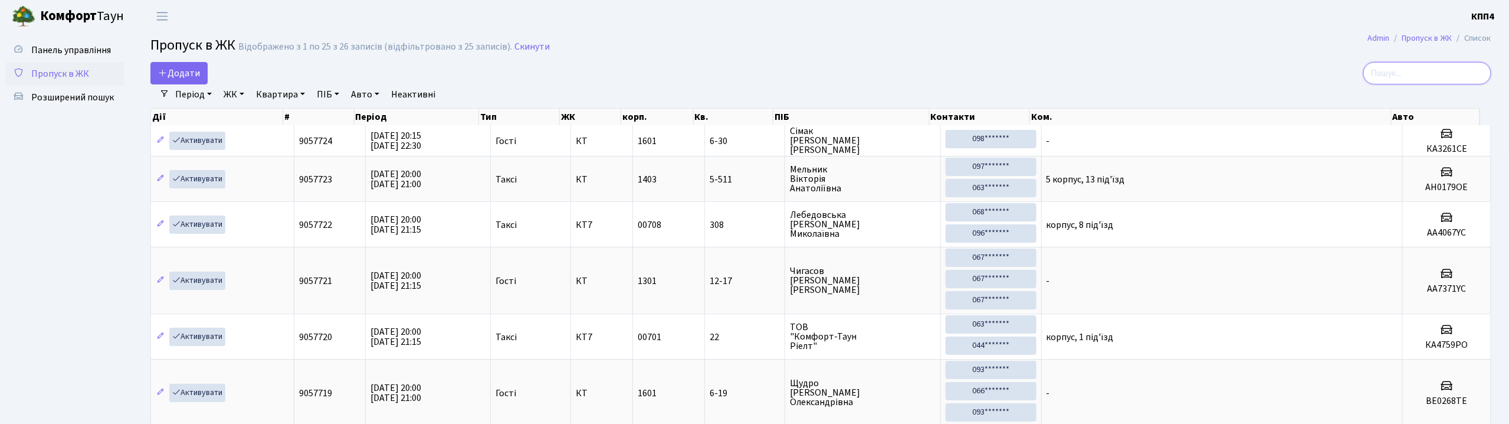
click at [1428, 84] on input "search" at bounding box center [1427, 73] width 128 height 22
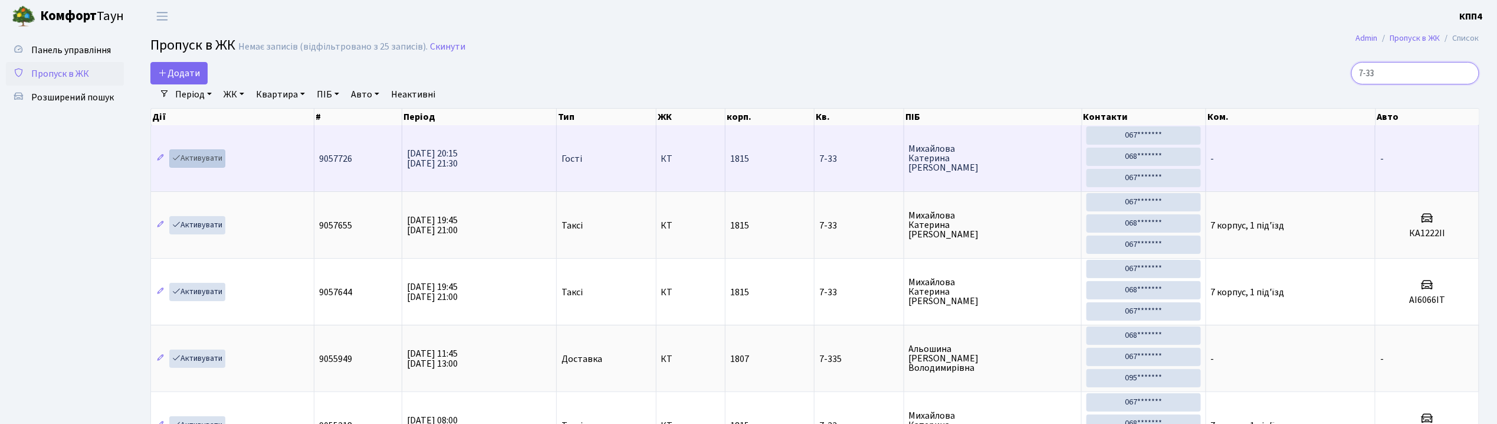
type input "7-33"
click at [199, 159] on link "Активувати" at bounding box center [197, 158] width 56 height 18
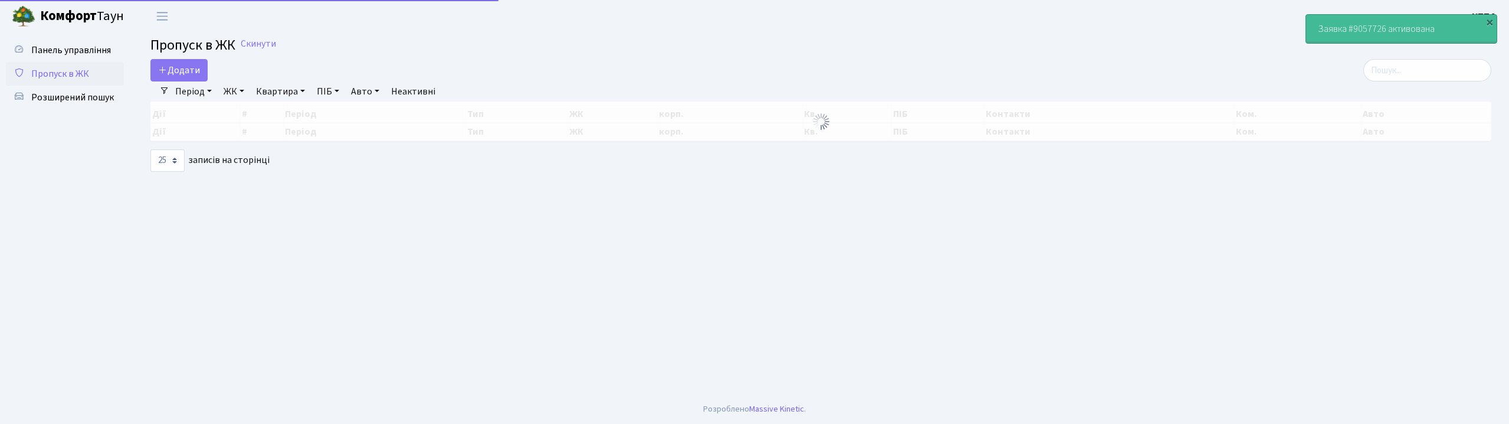
select select "25"
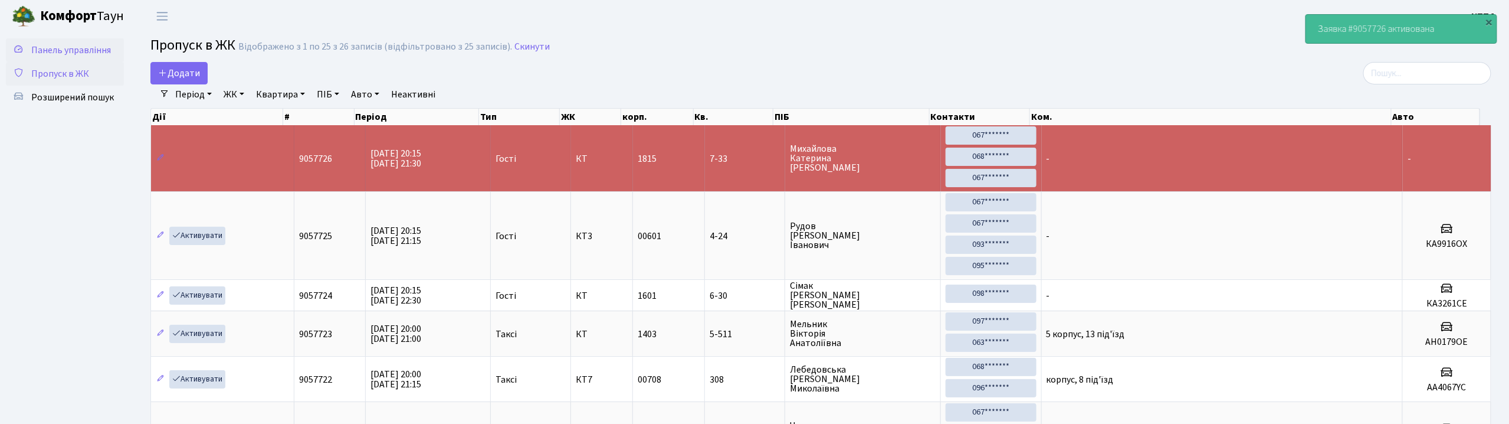
click at [99, 45] on span "Панель управління" at bounding box center [71, 50] width 80 height 13
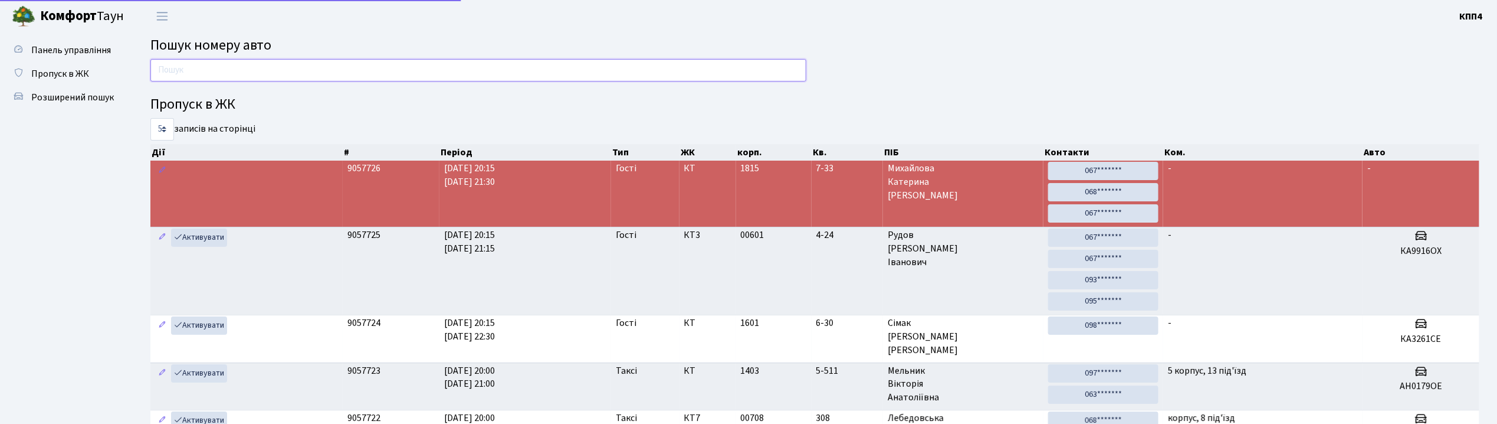
click at [227, 73] on input "text" at bounding box center [478, 70] width 656 height 22
click at [60, 78] on span "Пропуск в ЖК" at bounding box center [60, 73] width 58 height 13
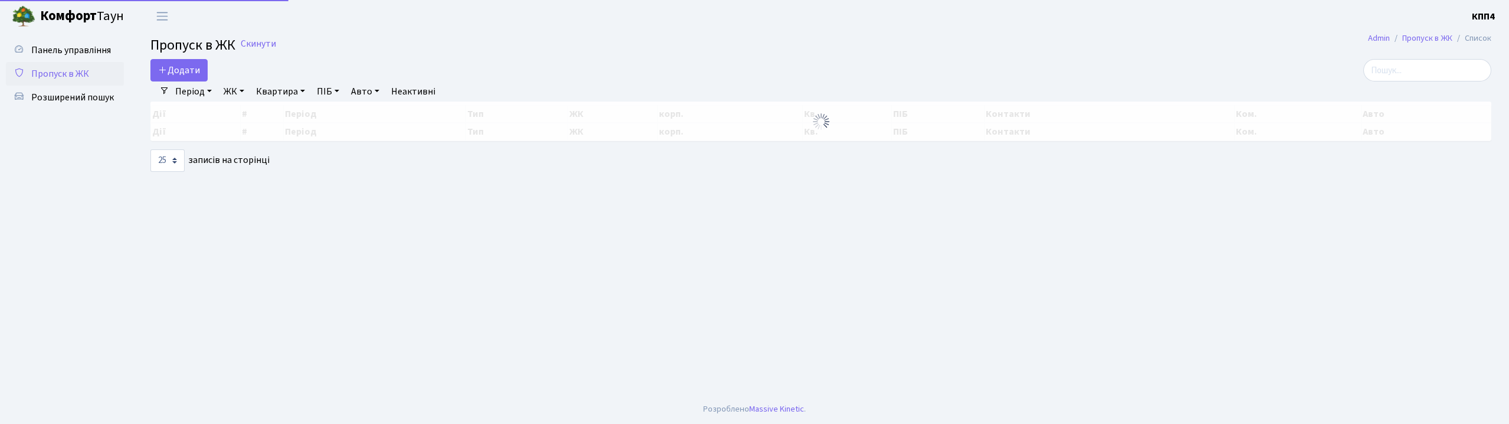
select select "25"
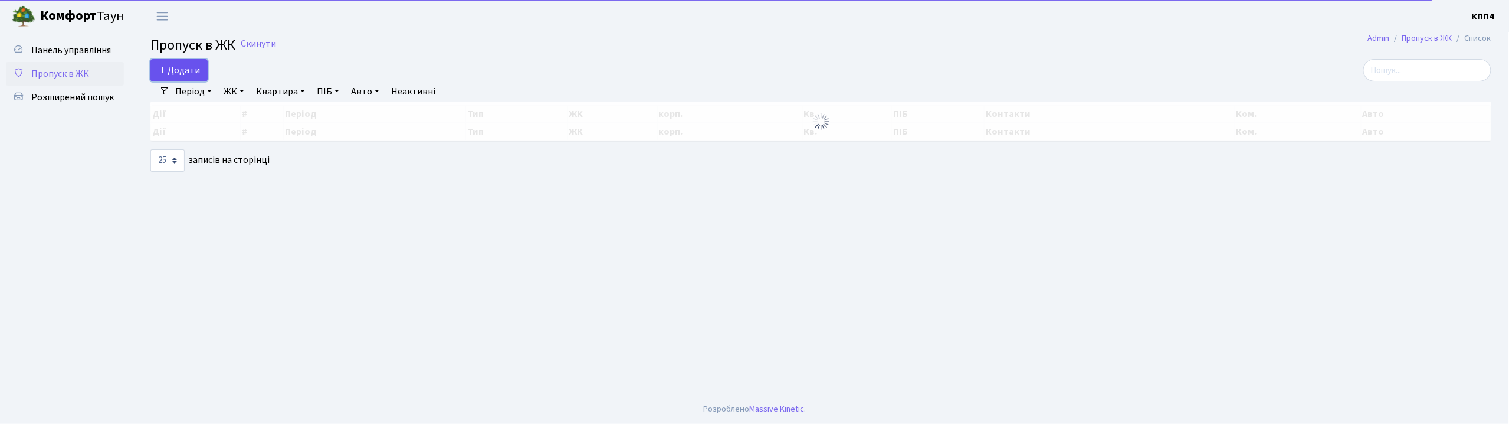
click at [178, 64] on span "Додати" at bounding box center [179, 70] width 42 height 13
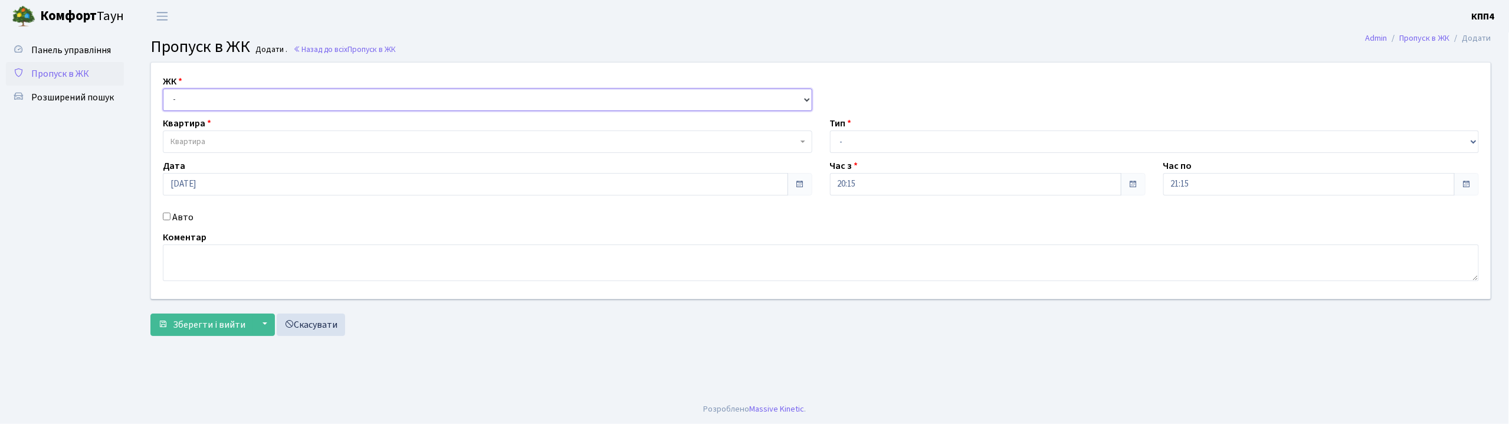
click at [173, 104] on select "- КТ, вул. Регенераторна, 4 КТ2, просп. [STREET_ADDRESS] [STREET_ADDRESS] [PERS…" at bounding box center [487, 99] width 649 height 22
select select "271"
click at [163, 88] on select "- КТ, вул. Регенераторна, 4 КТ2, просп. [STREET_ADDRESS] [STREET_ADDRESS] [PERS…" at bounding box center [487, 99] width 649 height 22
select select
click at [186, 149] on span "Квартира" at bounding box center [487, 141] width 649 height 22
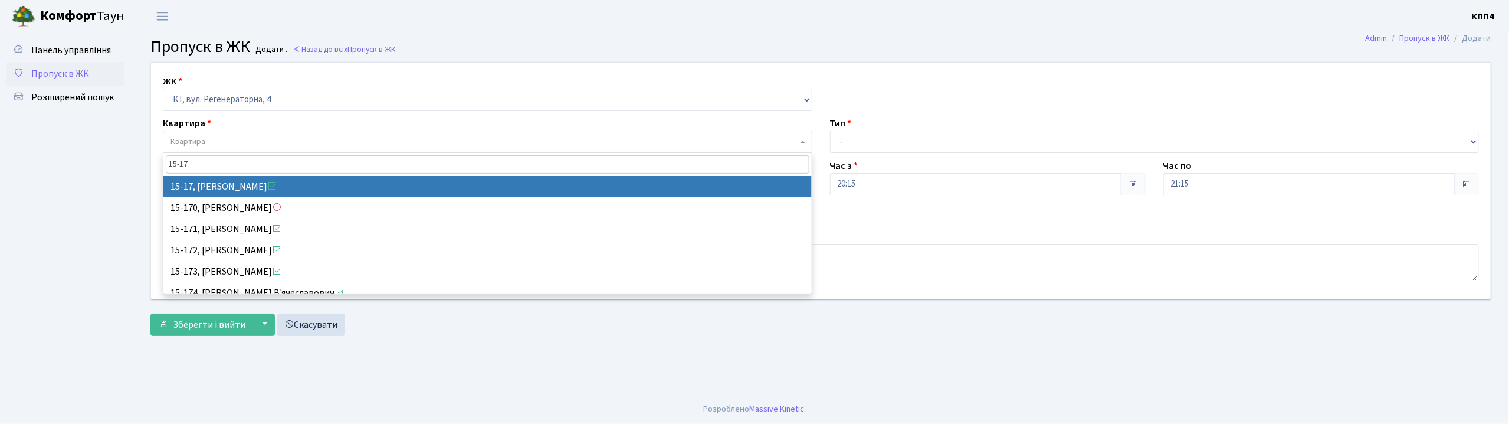
type input "15-17"
select select "8792"
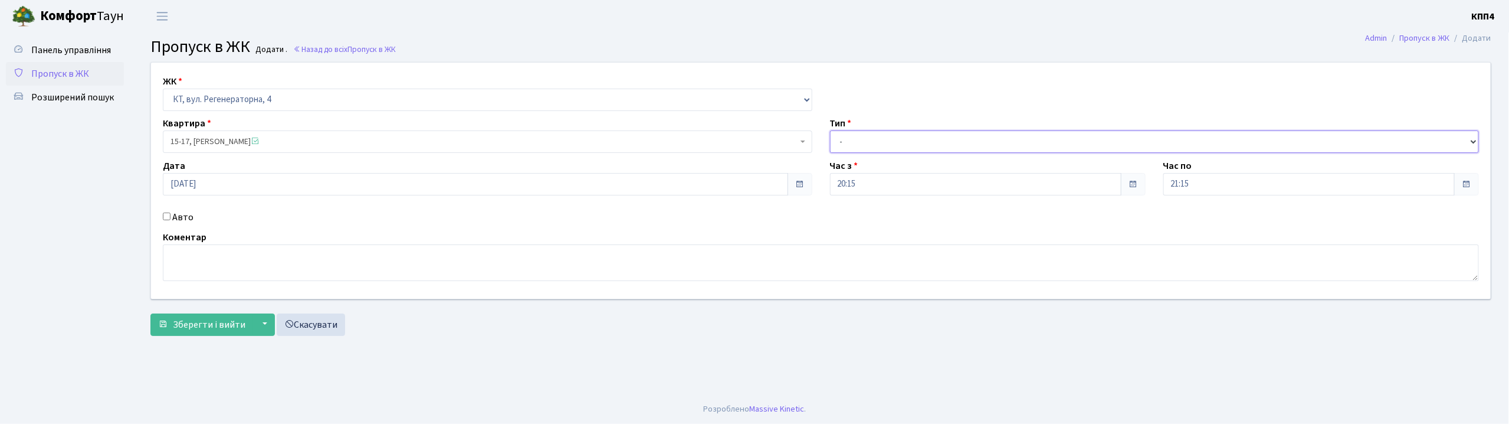
click at [919, 149] on select "- Доставка Таксі Гості Сервіс" at bounding box center [1154, 141] width 649 height 22
click at [830, 130] on select "- Доставка Таксі Гості Сервіс" at bounding box center [1154, 141] width 649 height 22
click at [876, 144] on select "- Доставка Таксі Гості Сервіс" at bounding box center [1154, 141] width 649 height 22
select select "1"
click at [830, 130] on select "- Доставка Таксі Гості Сервіс" at bounding box center [1154, 141] width 649 height 22
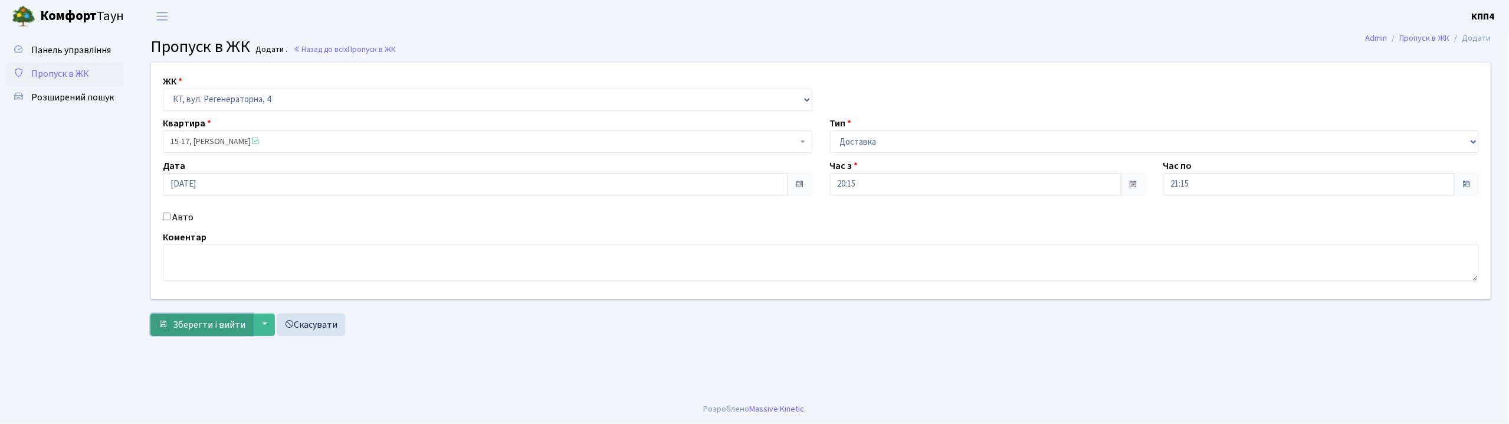
click at [220, 329] on span "Зберегти і вийти" at bounding box center [209, 324] width 73 height 13
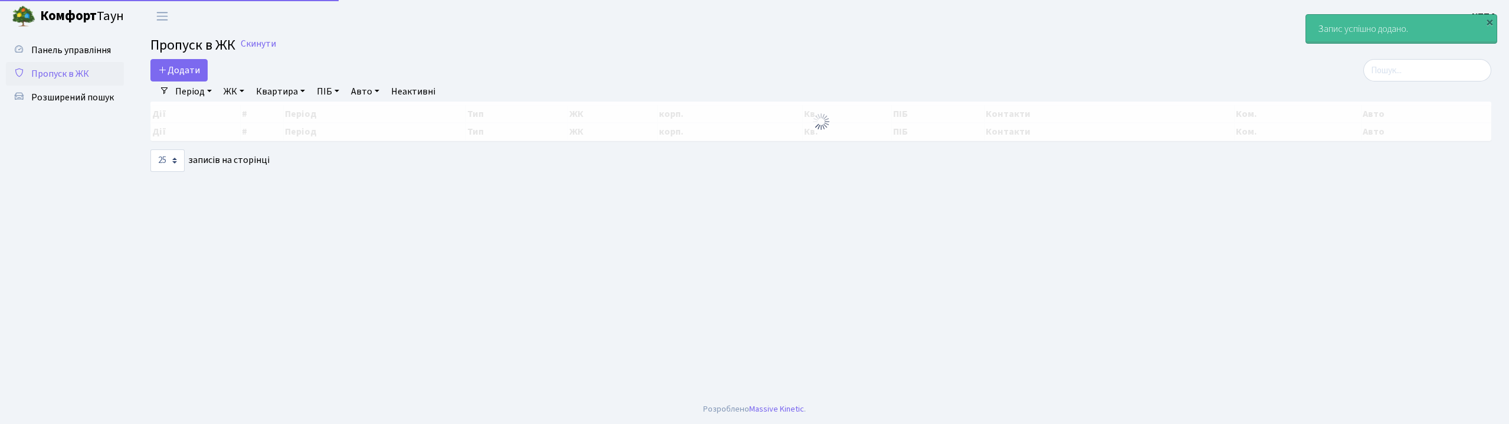
select select "25"
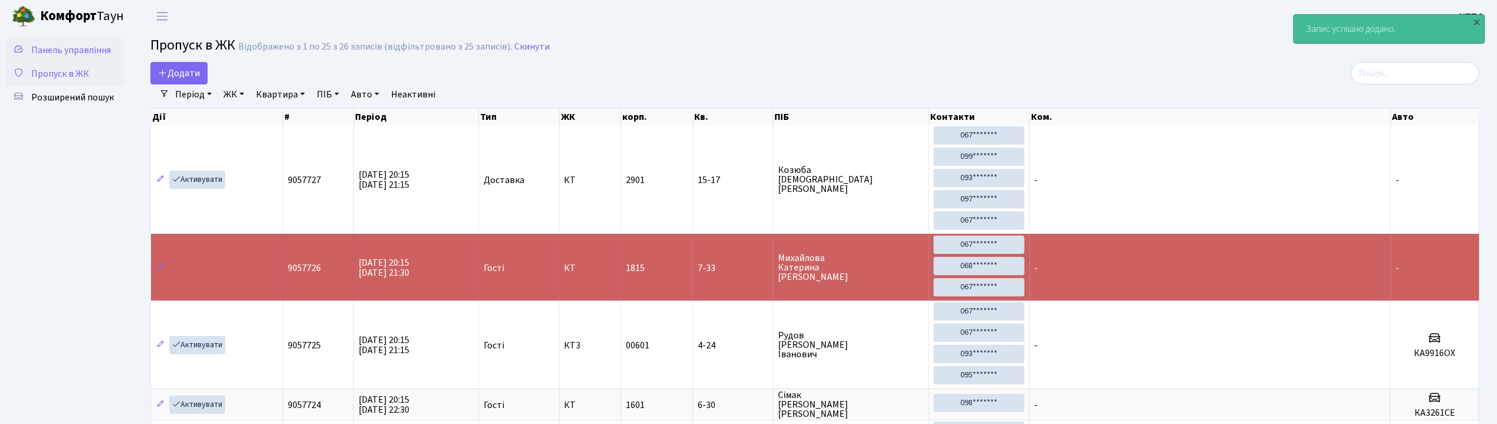
click at [88, 50] on span "Панель управління" at bounding box center [71, 50] width 80 height 13
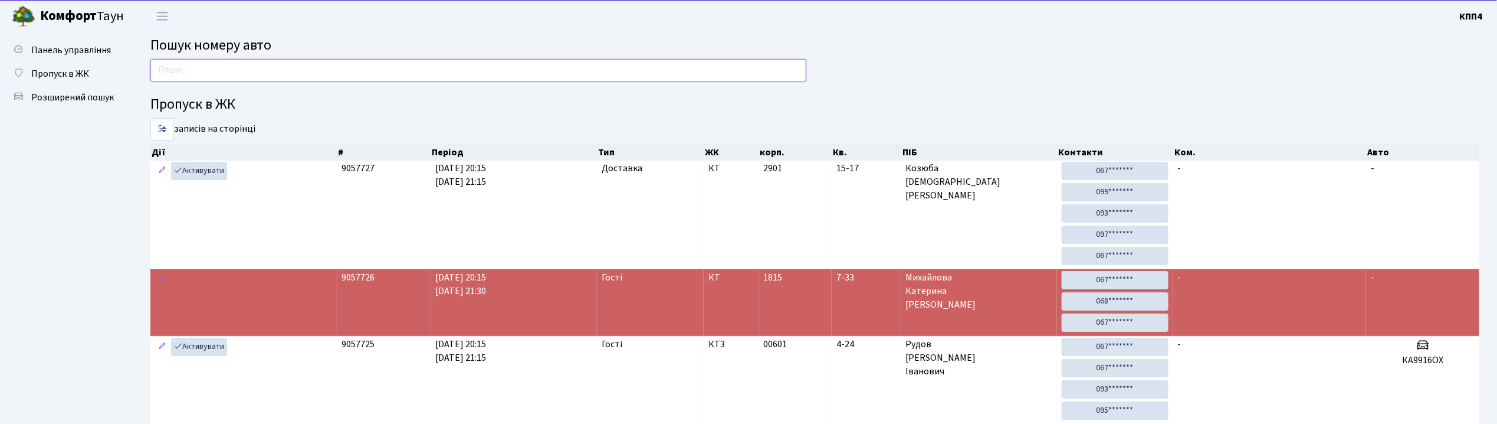
click at [191, 71] on input "text" at bounding box center [478, 70] width 656 height 22
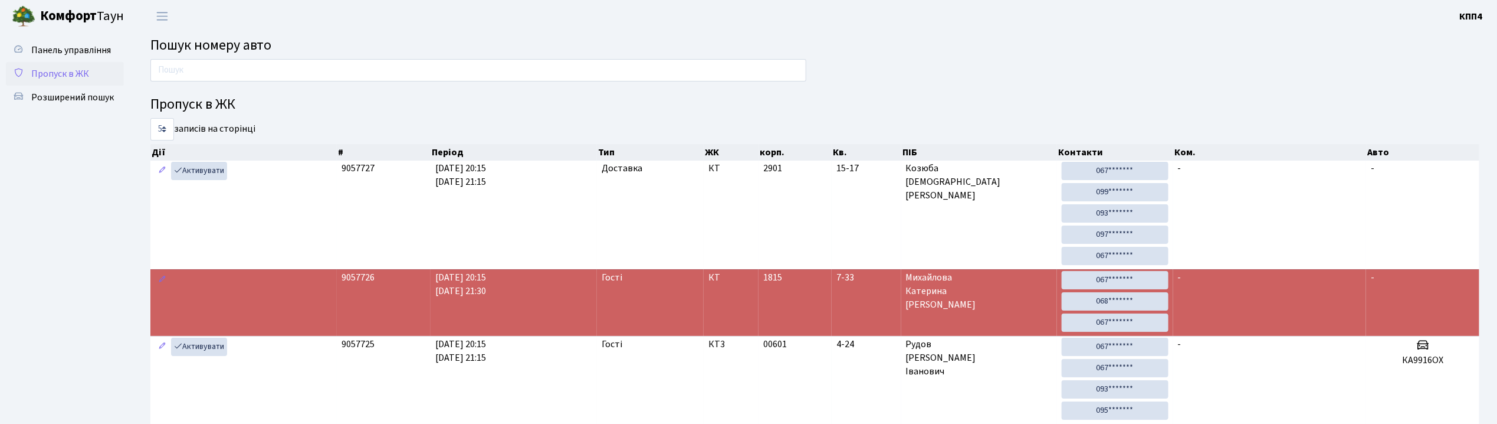
click at [81, 70] on span "Пропуск в ЖК" at bounding box center [60, 73] width 58 height 13
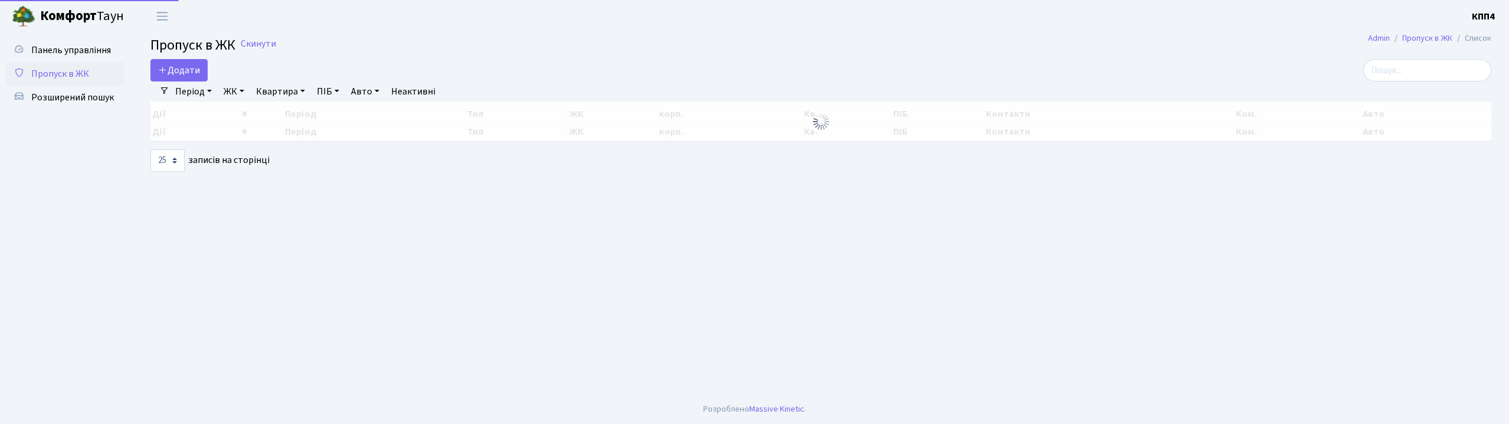
select select "25"
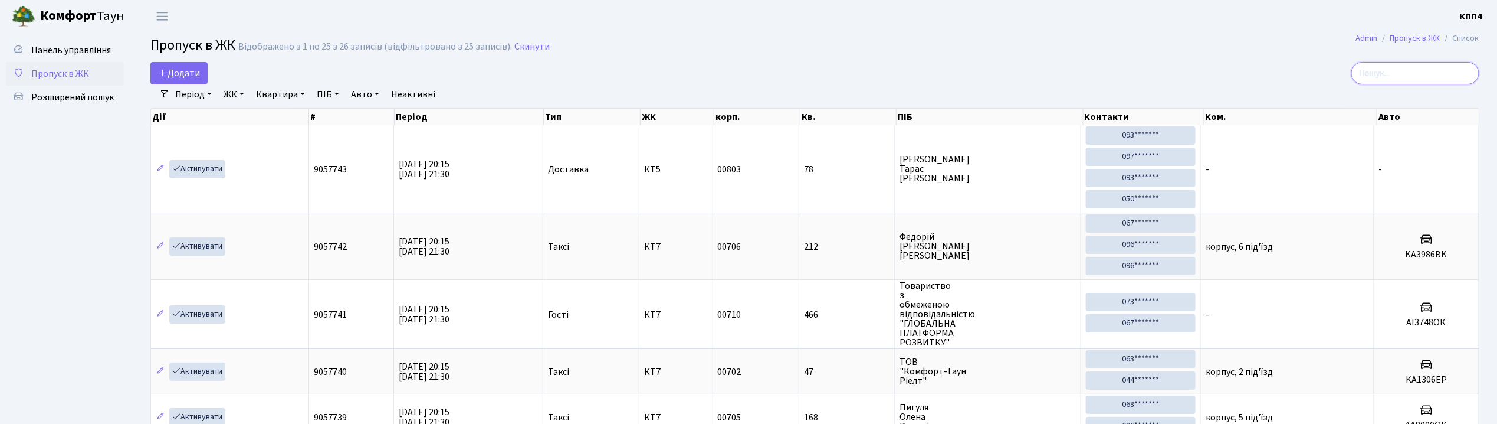
click at [1374, 66] on input "search" at bounding box center [1415, 73] width 128 height 22
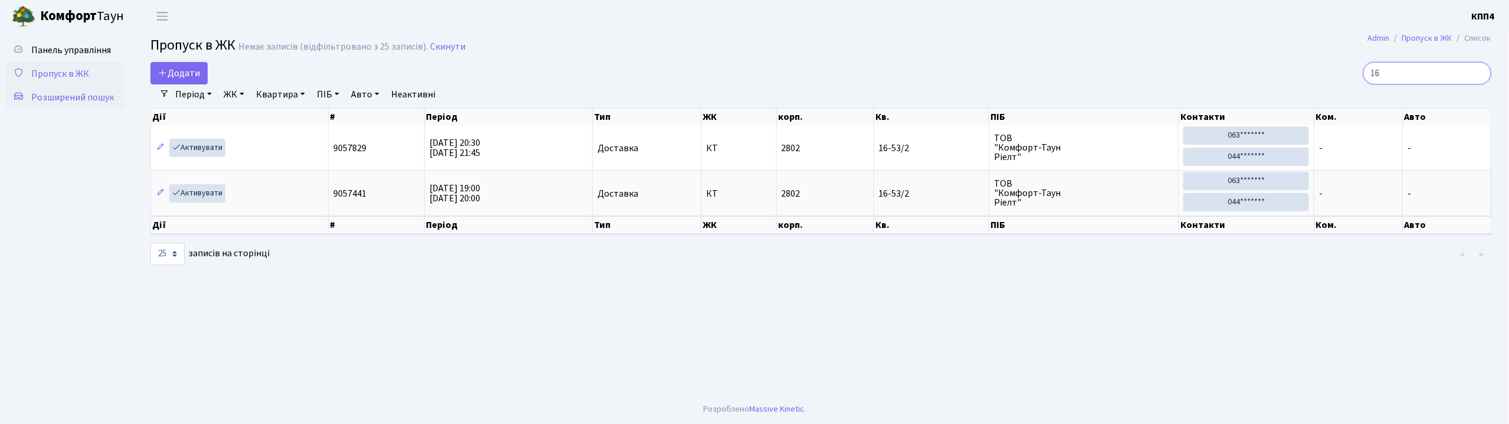
type input "1"
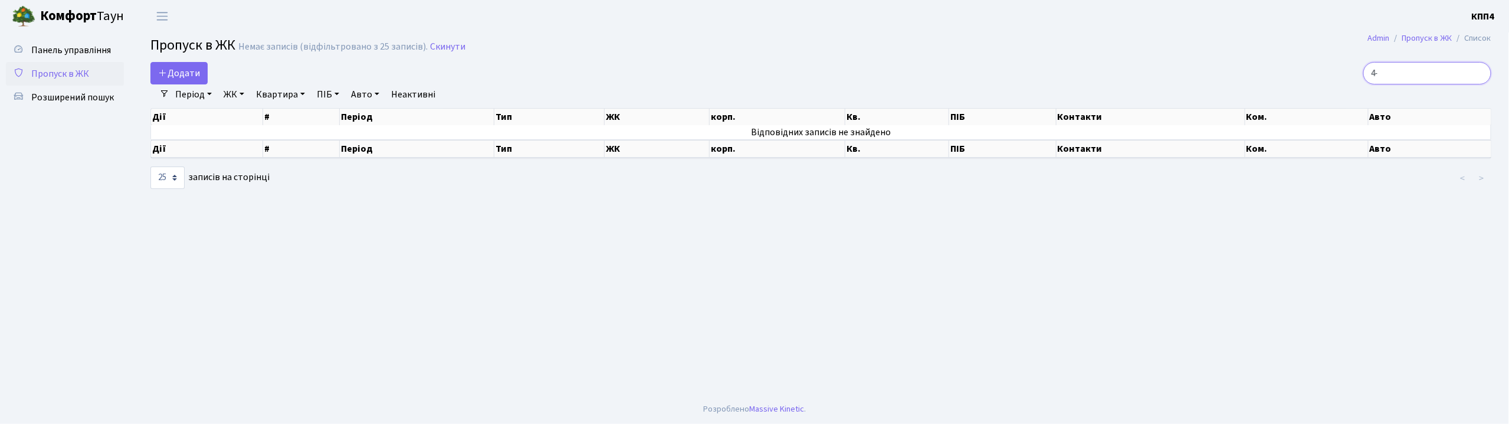
type input "4"
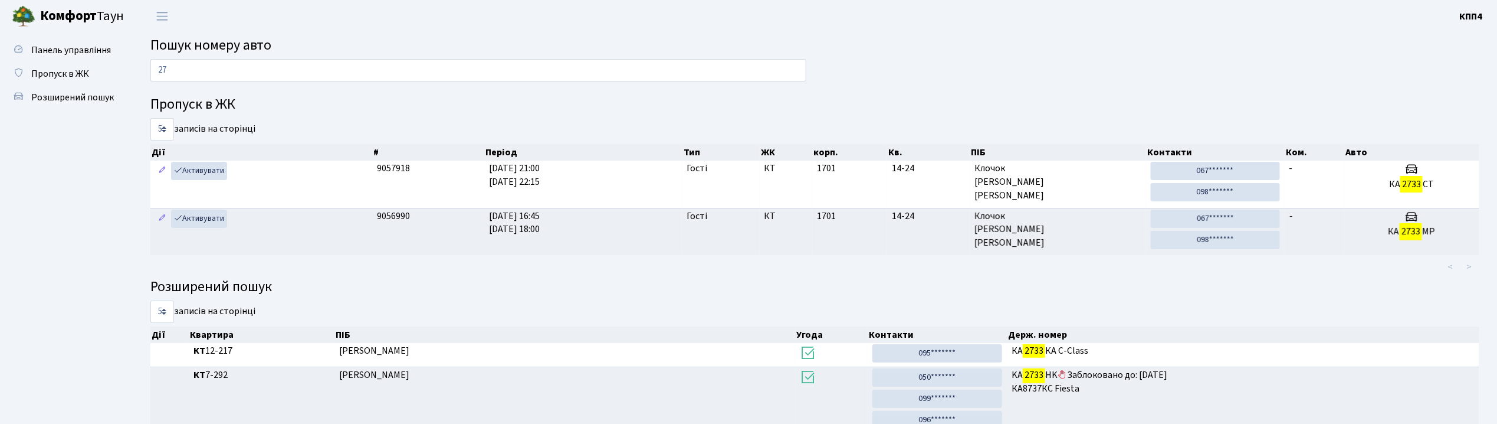
type input "2"
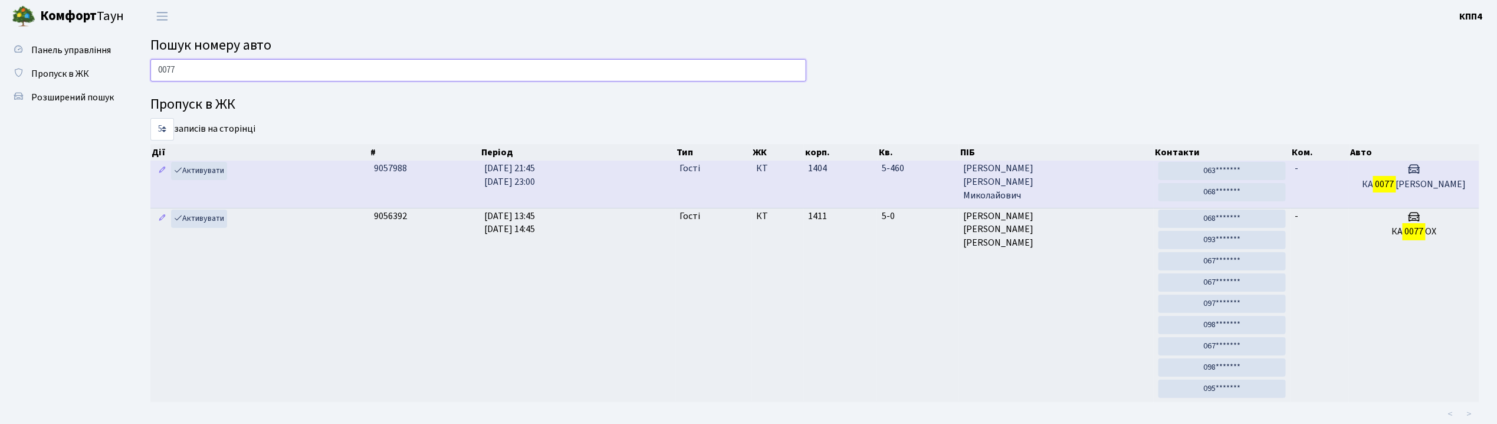
type input "0077"
click at [1102, 175] on span "Сліпенко Сергій Миколайович" at bounding box center [1057, 182] width 186 height 41
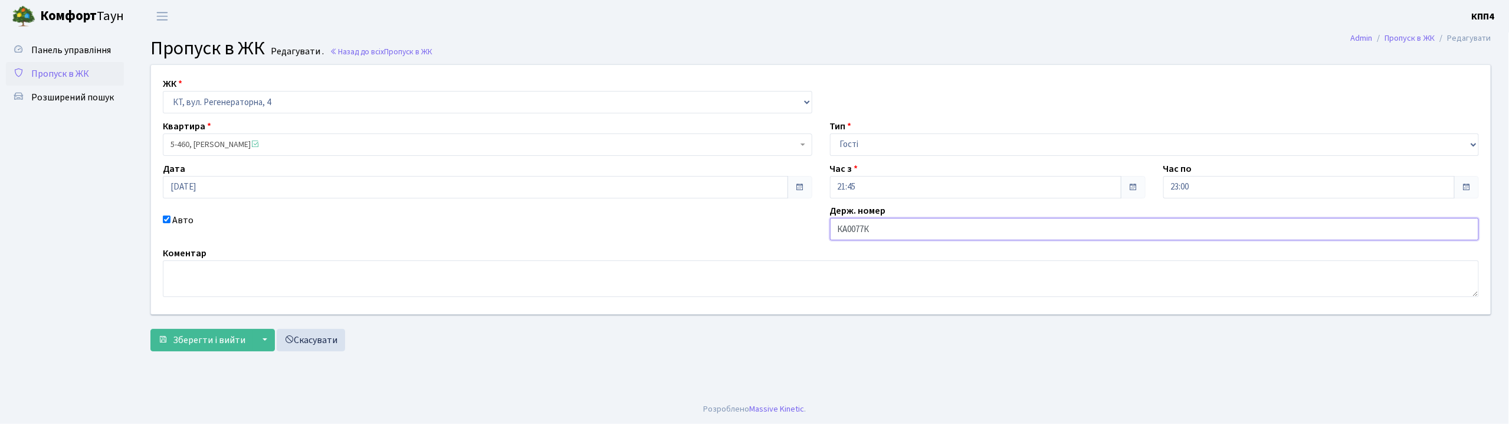
click at [873, 228] on input "КА0077К" at bounding box center [1154, 229] width 649 height 22
type input "КА0077КО"
click at [180, 336] on span "Зберегти і вийти" at bounding box center [209, 339] width 73 height 13
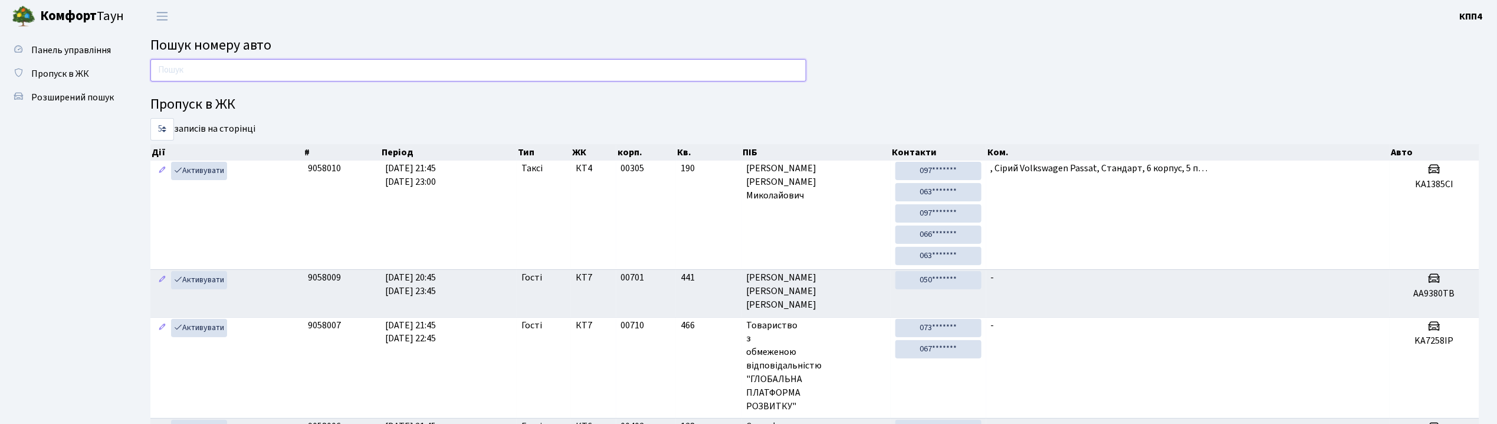
click at [225, 67] on input "text" at bounding box center [478, 70] width 656 height 22
type input "7"
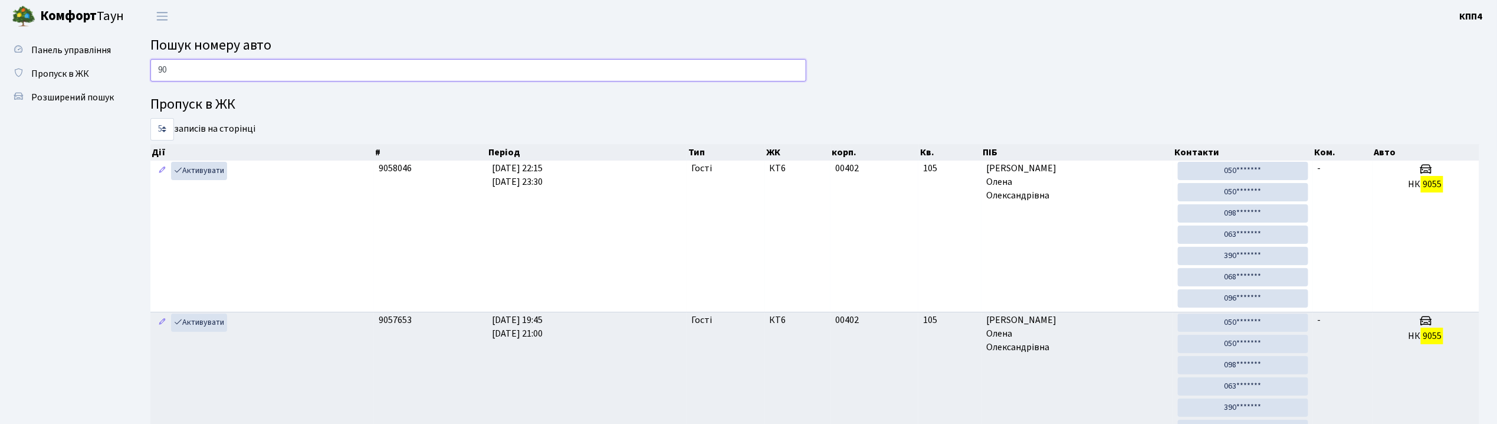
type input "9"
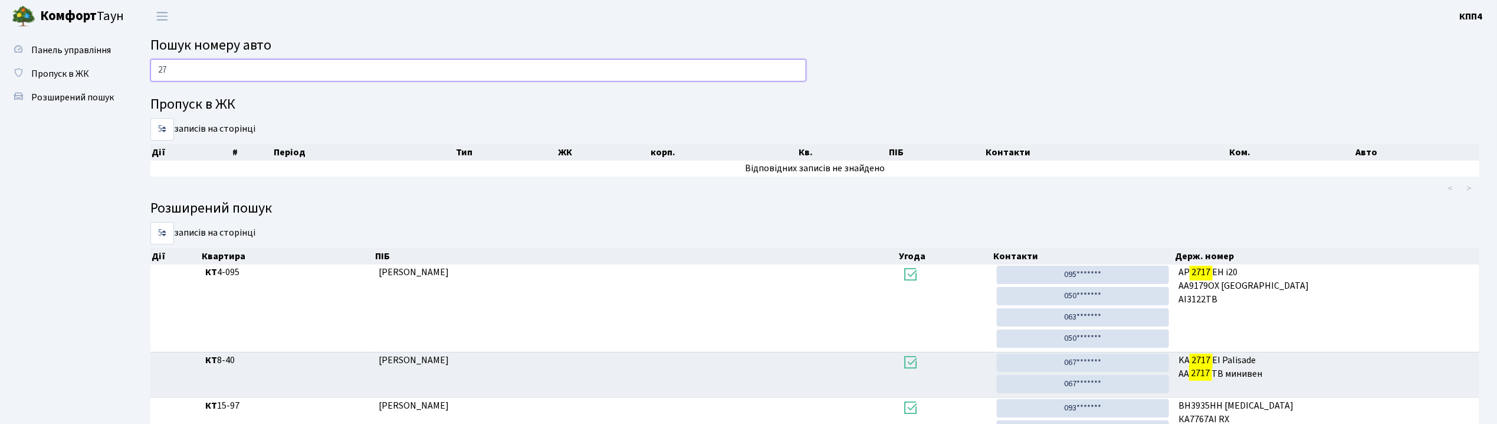
type input "2"
